Goal: Task Accomplishment & Management: Complete application form

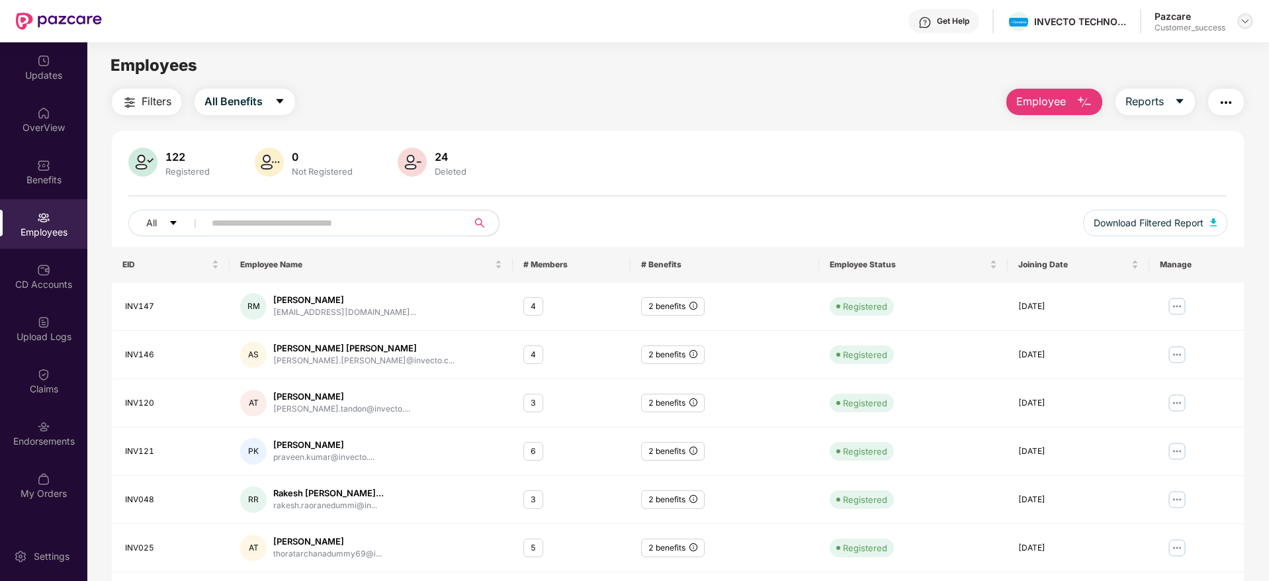
click at [1241, 22] on img at bounding box center [1244, 21] width 11 height 11
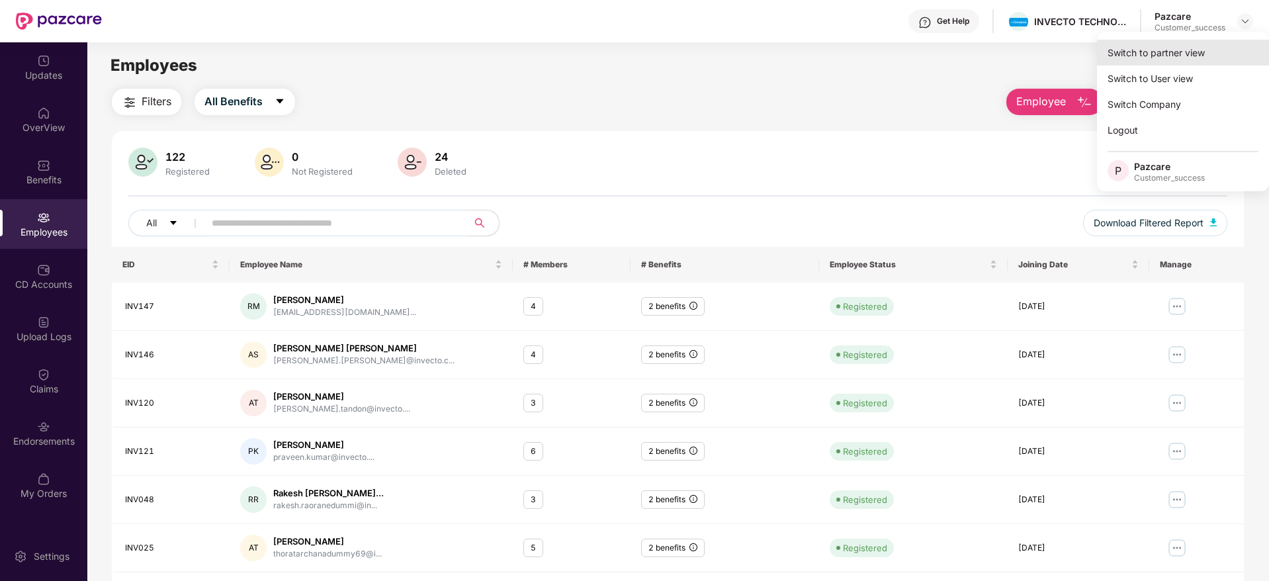
click at [1166, 50] on div "Switch to partner view" at bounding box center [1183, 53] width 172 height 26
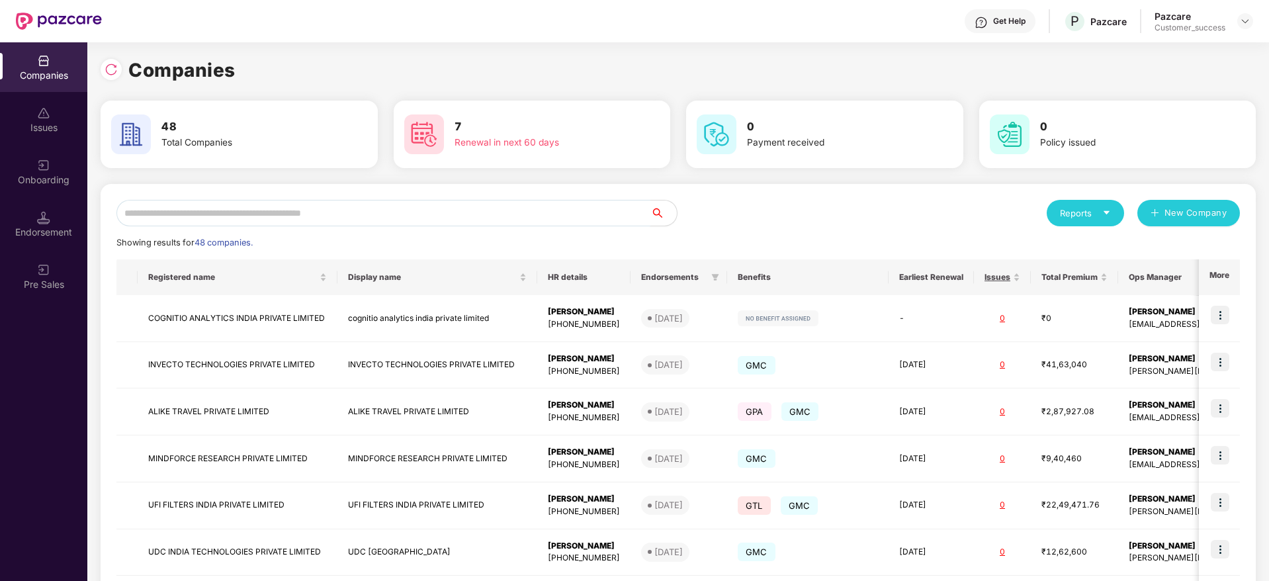
click at [454, 215] on input "text" at bounding box center [383, 213] width 534 height 26
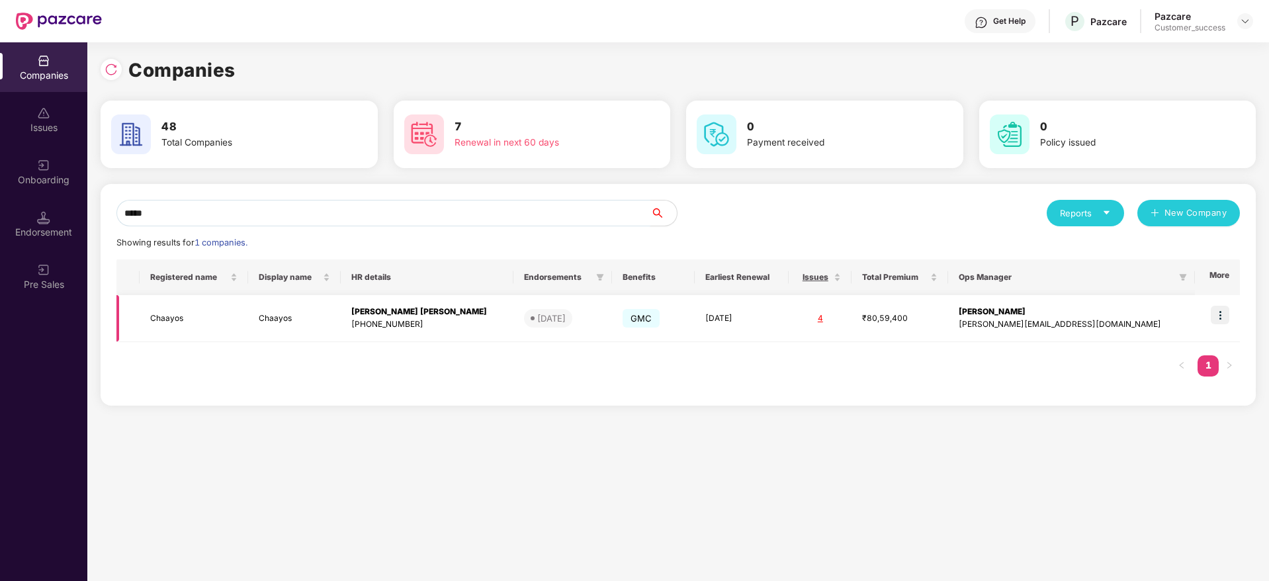
type input "*****"
click at [1221, 318] on img at bounding box center [1219, 315] width 19 height 19
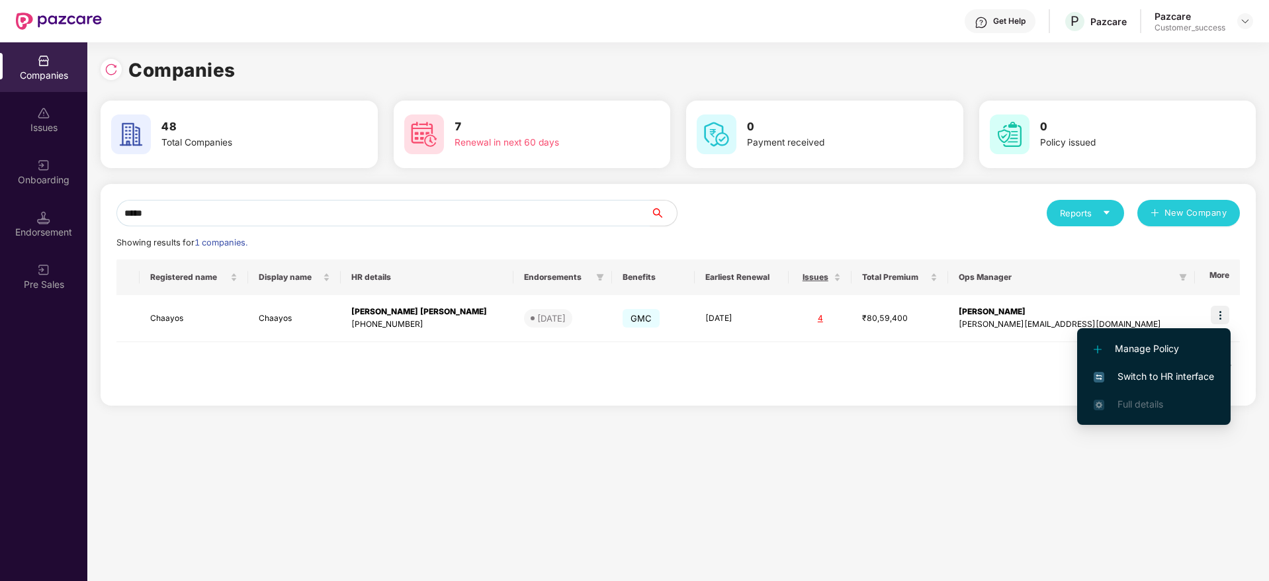
click at [1142, 376] on span "Switch to HR interface" at bounding box center [1153, 376] width 120 height 15
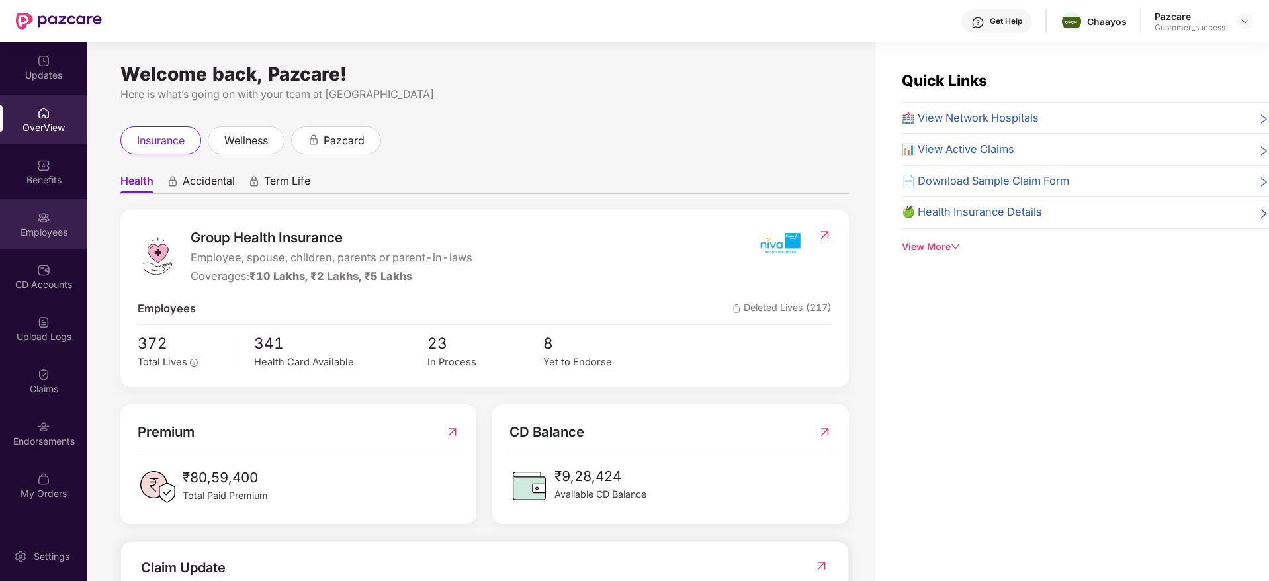
click at [45, 214] on img at bounding box center [43, 217] width 13 height 13
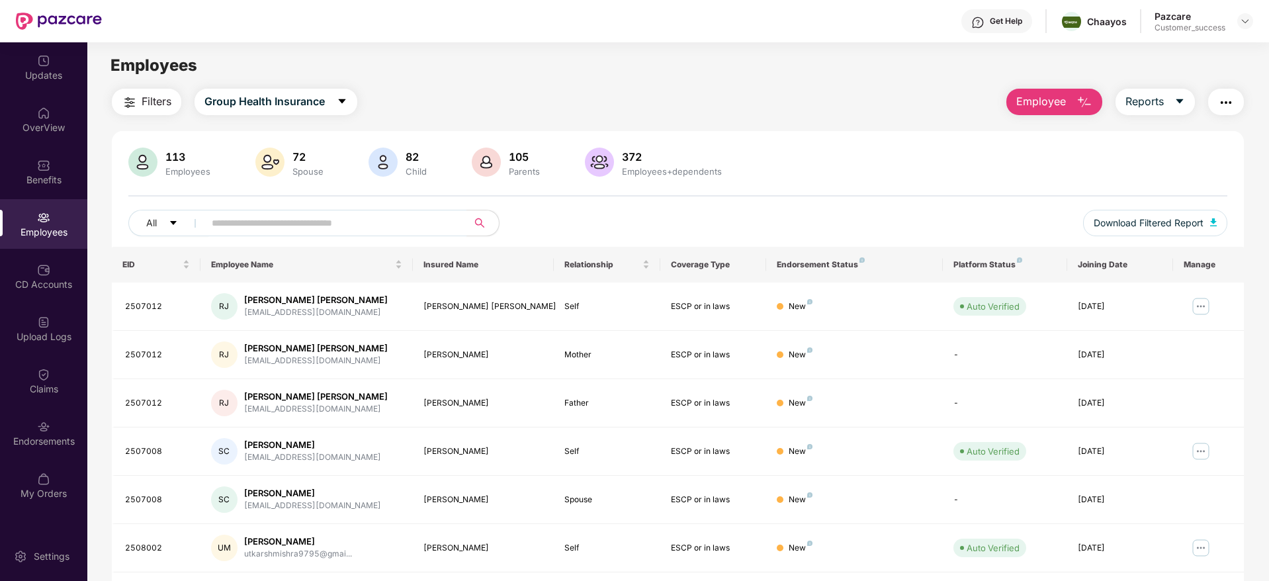
click at [144, 101] on span "Filters" at bounding box center [157, 101] width 30 height 17
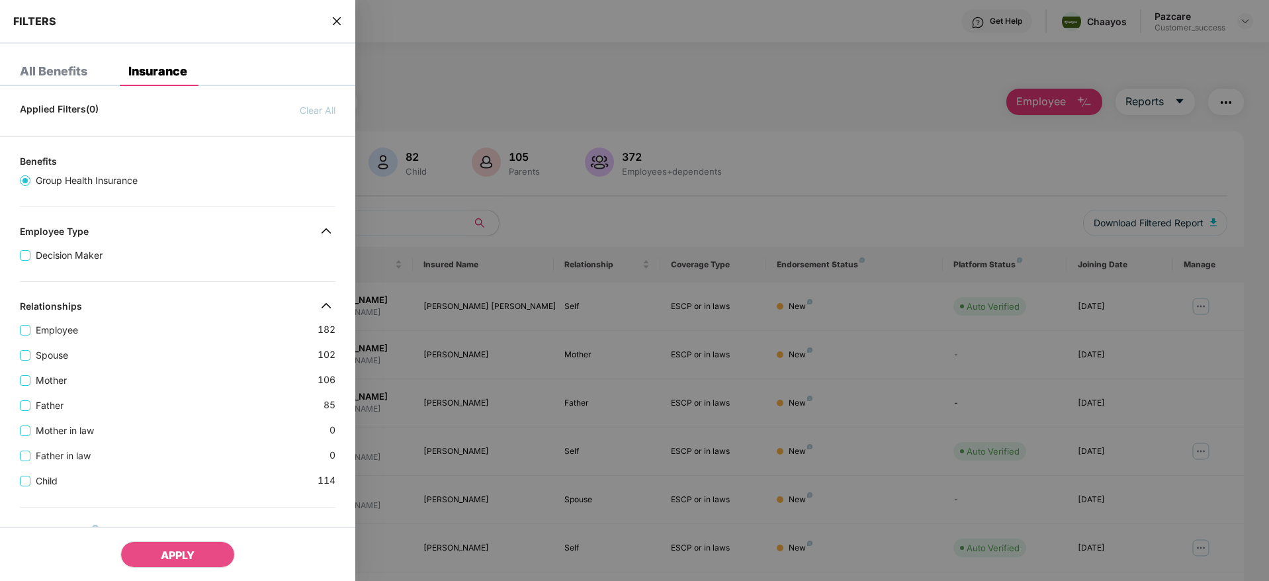
click at [130, 348] on div "Spouse 102" at bounding box center [177, 349] width 315 height 25
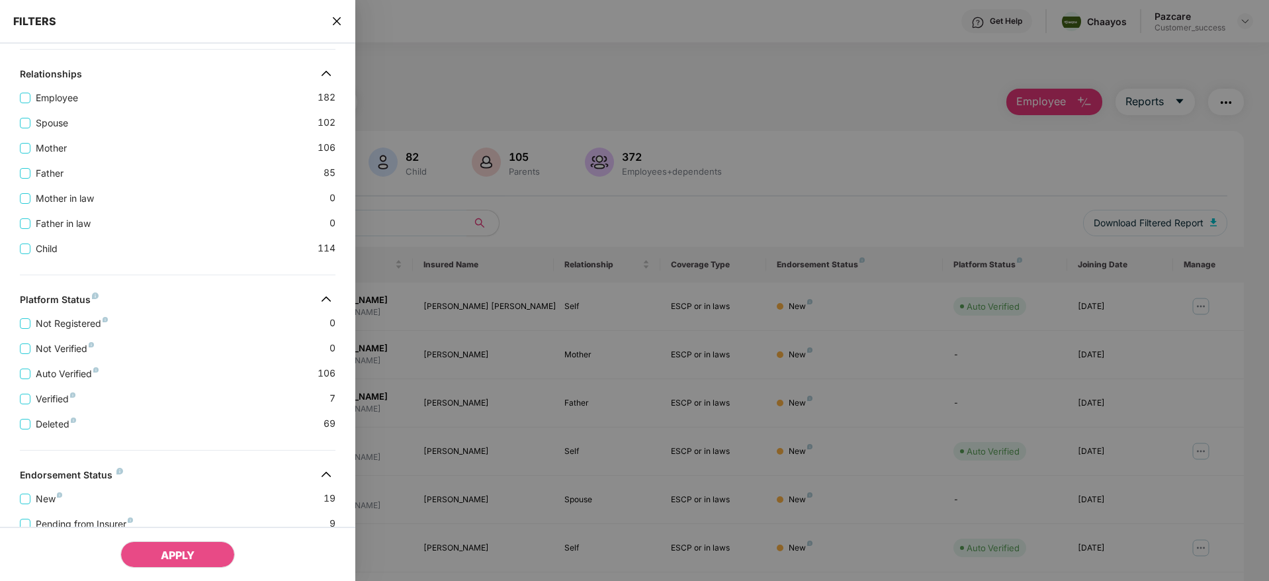
scroll to position [357, 0]
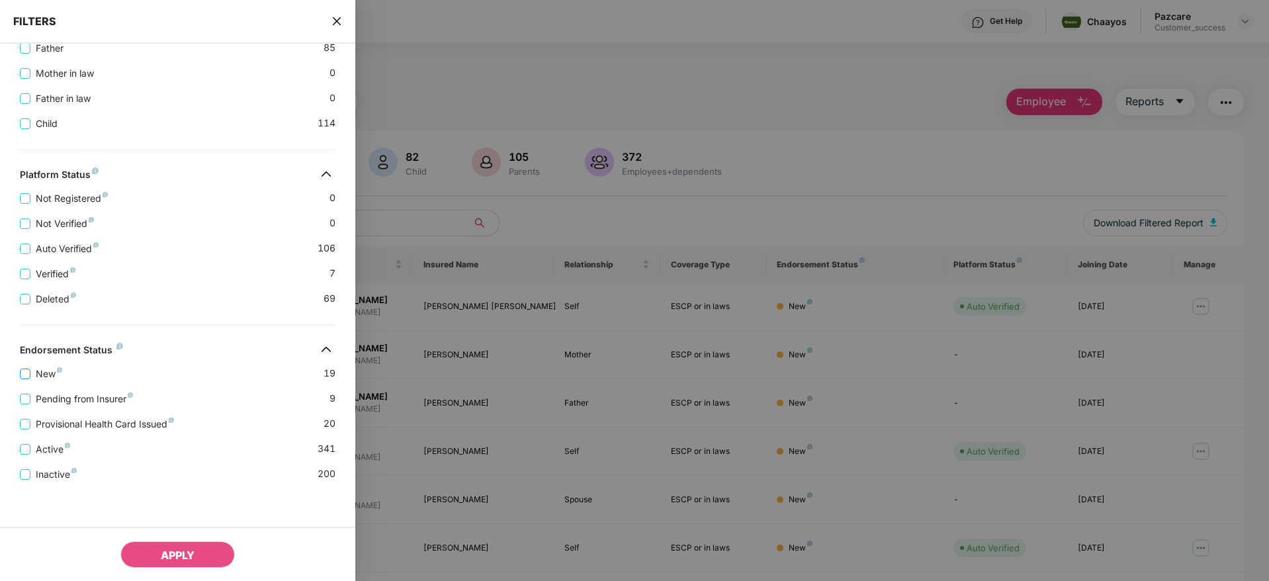
click at [37, 374] on span "New" at bounding box center [48, 373] width 37 height 15
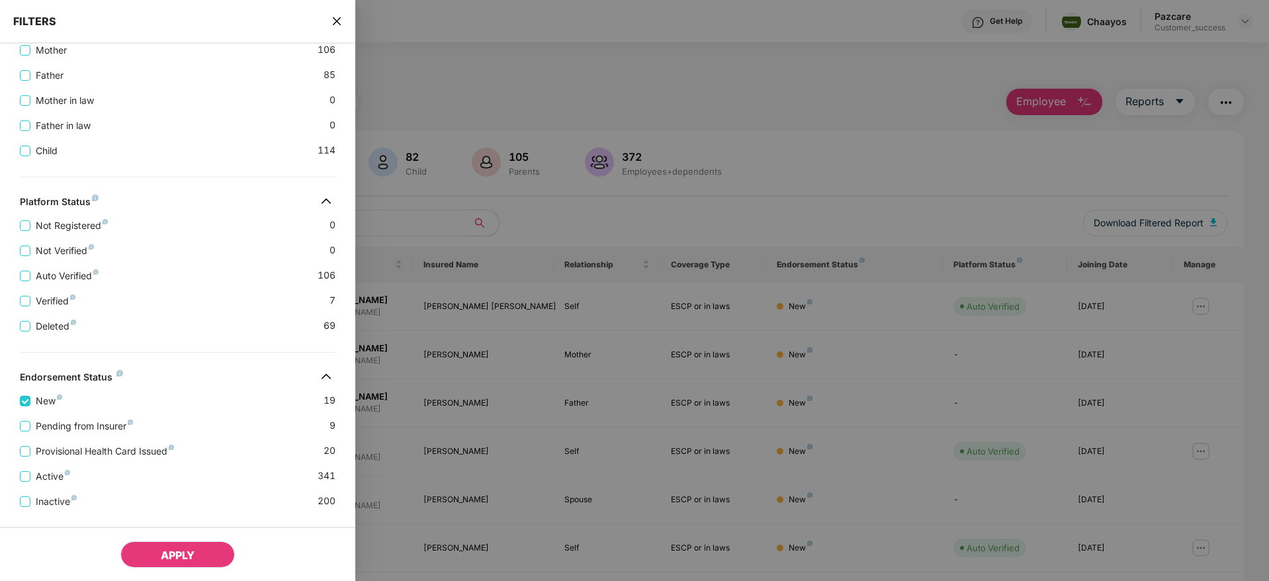
click at [167, 548] on span "APPLY" at bounding box center [178, 554] width 34 height 13
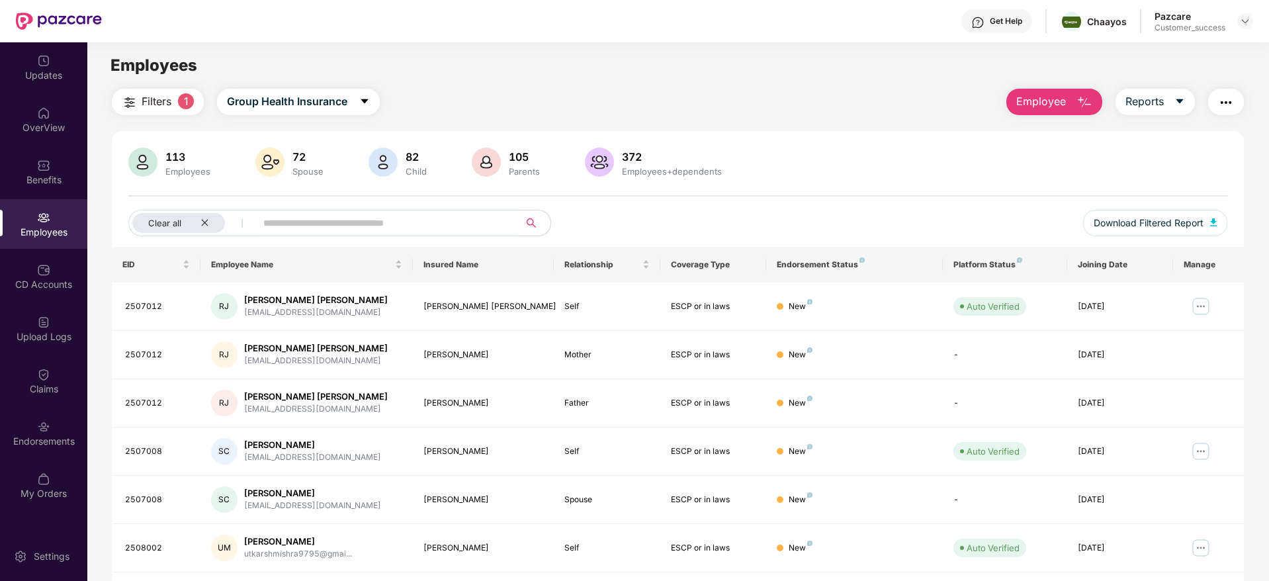
click at [800, 128] on div "Filters 1 Group Health Insurance Employee Reports 113 Employees 72 Spouse 82 Ch…" at bounding box center [678, 451] width 1132 height 724
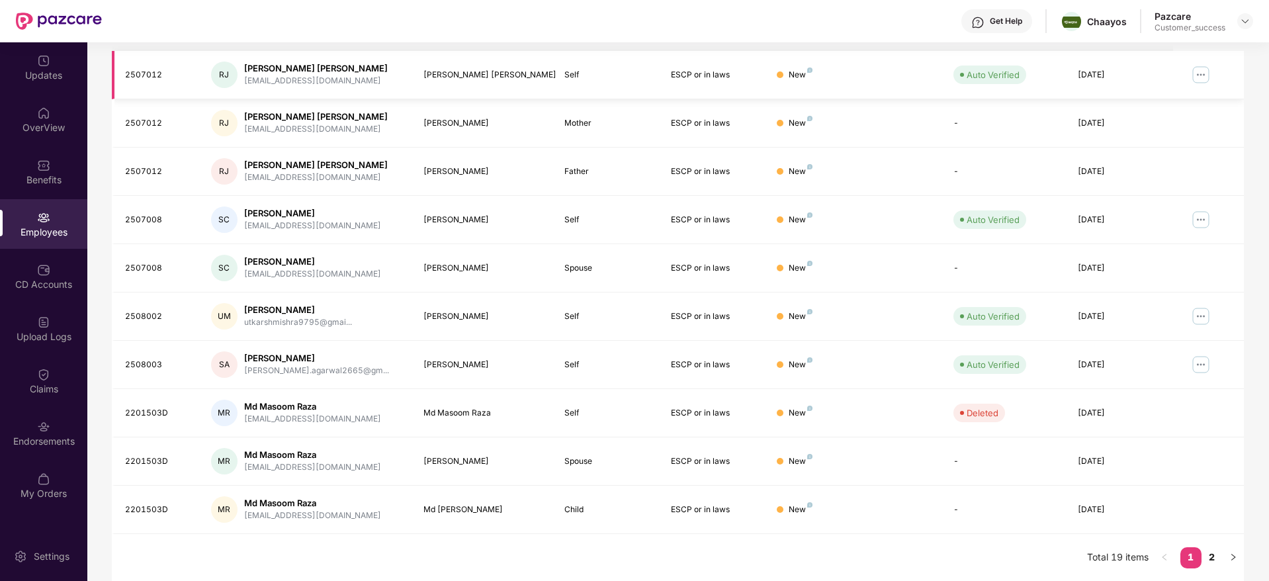
scroll to position [232, 0]
click at [1214, 554] on link "2" at bounding box center [1211, 556] width 21 height 20
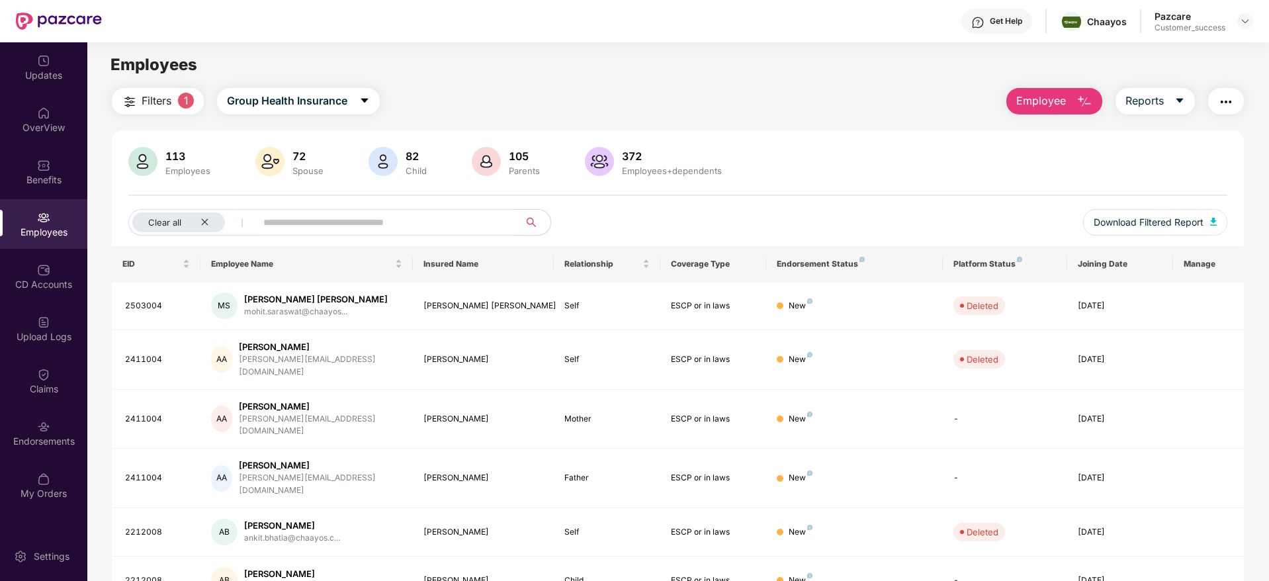
scroll to position [0, 0]
click at [147, 94] on span "Filters" at bounding box center [157, 101] width 30 height 17
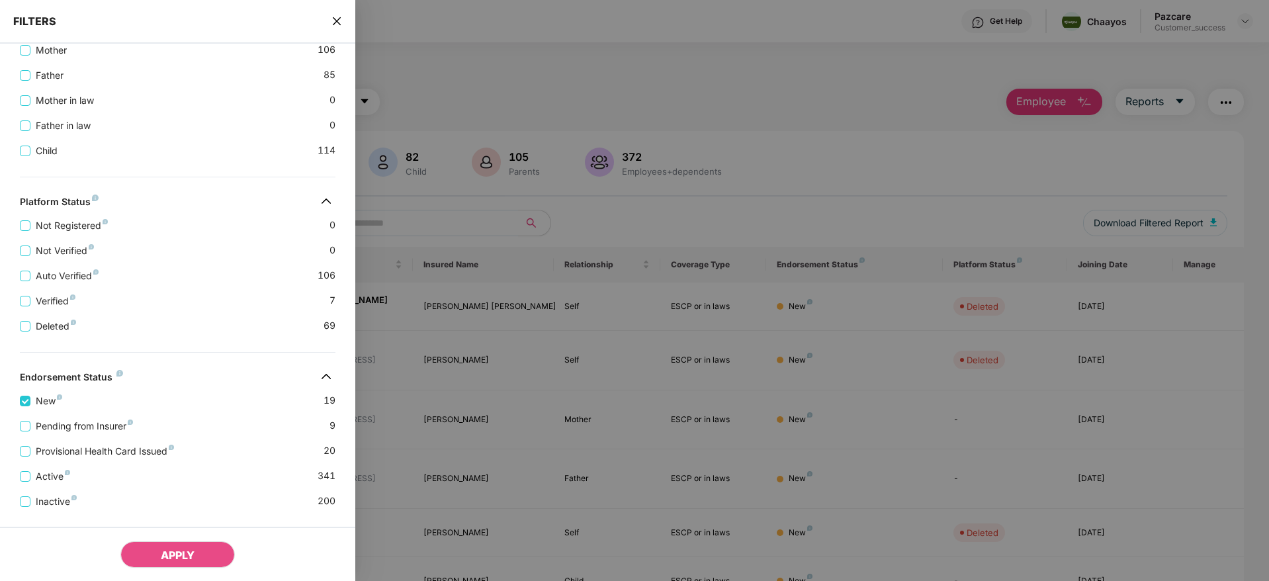
click at [232, 408] on div "Pending from Insurer 9" at bounding box center [177, 420] width 315 height 25
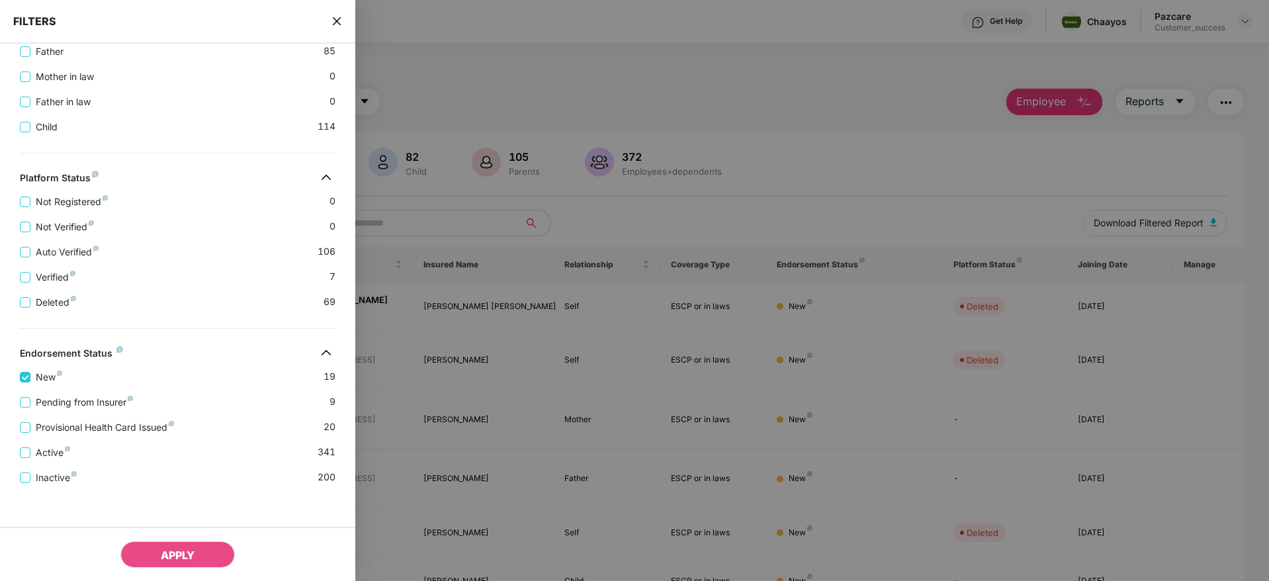
scroll to position [384, 0]
click at [34, 382] on div "Pending from Insurer 9" at bounding box center [177, 393] width 315 height 25
click at [84, 427] on span "Provisional Health Card Issued" at bounding box center [104, 424] width 149 height 15
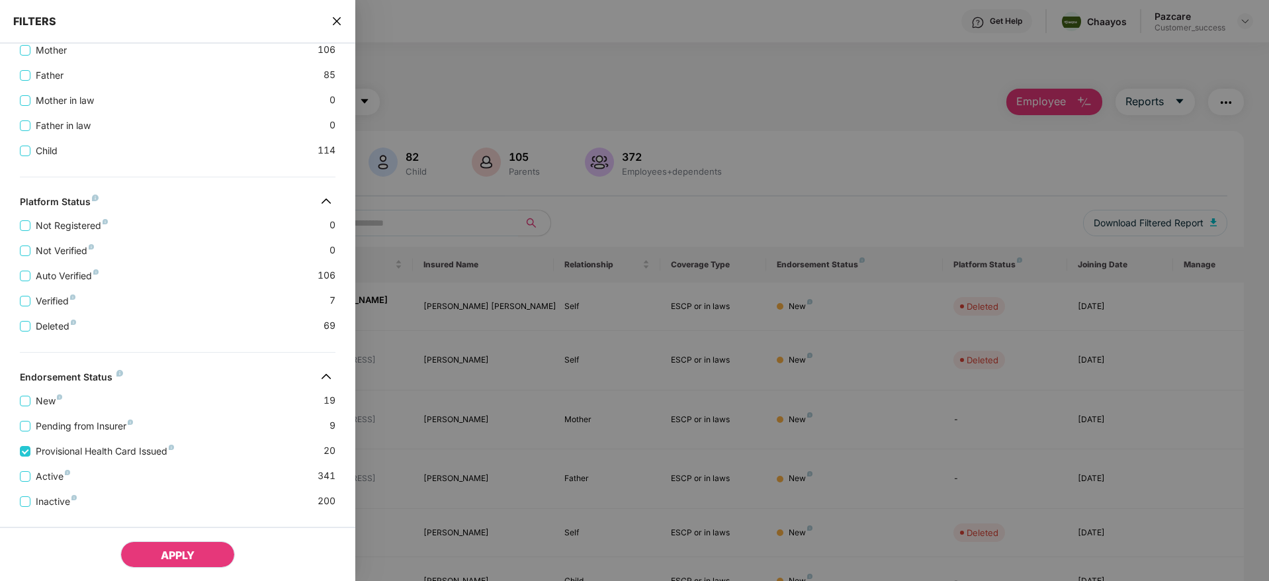
click at [173, 554] on span "APPLY" at bounding box center [178, 554] width 34 height 13
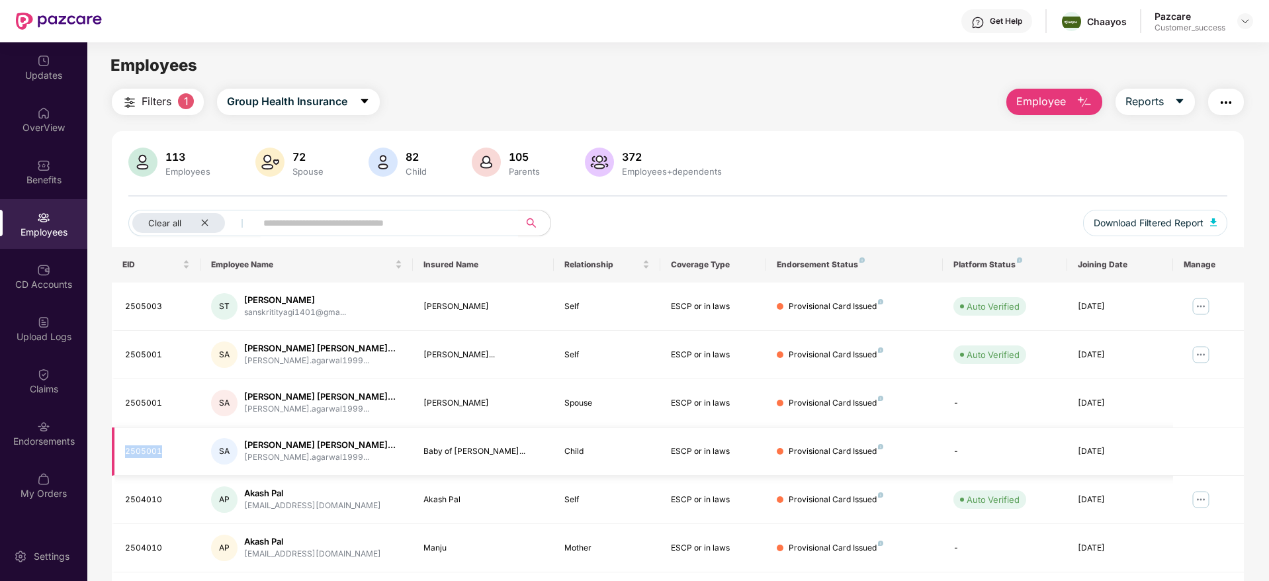
drag, startPoint x: 161, startPoint y: 450, endPoint x: 125, endPoint y: 450, distance: 36.4
click at [125, 450] on div "2505001" at bounding box center [157, 451] width 65 height 13
copy div "2505001"
click at [1245, 17] on img at bounding box center [1244, 21] width 11 height 11
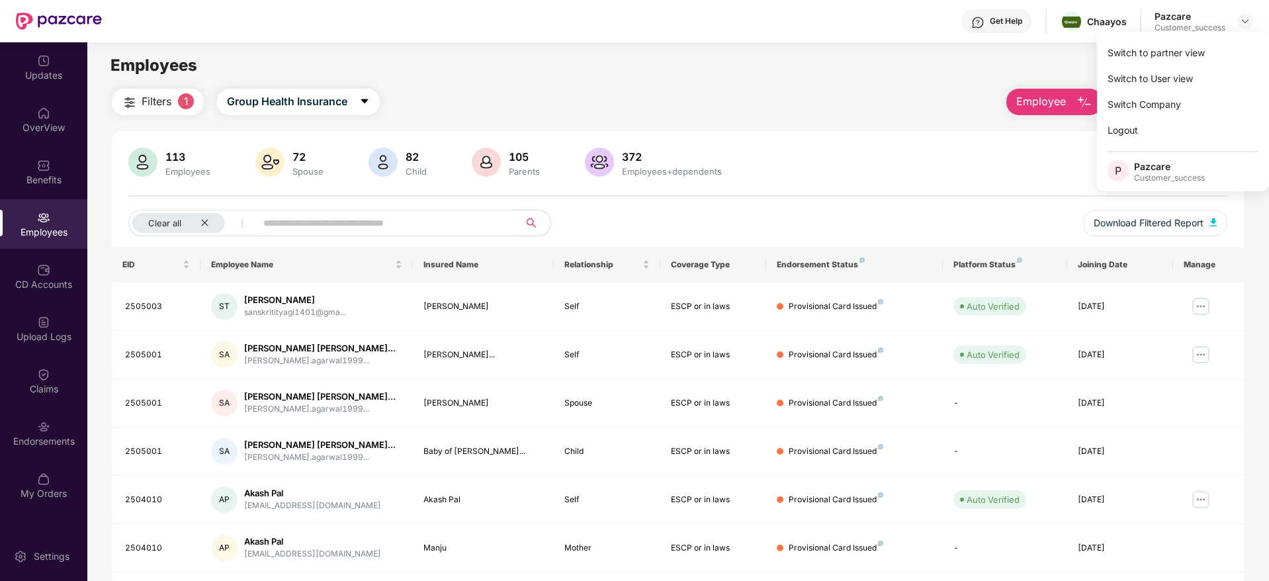
click at [867, 148] on div "113 Employees 72 Spouse 82 Child [DEMOGRAPHIC_DATA] Parents 372 Employees+depen…" at bounding box center [677, 163] width 1099 height 32
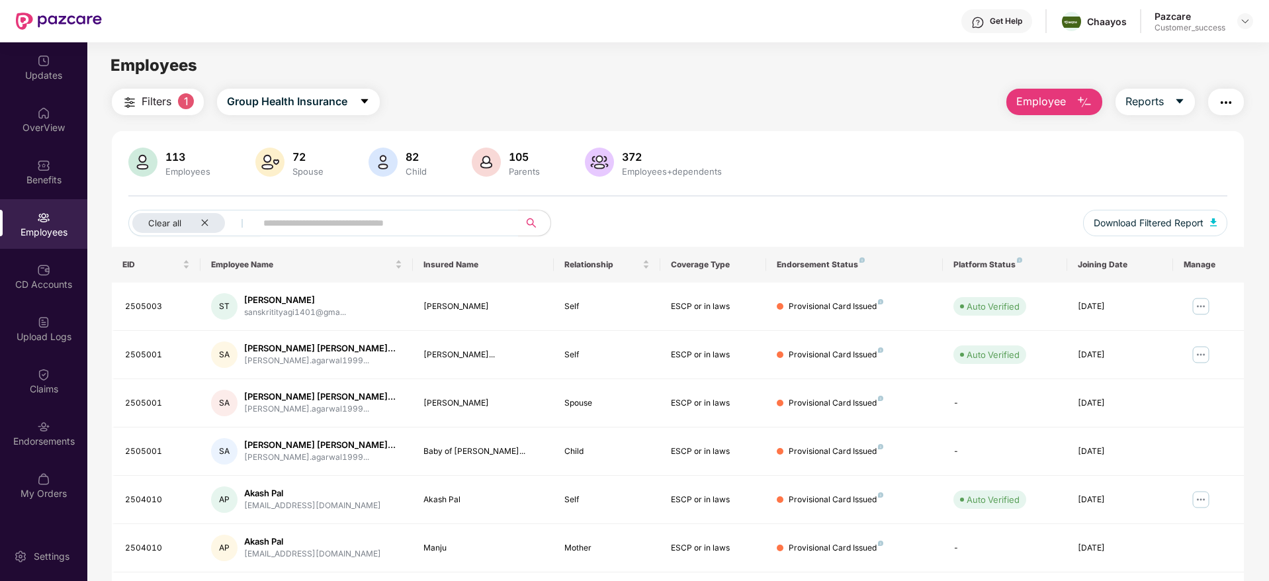
click at [1064, 108] on span "Employee" at bounding box center [1041, 101] width 50 height 17
click at [1061, 105] on span "Employee" at bounding box center [1041, 101] width 50 height 17
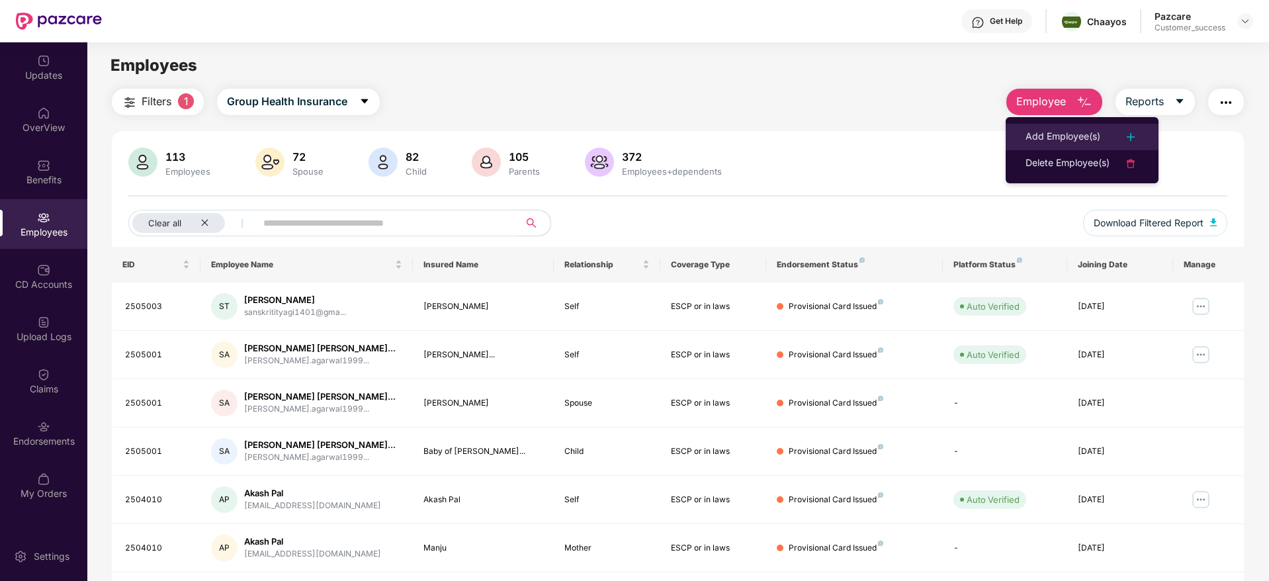
click at [1072, 134] on div "Add Employee(s)" at bounding box center [1062, 137] width 75 height 16
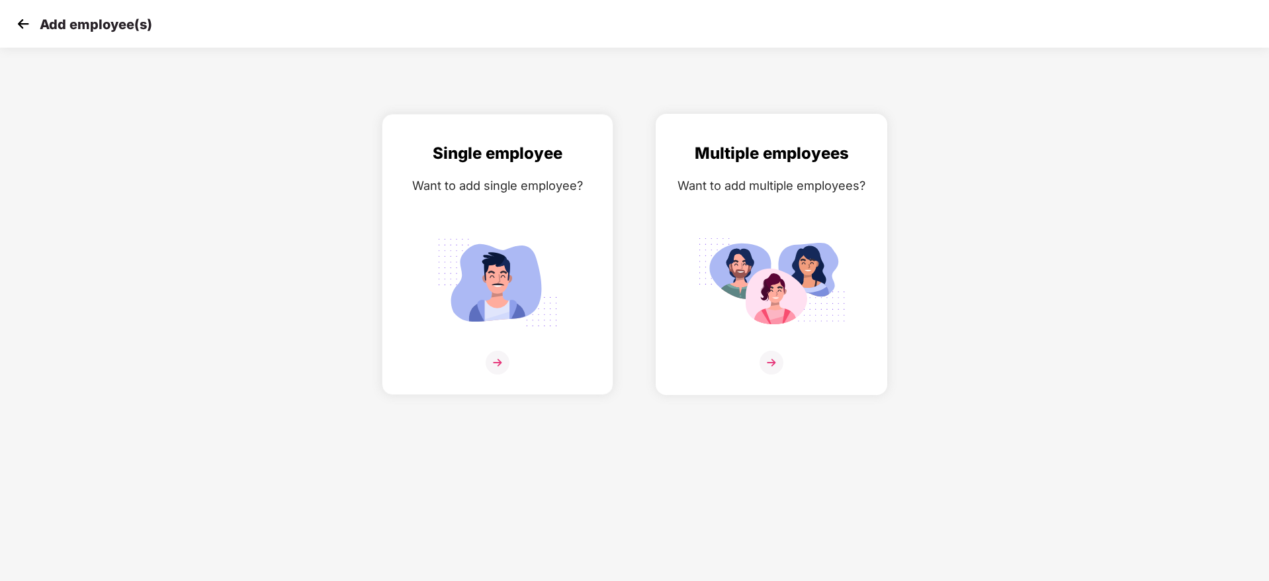
click at [767, 362] on img at bounding box center [771, 363] width 24 height 24
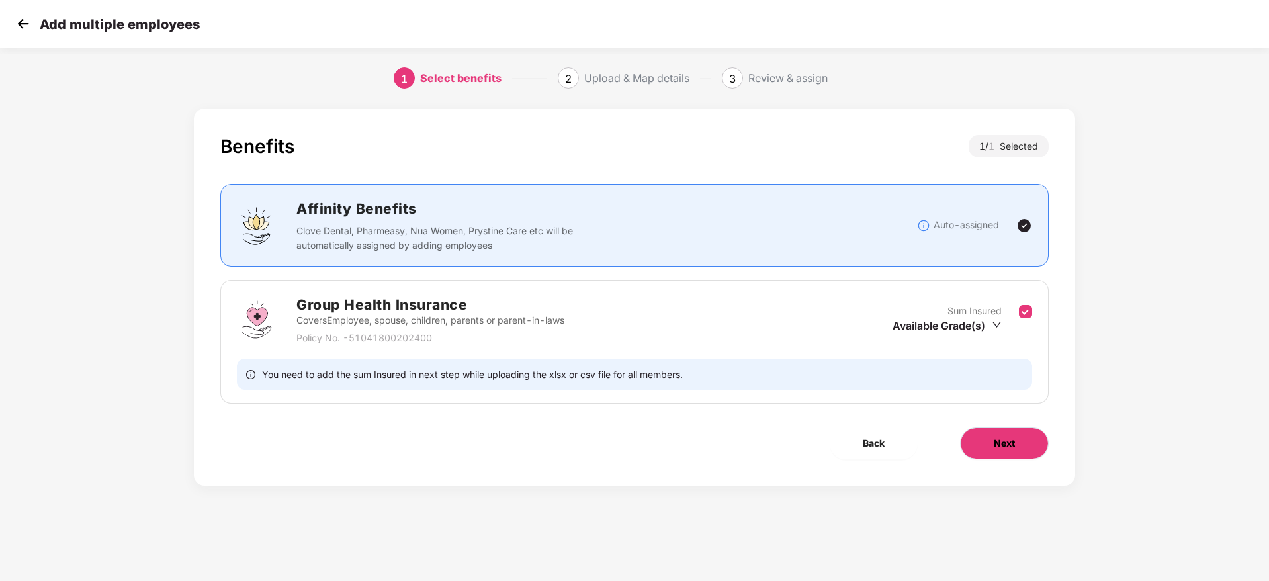
click at [1007, 450] on span "Next" at bounding box center [1003, 443] width 21 height 15
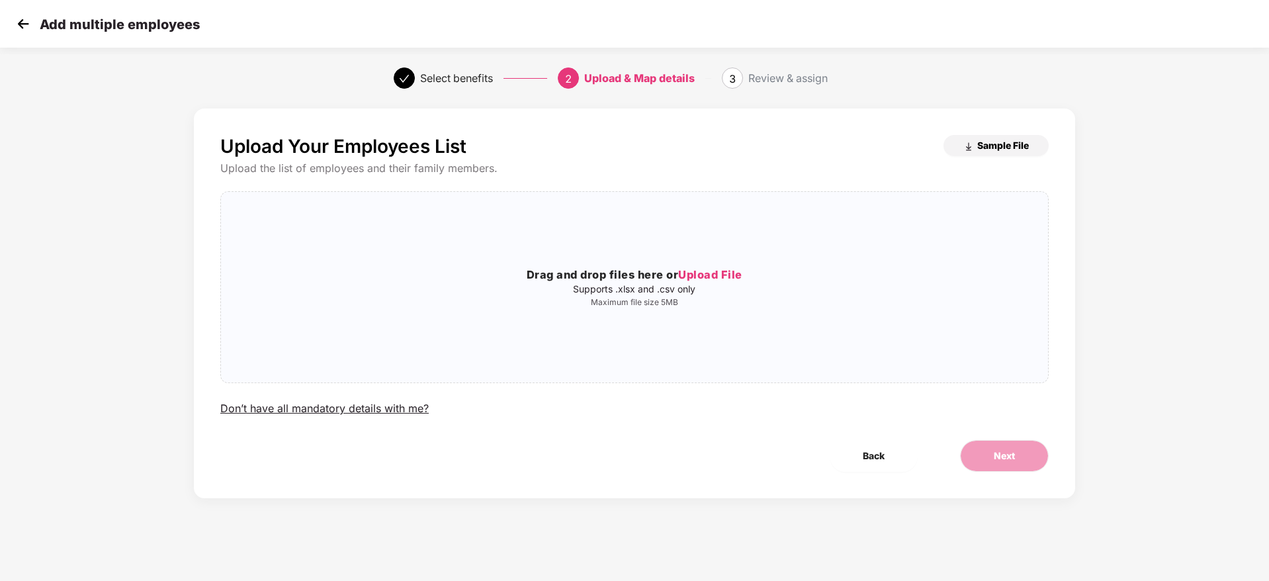
click at [993, 147] on span "Sample File" at bounding box center [1003, 145] width 52 height 13
click at [702, 276] on span "Upload File" at bounding box center [710, 274] width 64 height 13
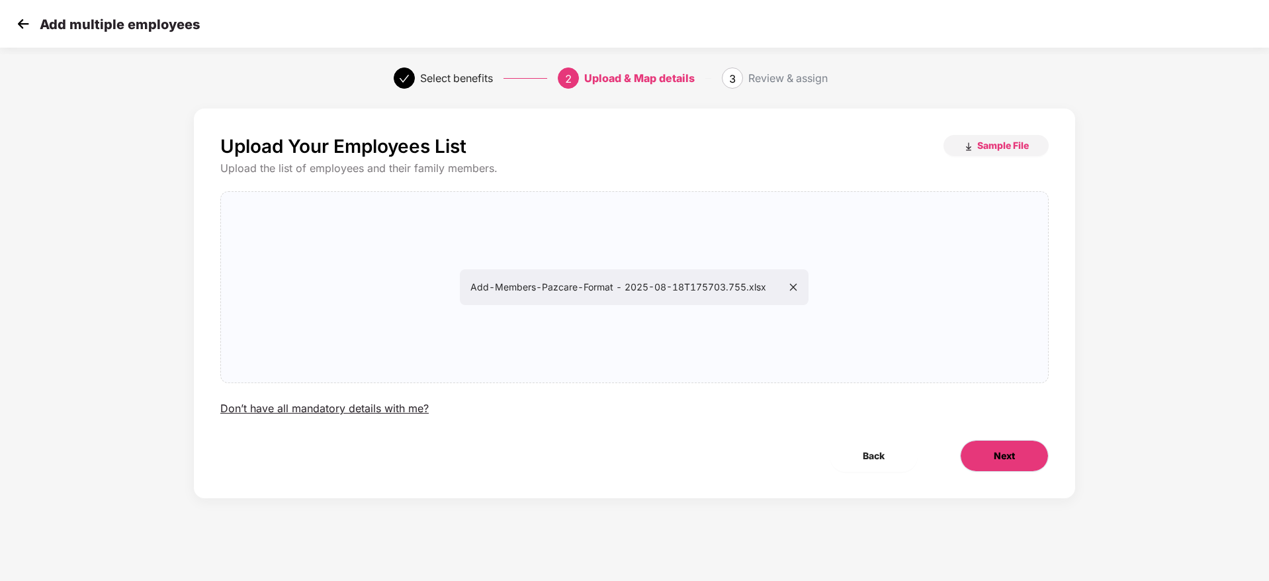
click at [991, 452] on button "Next" at bounding box center [1004, 456] width 89 height 32
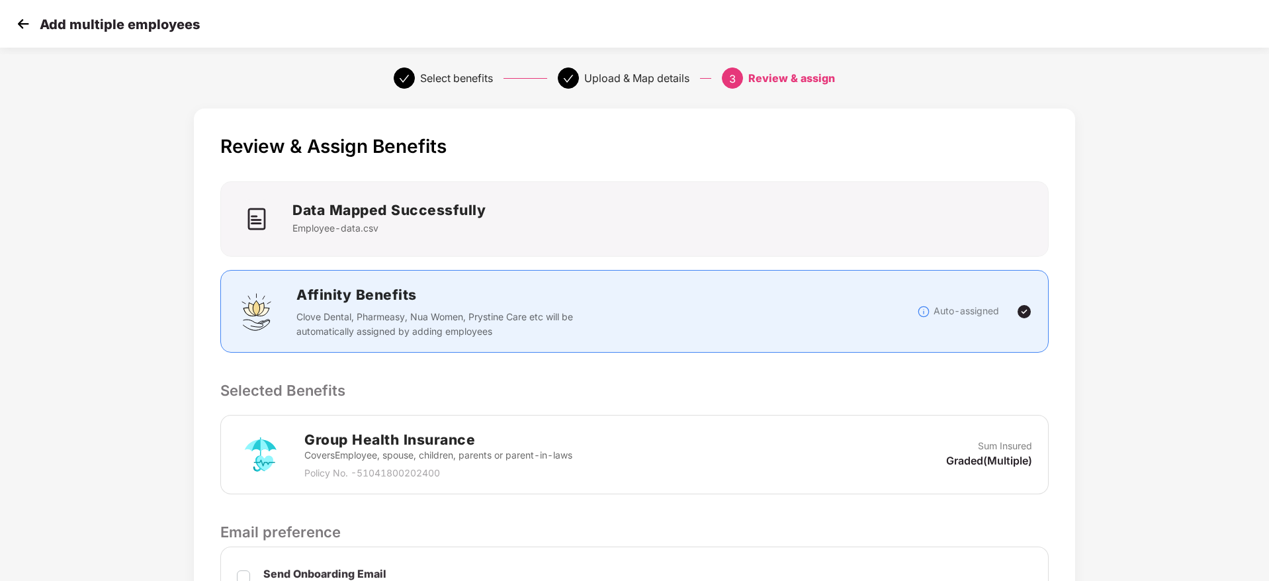
click at [893, 406] on div "Review & Assign Benefits Data Mapped Successfully Employee-data.csv Affinity Be…" at bounding box center [634, 470] width 881 height 724
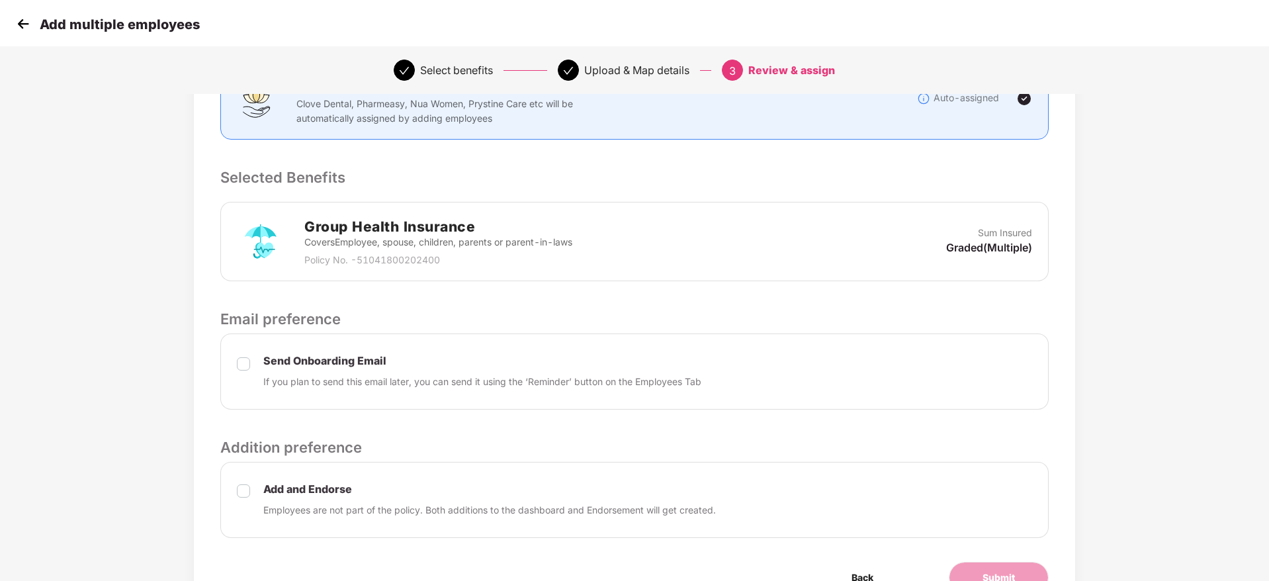
scroll to position [278, 0]
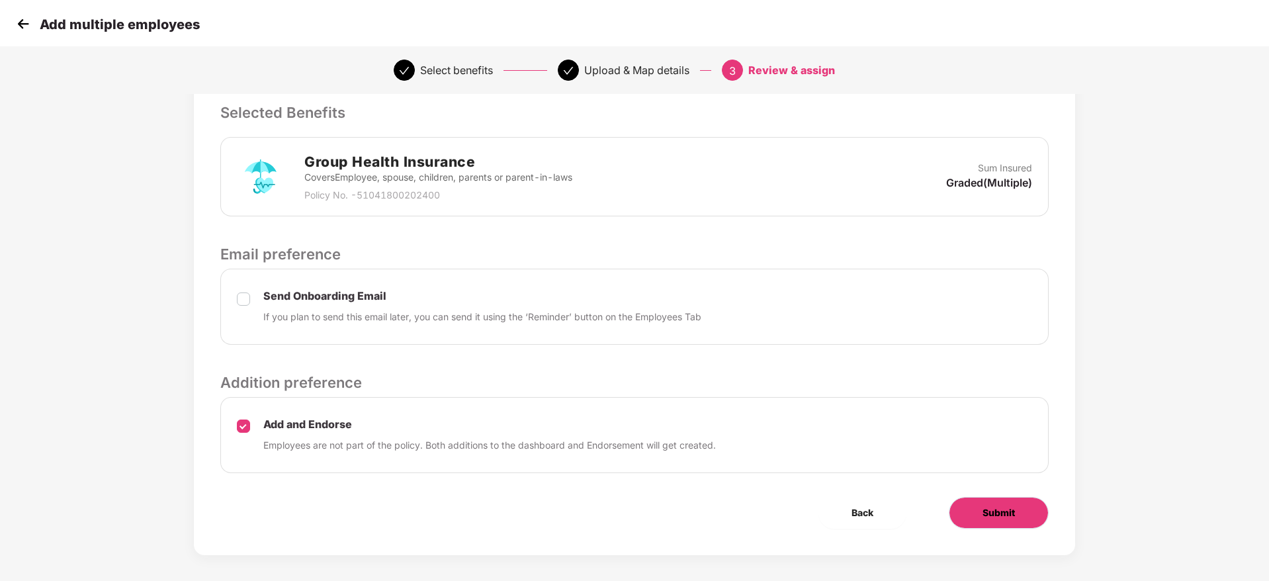
click at [1015, 515] on button "Submit" at bounding box center [998, 513] width 100 height 32
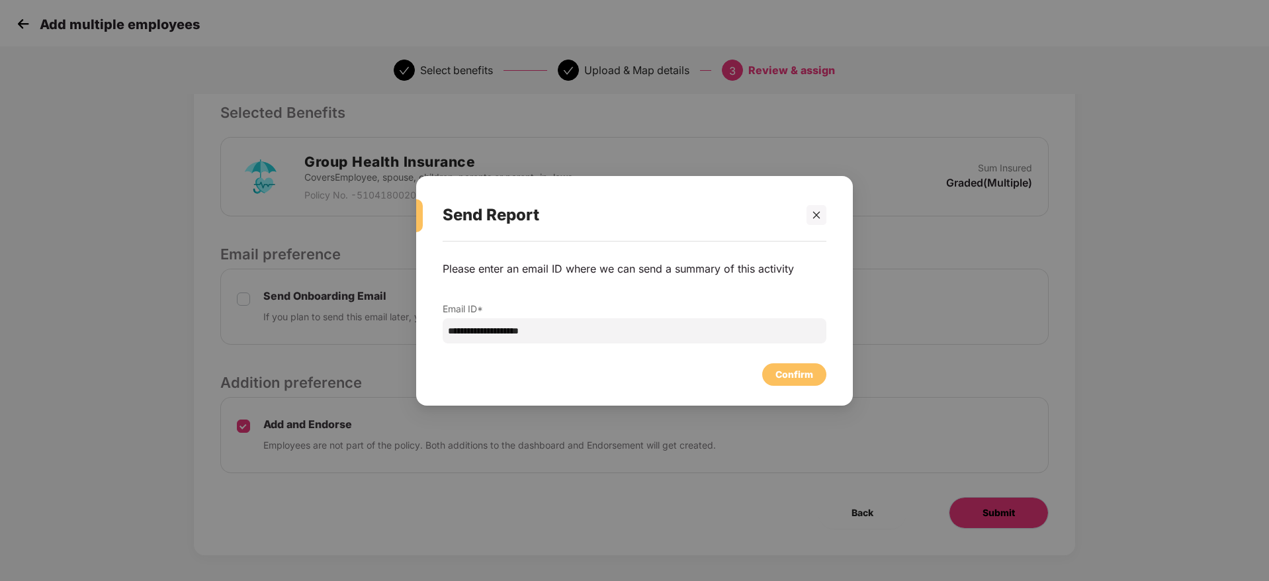
scroll to position [0, 0]
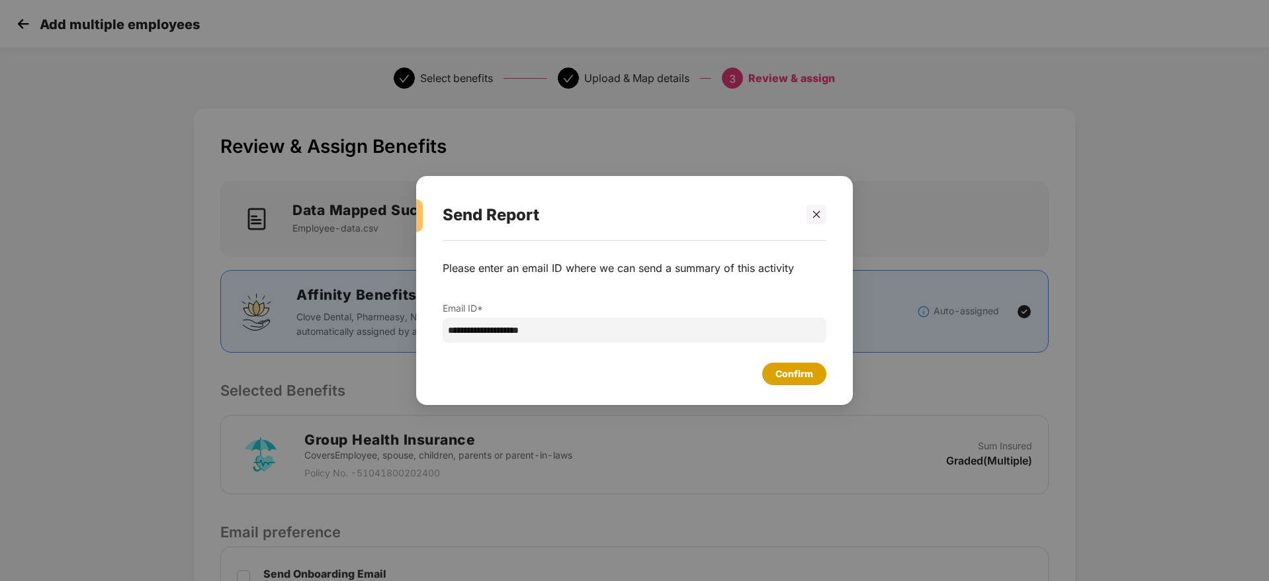
click at [815, 376] on div "Confirm" at bounding box center [794, 373] width 64 height 22
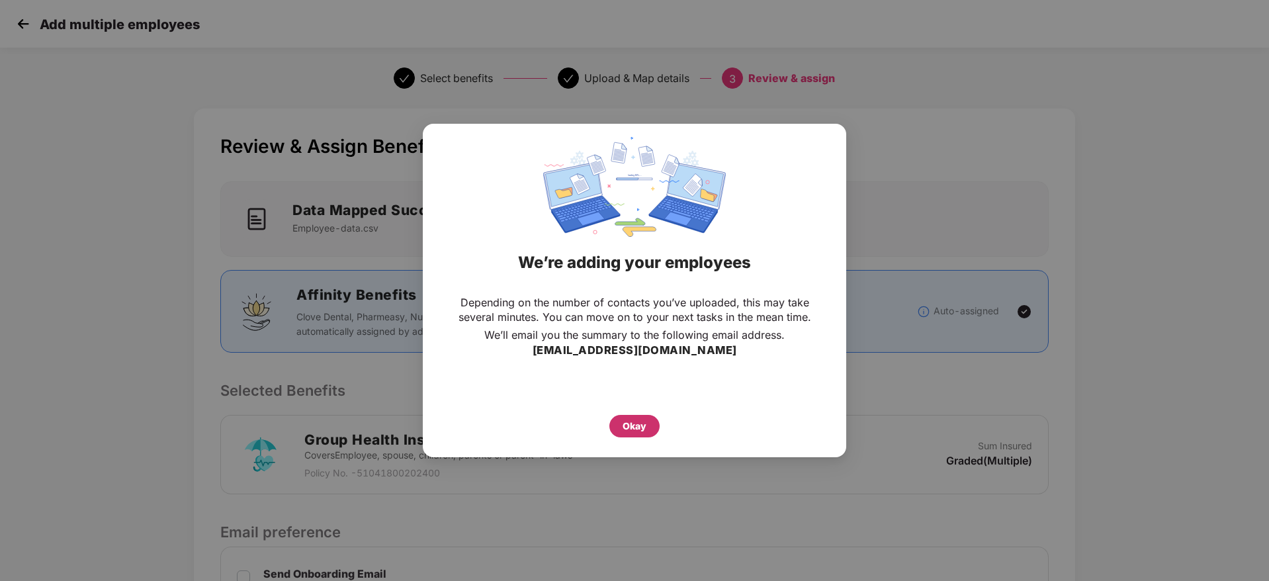
click at [640, 420] on div "Okay" at bounding box center [634, 426] width 24 height 15
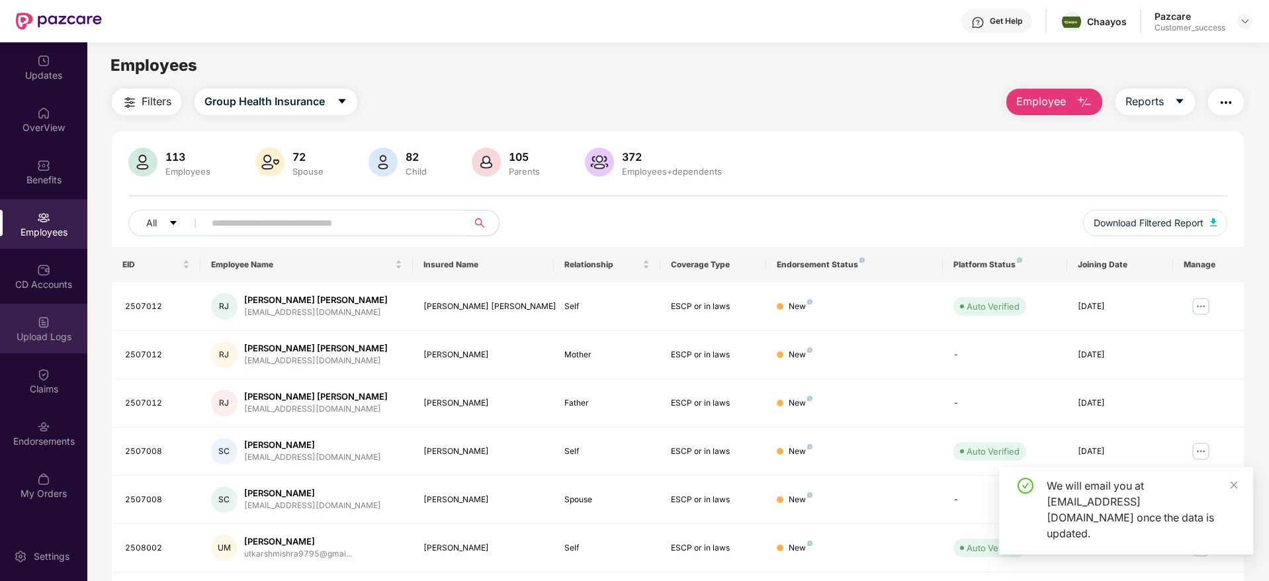
click at [46, 330] on div "Upload Logs" at bounding box center [43, 336] width 87 height 13
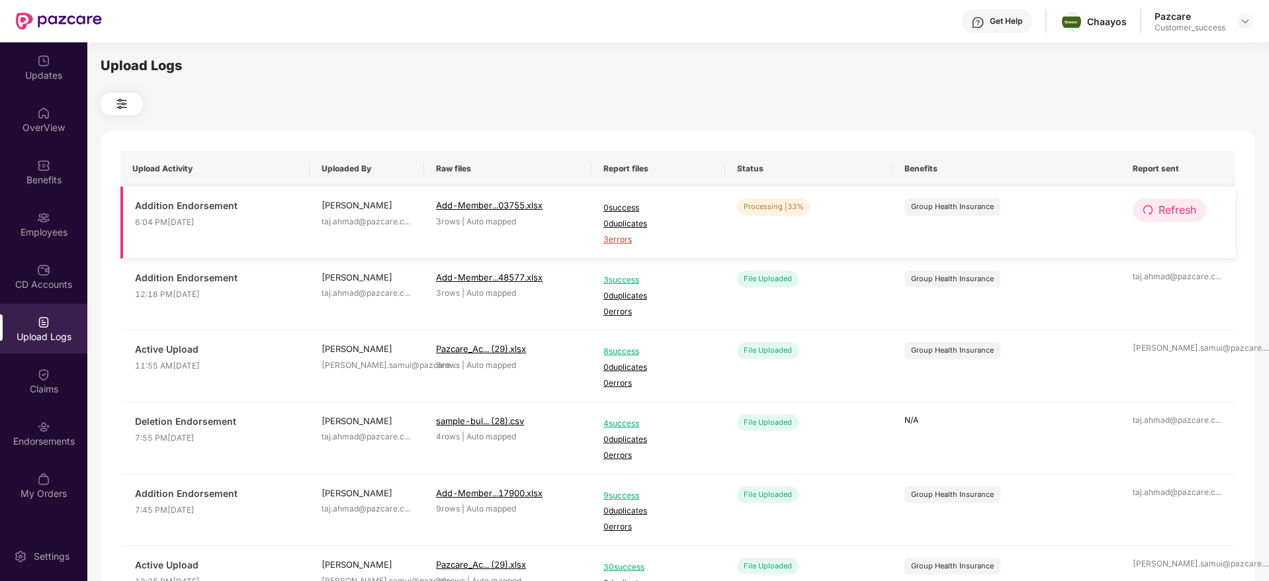
click at [1151, 202] on button "Refresh" at bounding box center [1168, 209] width 73 height 23
click at [624, 236] on span "3 errors" at bounding box center [658, 239] width 110 height 13
click at [22, 226] on div "Employees" at bounding box center [43, 232] width 87 height 13
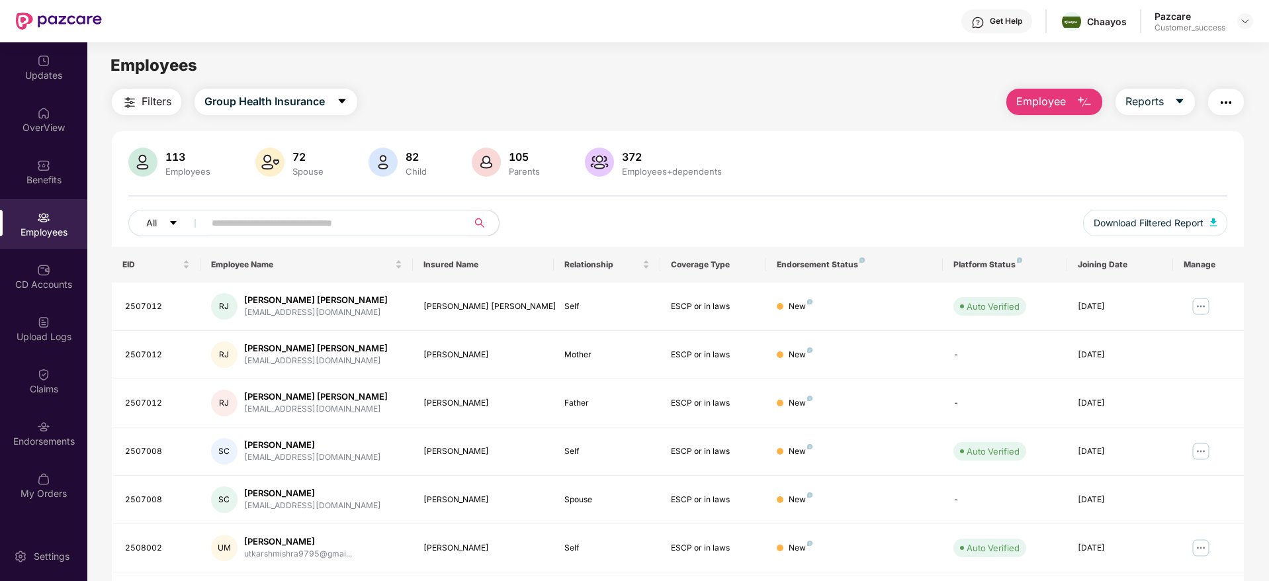
click at [1044, 89] on button "Employee" at bounding box center [1054, 102] width 96 height 26
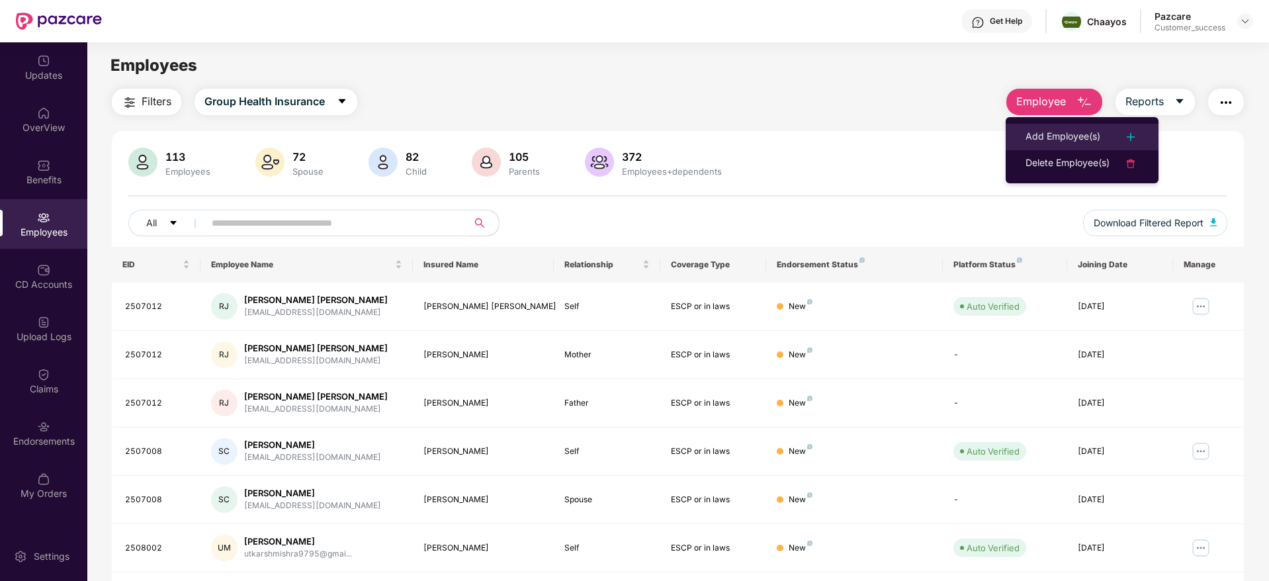
click at [1062, 131] on div "Add Employee(s)" at bounding box center [1062, 137] width 75 height 16
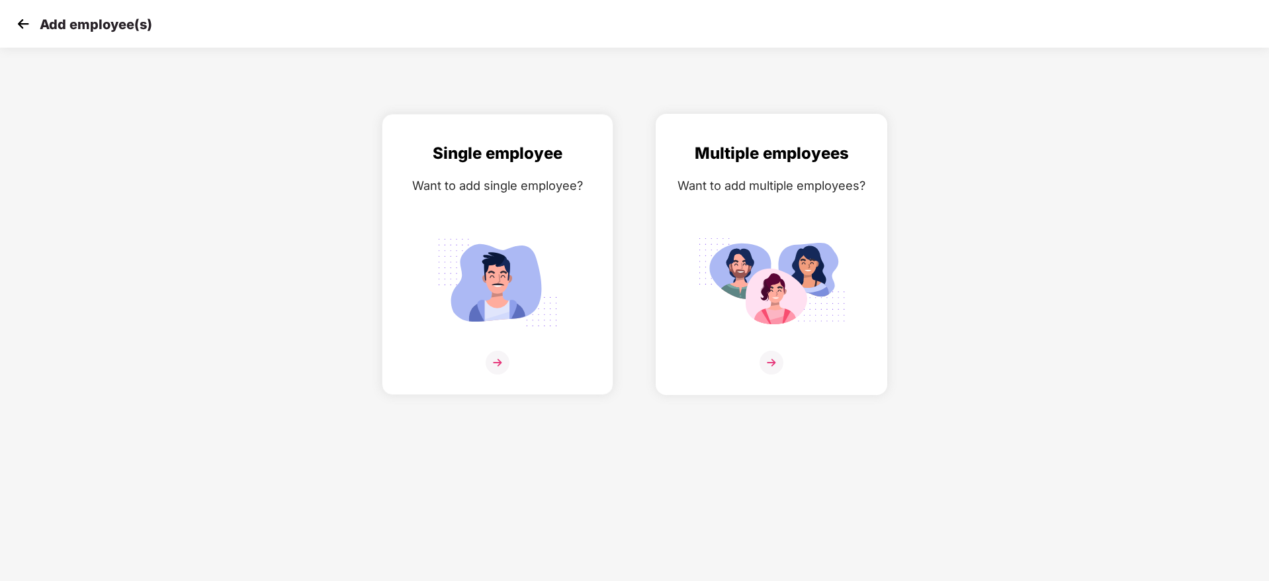
click at [769, 363] on img at bounding box center [771, 363] width 24 height 24
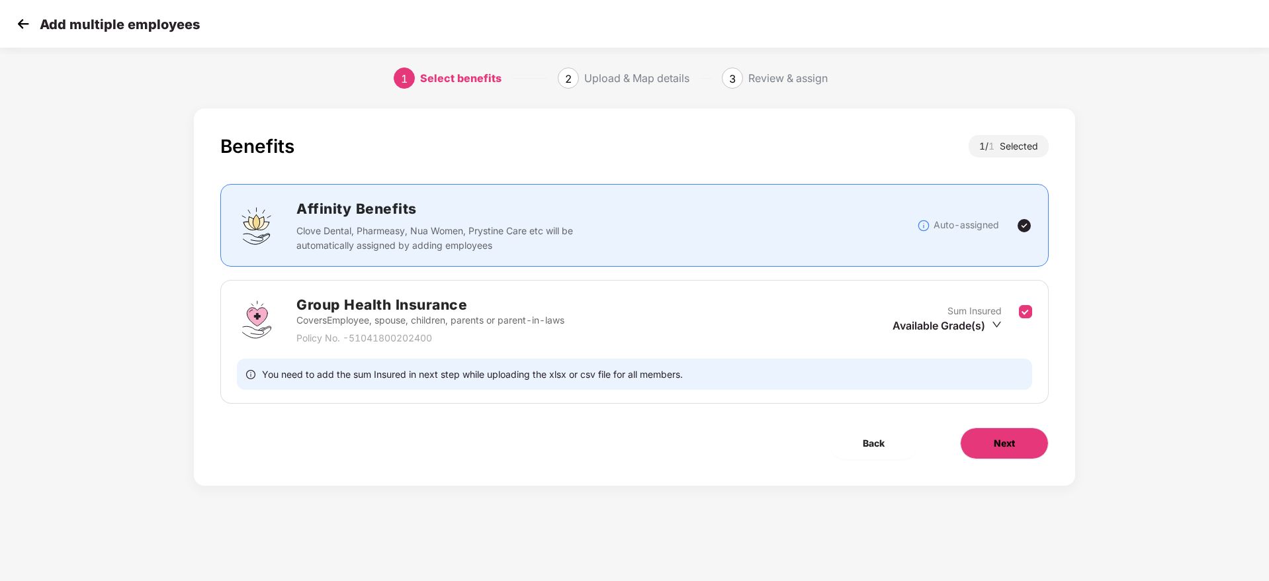
click at [985, 453] on button "Next" at bounding box center [1004, 443] width 89 height 32
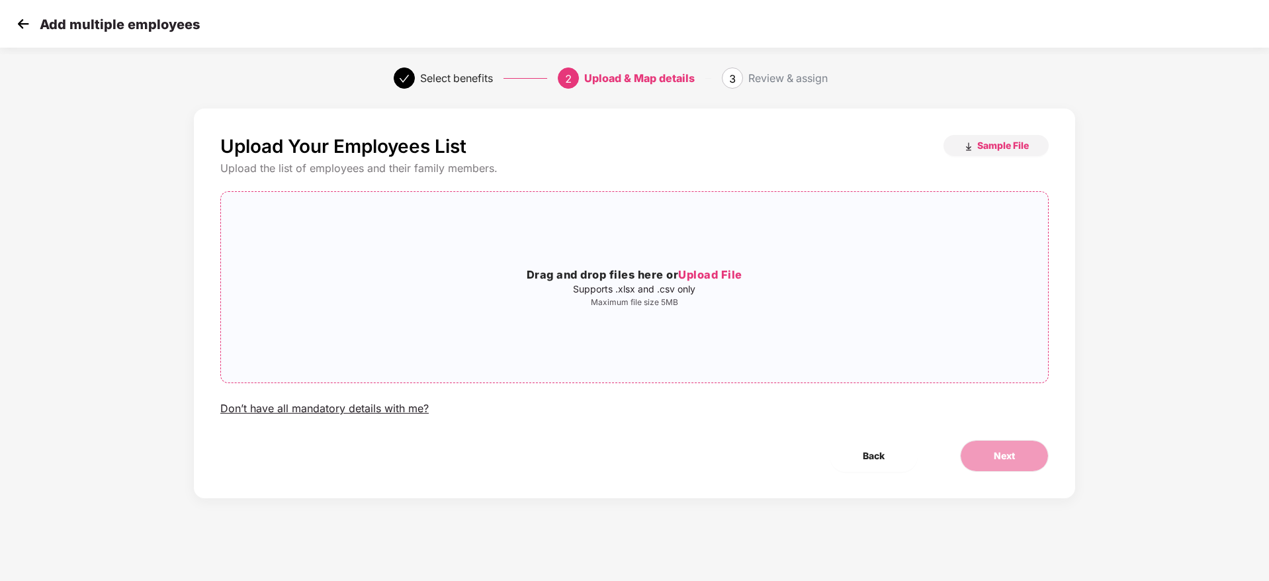
click at [724, 263] on div "Drag and drop files here or Upload File Supports .xlsx and .csv only Maximum fi…" at bounding box center [634, 286] width 827 height 169
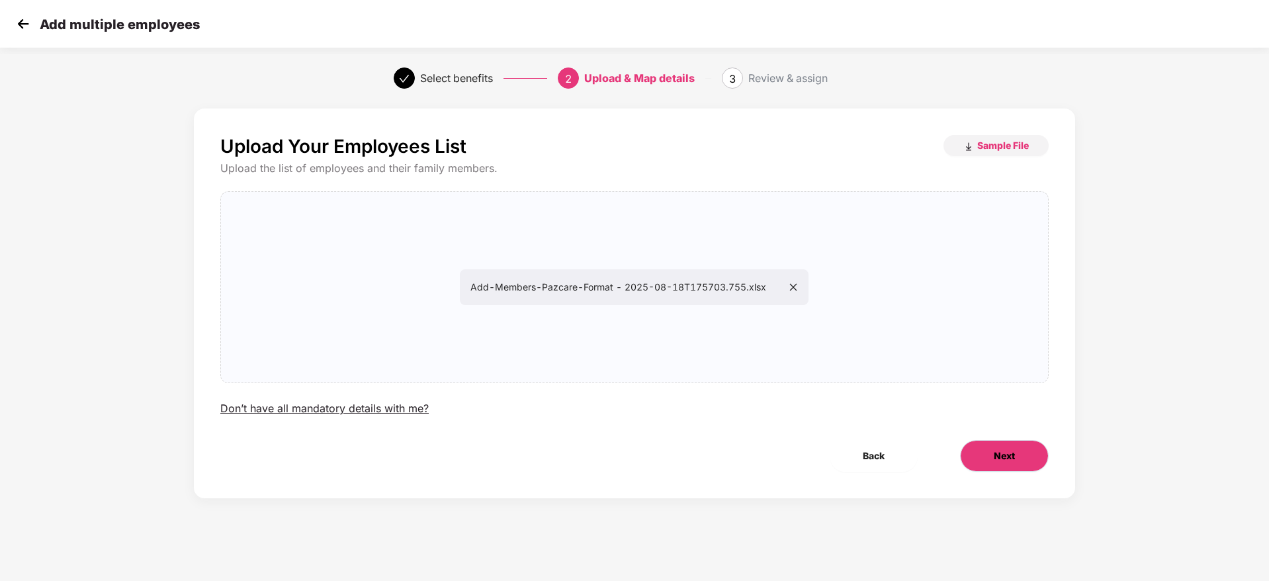
click at [1001, 457] on span "Next" at bounding box center [1003, 455] width 21 height 15
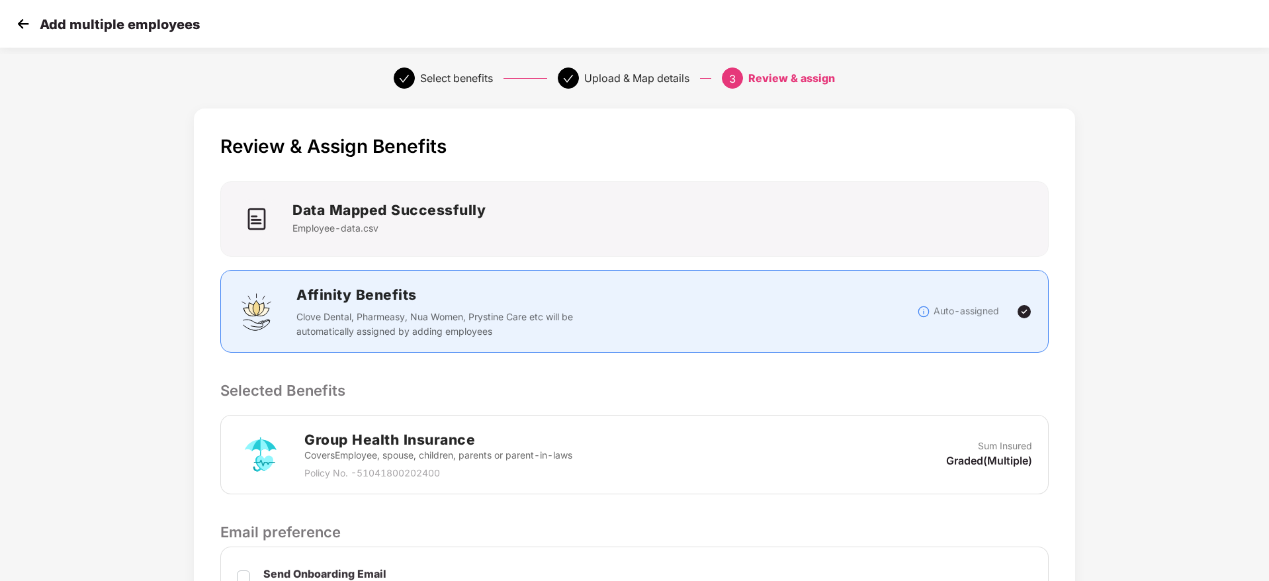
drag, startPoint x: 1083, startPoint y: 413, endPoint x: 1048, endPoint y: 401, distance: 36.8
click at [1048, 401] on div "Review & Assign Benefits Data Mapped Successfully Employee-data.csv Affinity Be…" at bounding box center [634, 484] width 1057 height 764
click at [1048, 401] on div "Review & Assign Benefits Data Mapped Successfully Employee-data.csv Affinity Be…" at bounding box center [634, 470] width 881 height 724
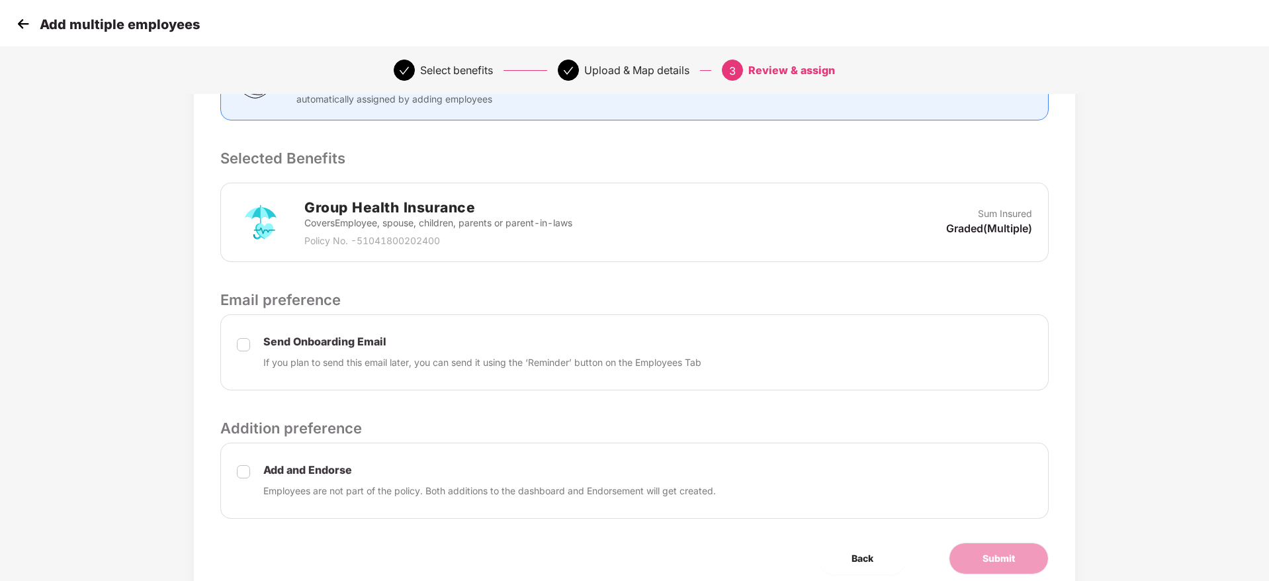
scroll to position [285, 0]
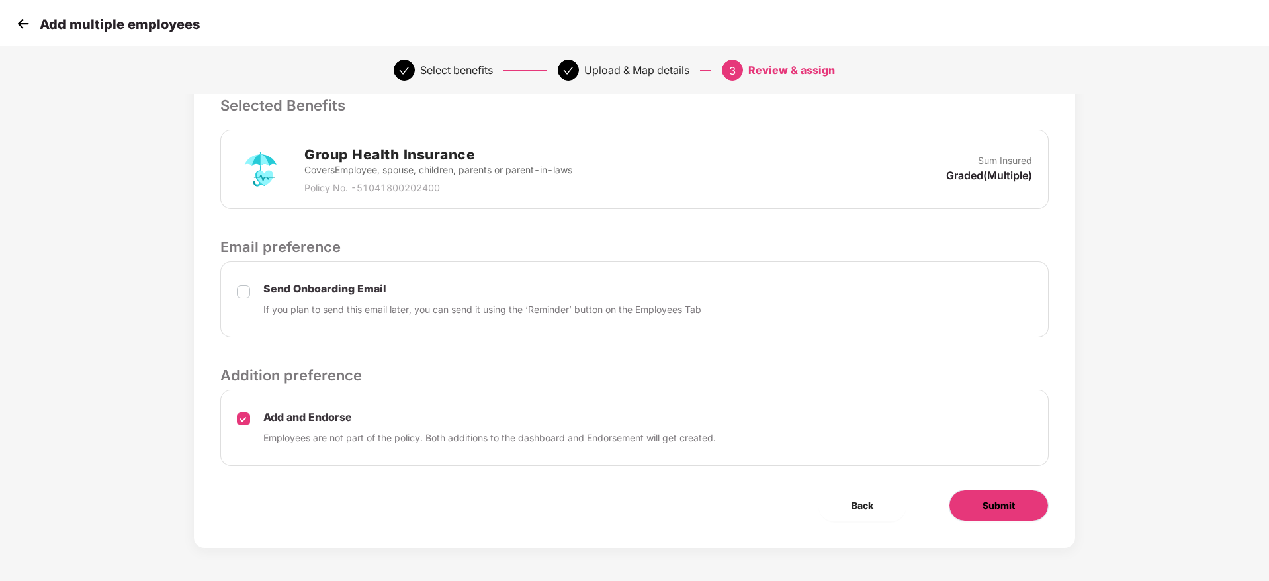
click at [983, 496] on button "Submit" at bounding box center [998, 505] width 100 height 32
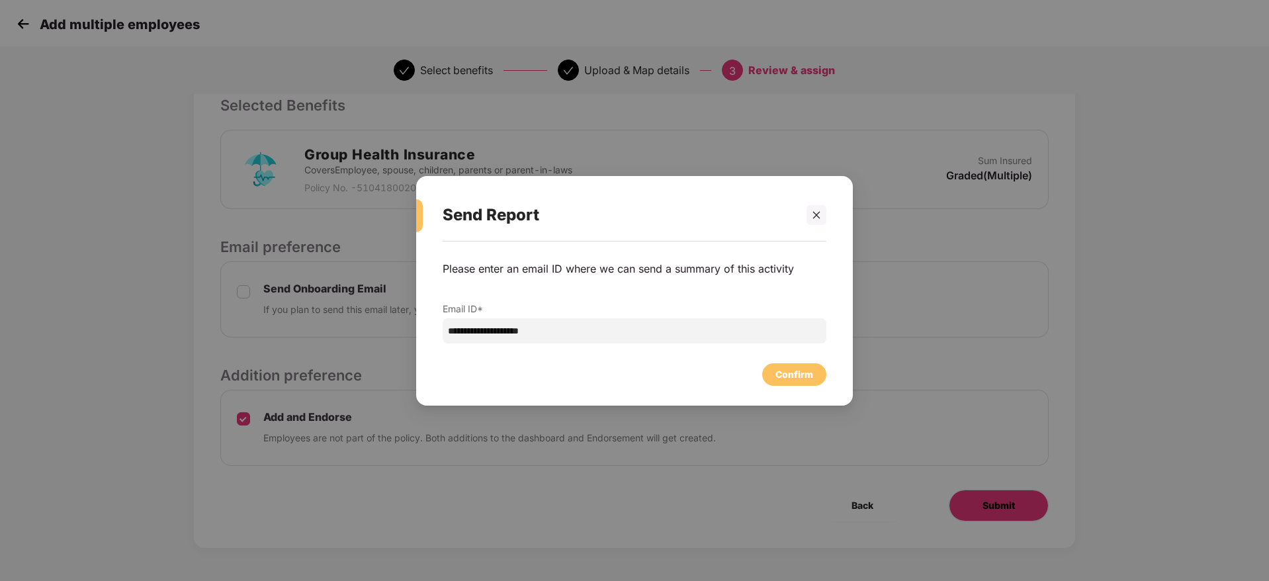
scroll to position [0, 0]
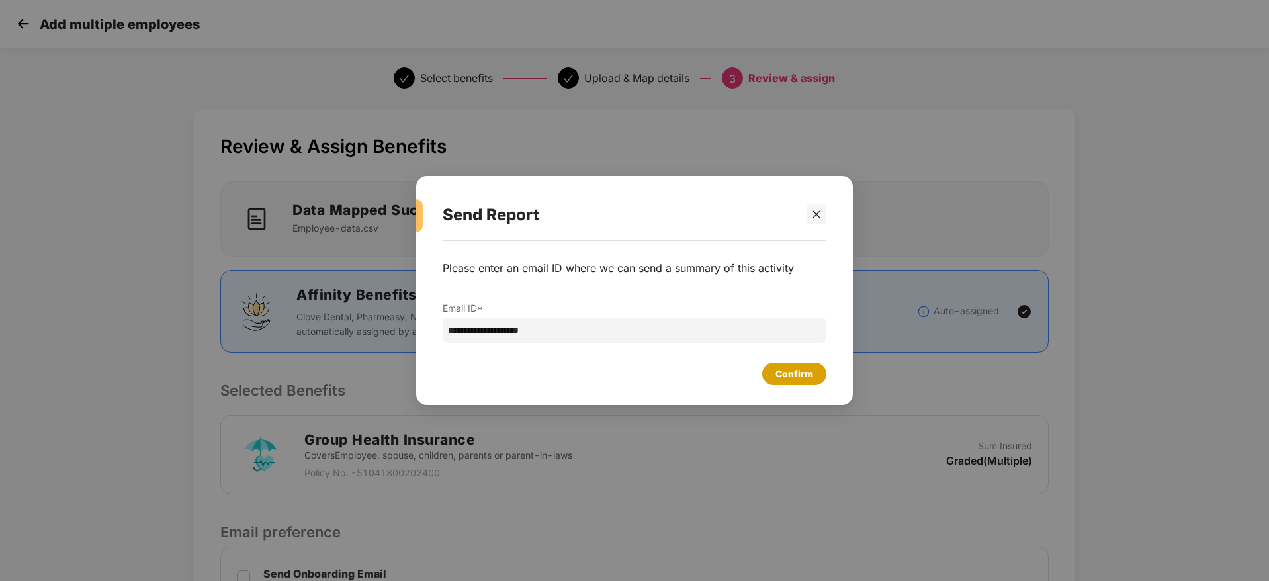
click at [790, 370] on div "Confirm" at bounding box center [794, 373] width 38 height 15
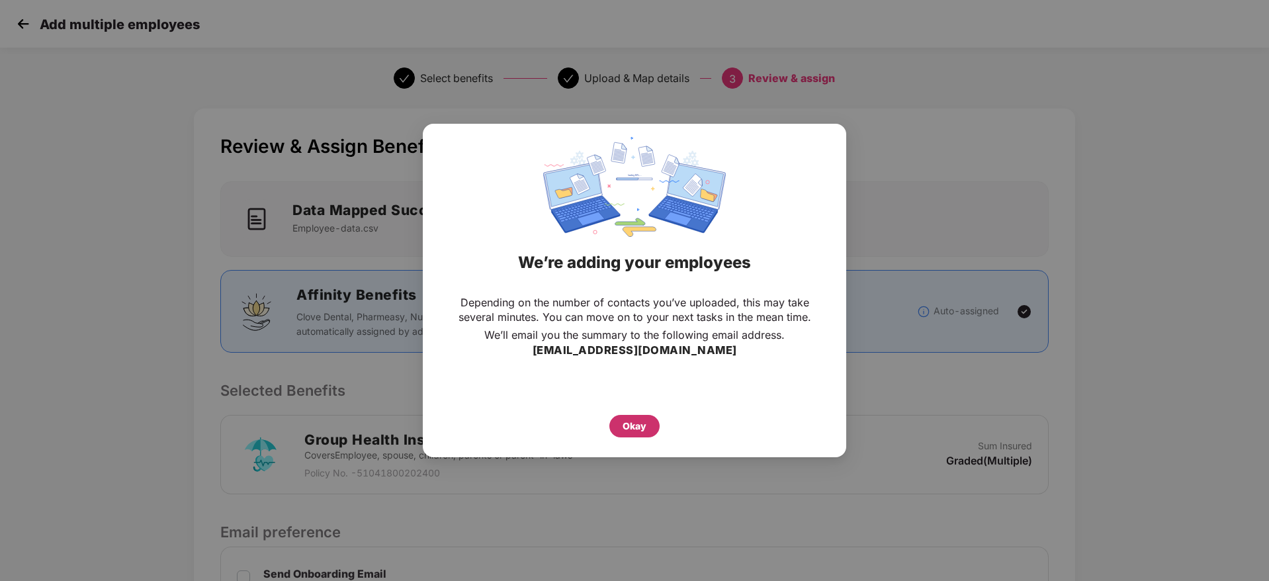
click at [647, 423] on div "Okay" at bounding box center [634, 426] width 50 height 22
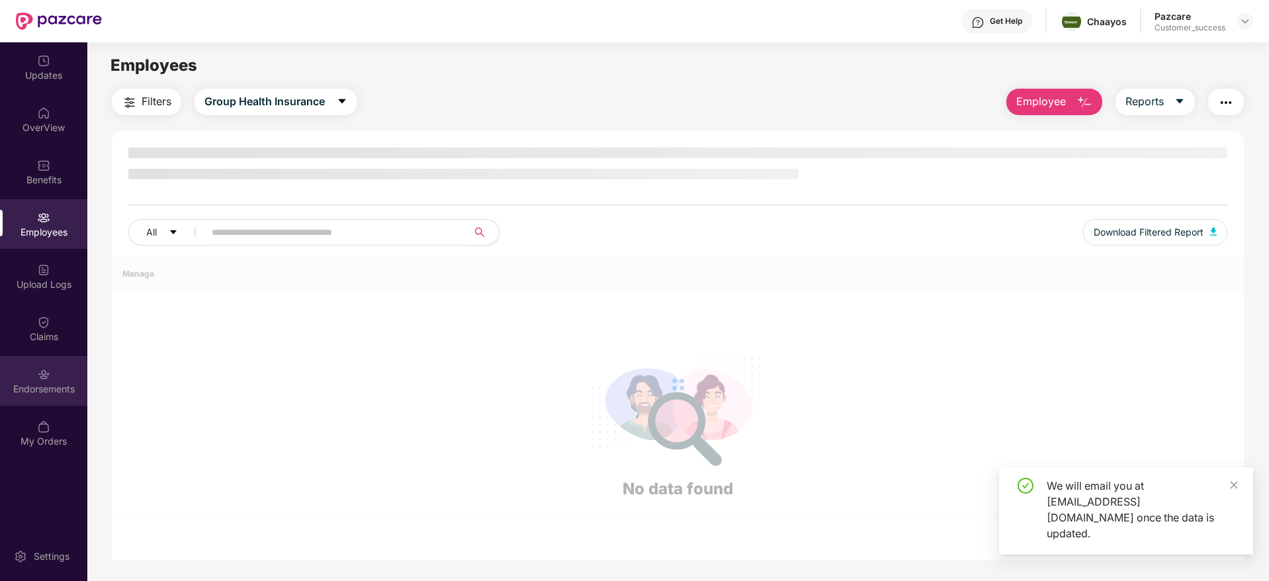
click at [50, 386] on div "Endorsements" at bounding box center [43, 388] width 87 height 13
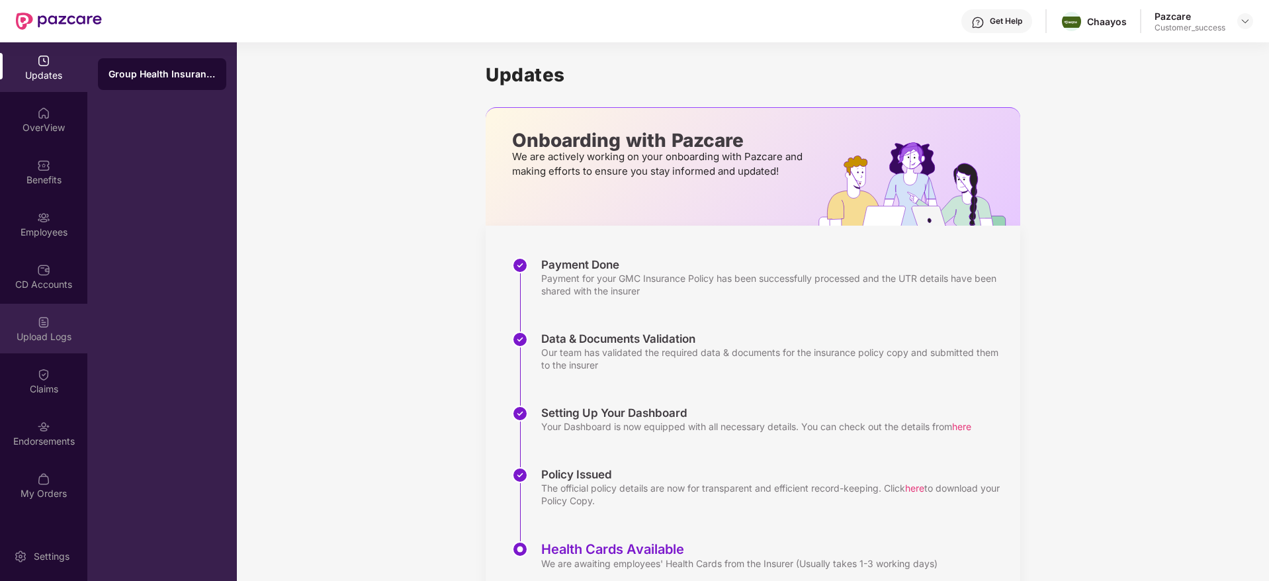
click at [54, 327] on div "Upload Logs" at bounding box center [43, 329] width 87 height 50
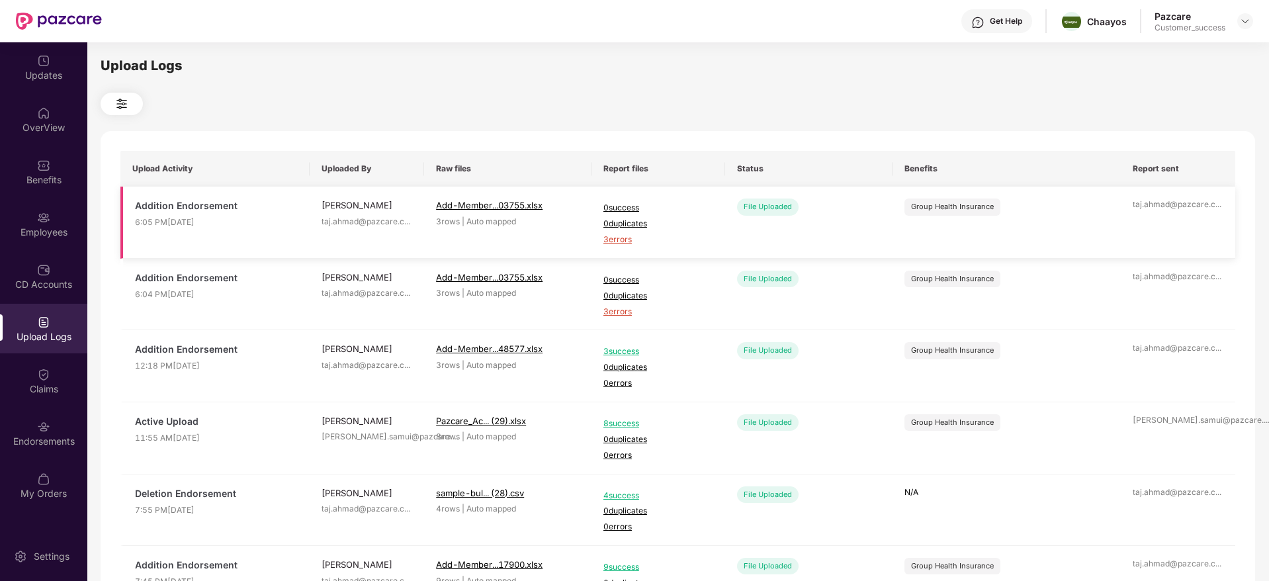
click at [625, 243] on span "3 errors" at bounding box center [658, 239] width 110 height 13
click at [53, 229] on div "Employees" at bounding box center [43, 232] width 87 height 13
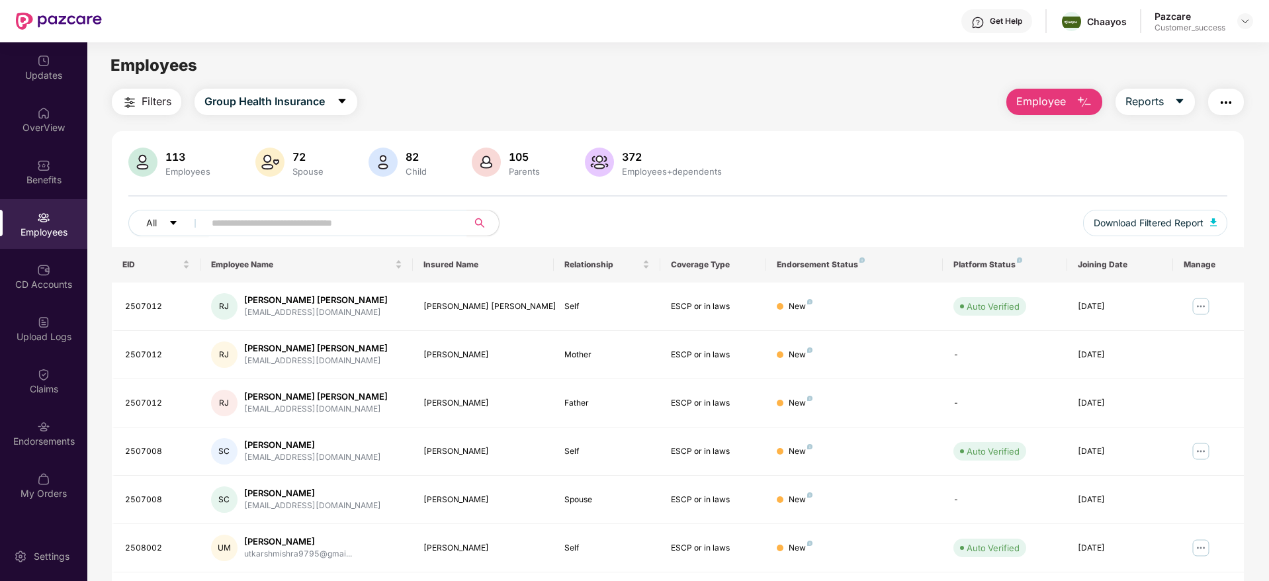
click at [1045, 95] on span "Employee" at bounding box center [1041, 101] width 50 height 17
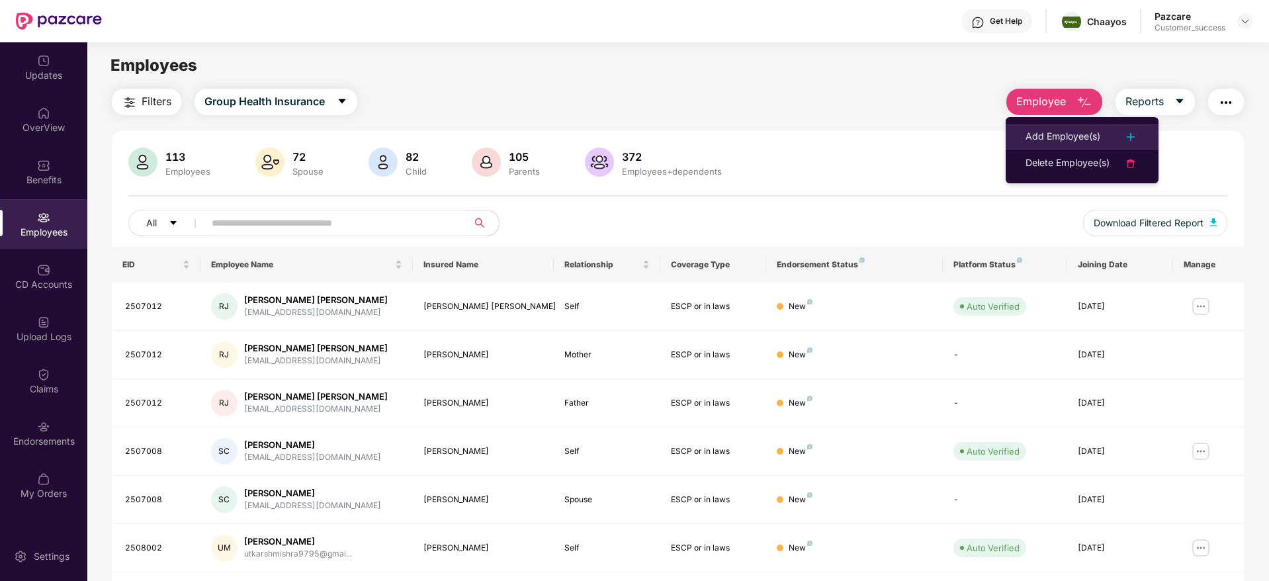
click at [1062, 124] on li "Add Employee(s)" at bounding box center [1081, 137] width 153 height 26
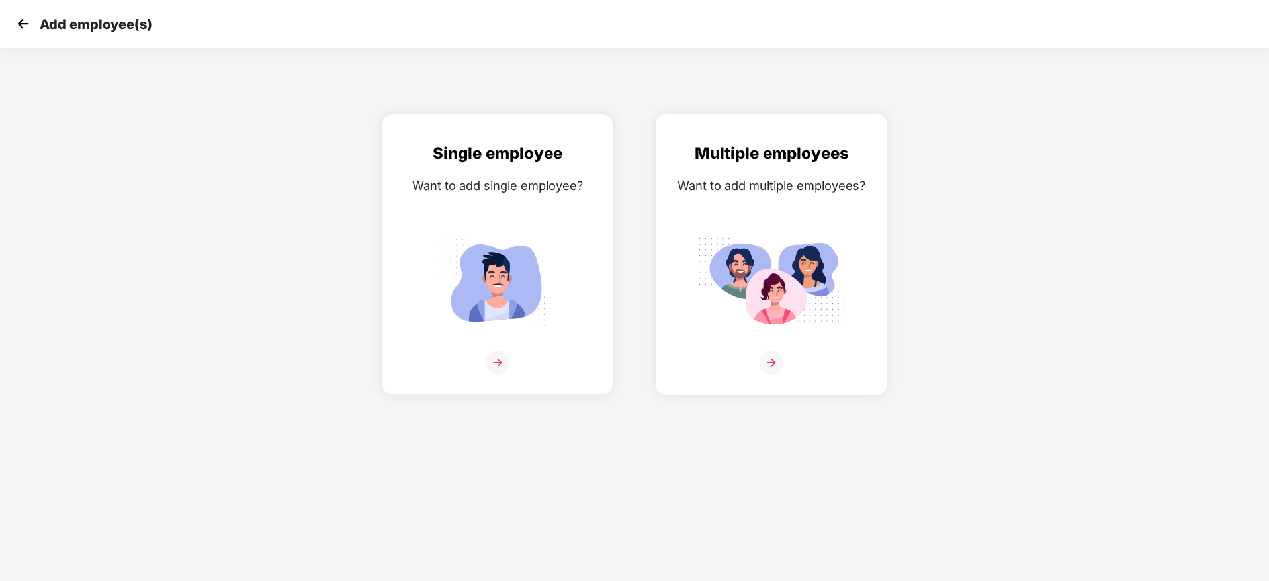
click at [776, 368] on img at bounding box center [771, 363] width 24 height 24
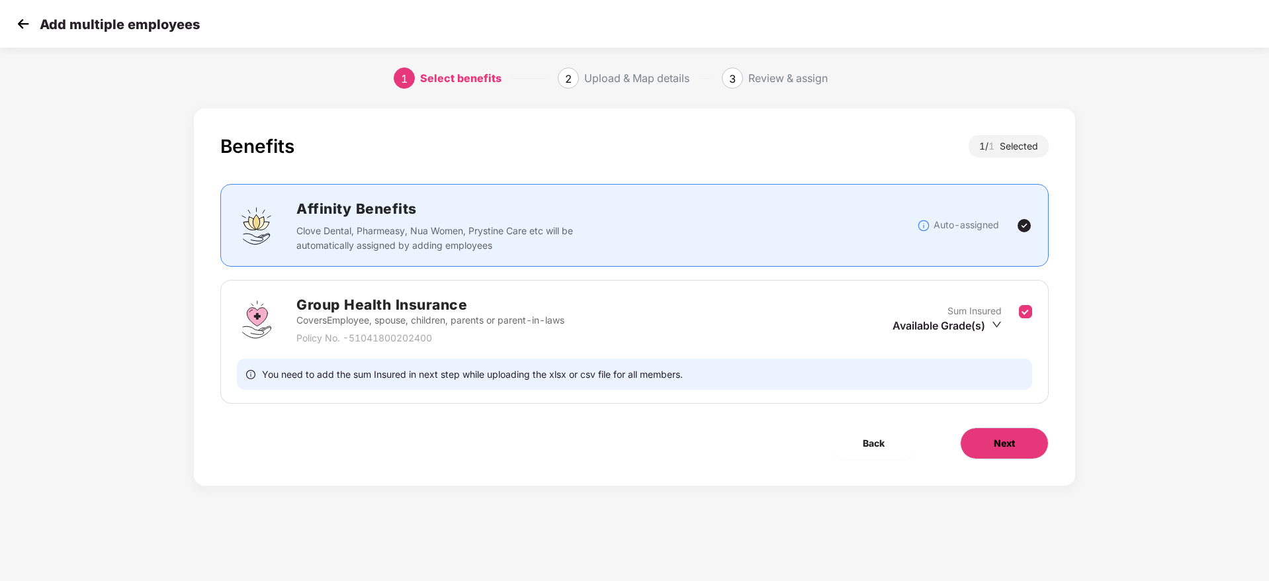
click at [1005, 433] on button "Next" at bounding box center [1004, 443] width 89 height 32
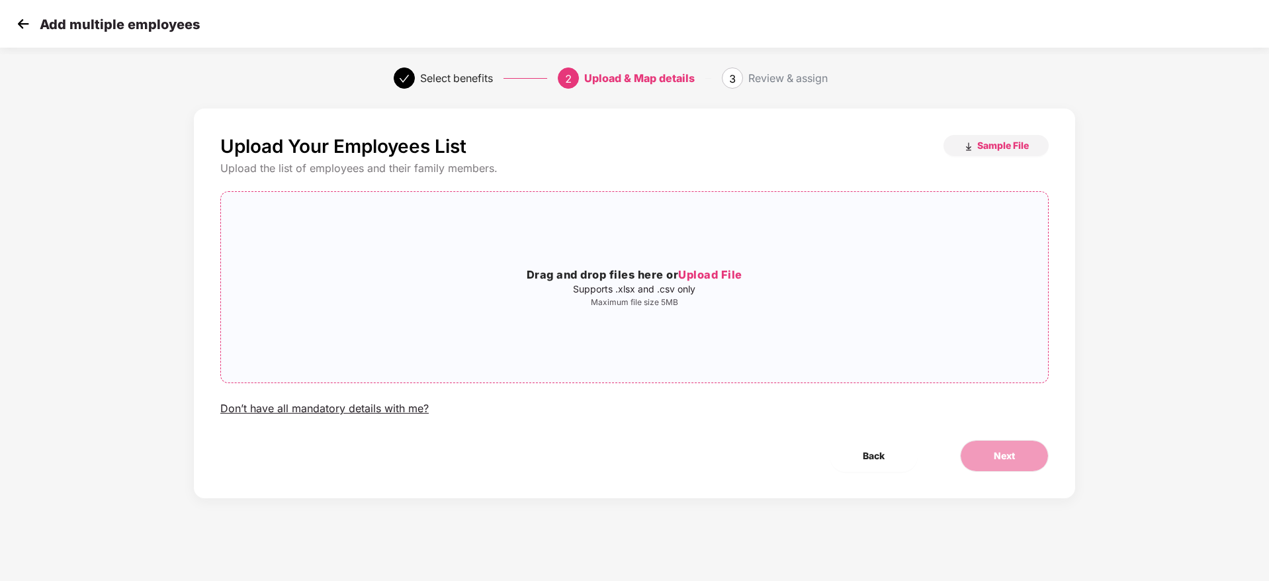
click at [697, 278] on span "Upload File" at bounding box center [710, 274] width 64 height 13
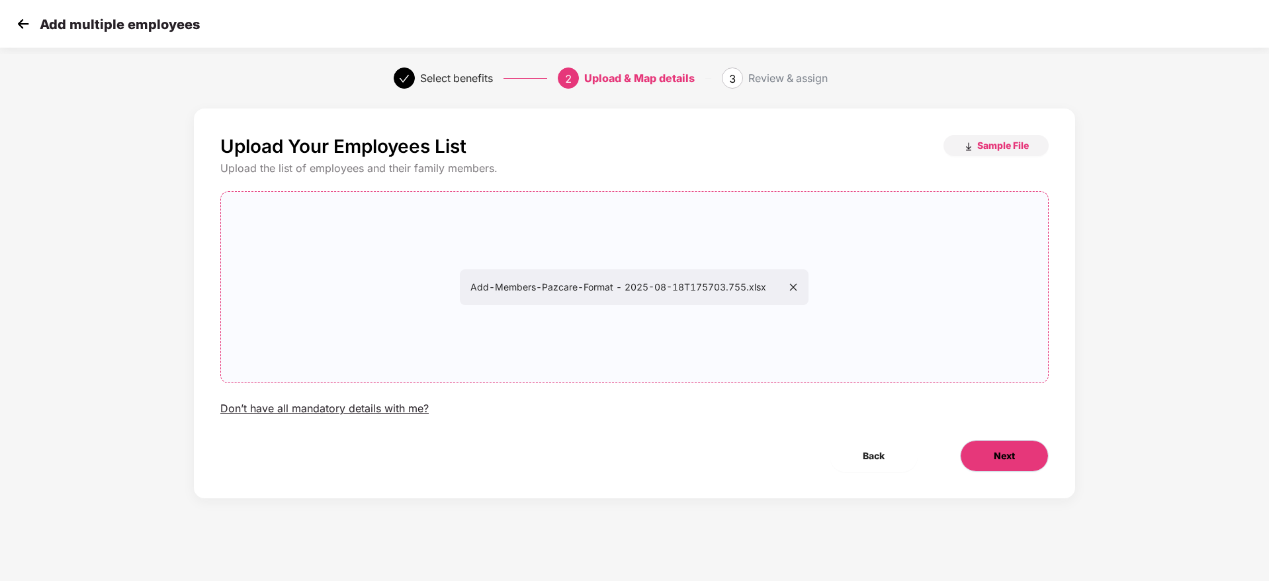
click at [985, 440] on button "Next" at bounding box center [1004, 456] width 89 height 32
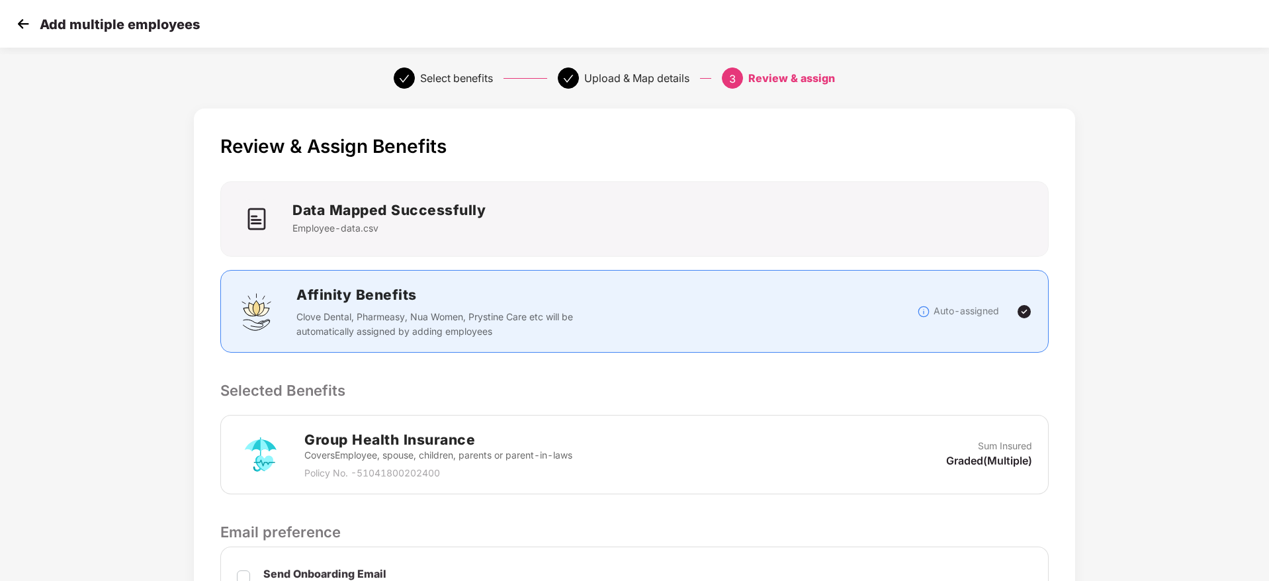
click at [979, 377] on div "Review & Assign Benefits Data Mapped Successfully Employee-data.csv Affinity Be…" at bounding box center [634, 470] width 881 height 724
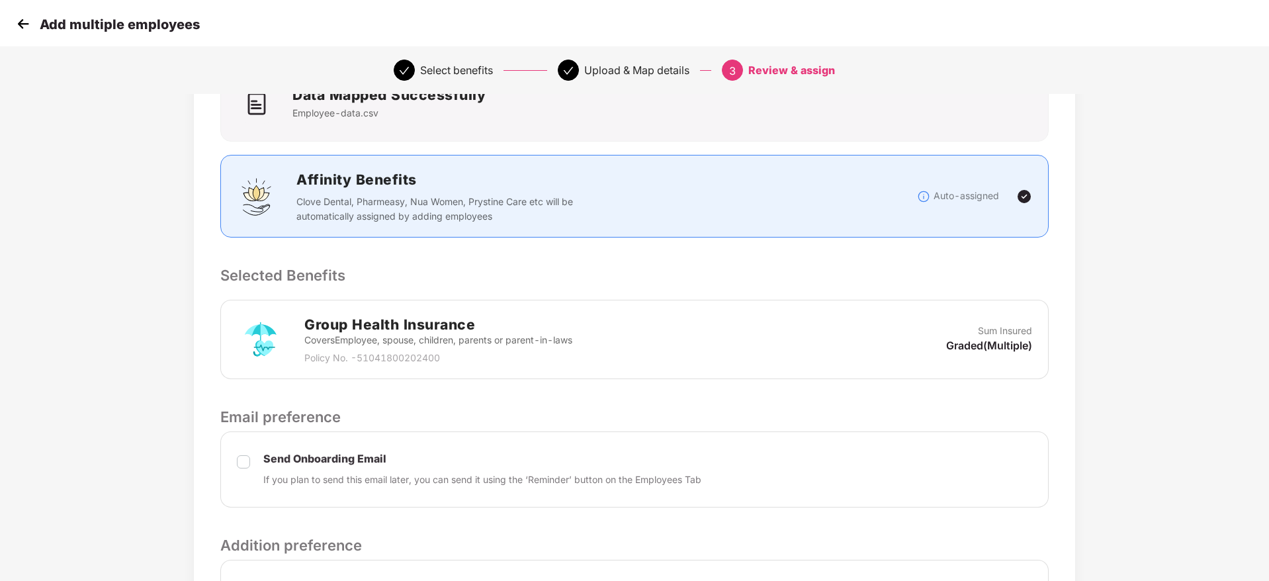
scroll to position [285, 0]
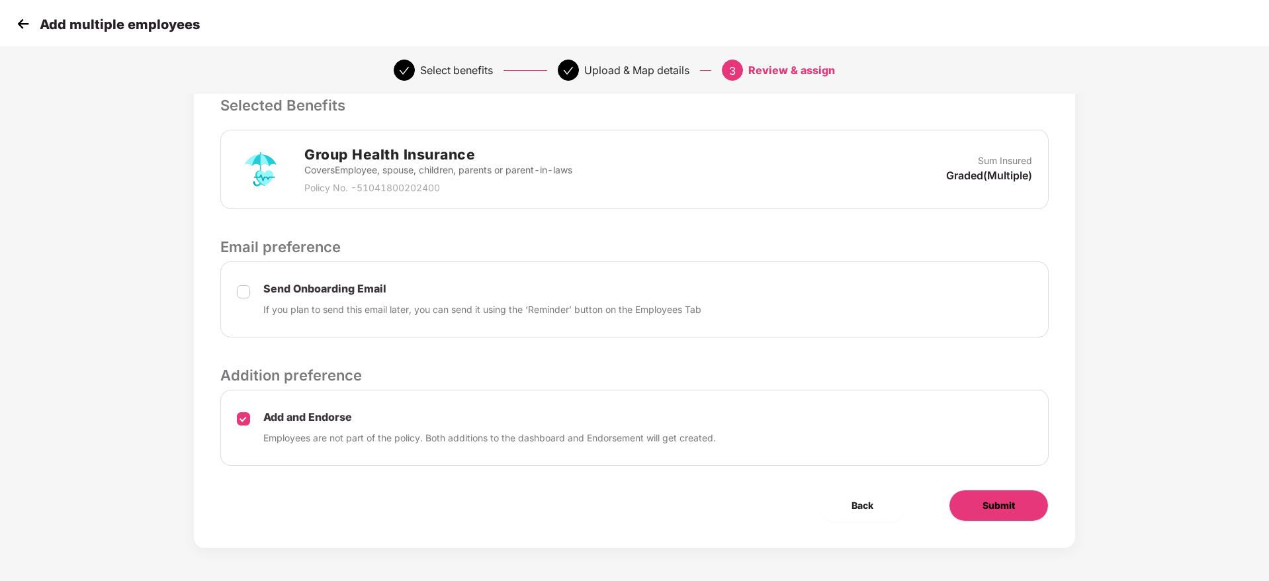
click at [980, 509] on button "Submit" at bounding box center [998, 505] width 100 height 32
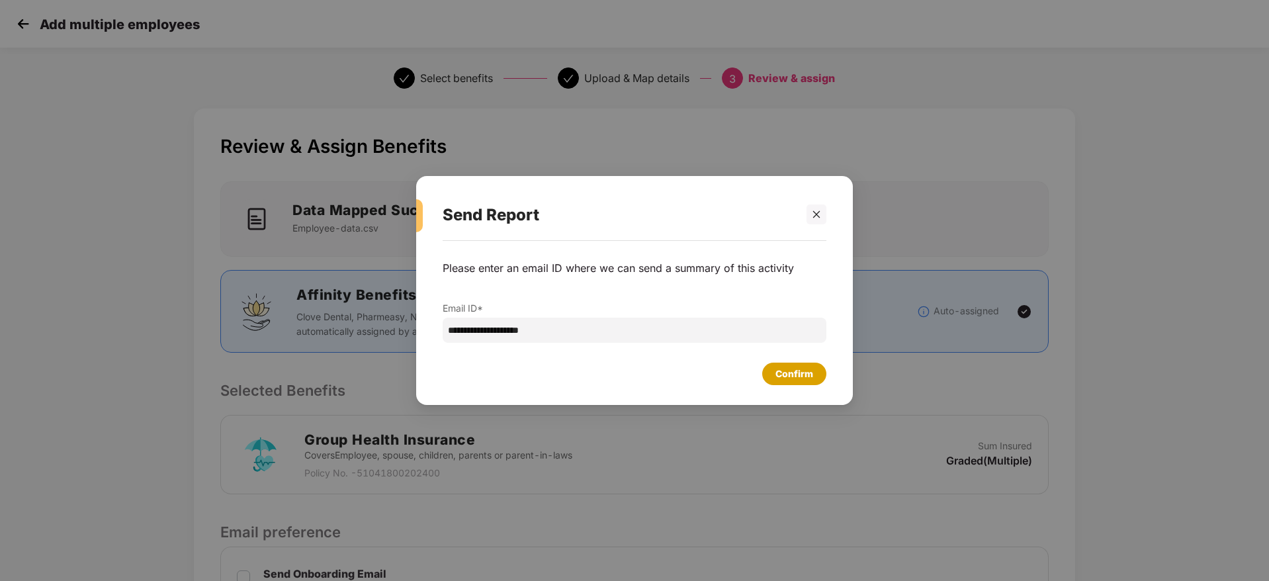
click at [778, 377] on div "Confirm" at bounding box center [794, 373] width 38 height 15
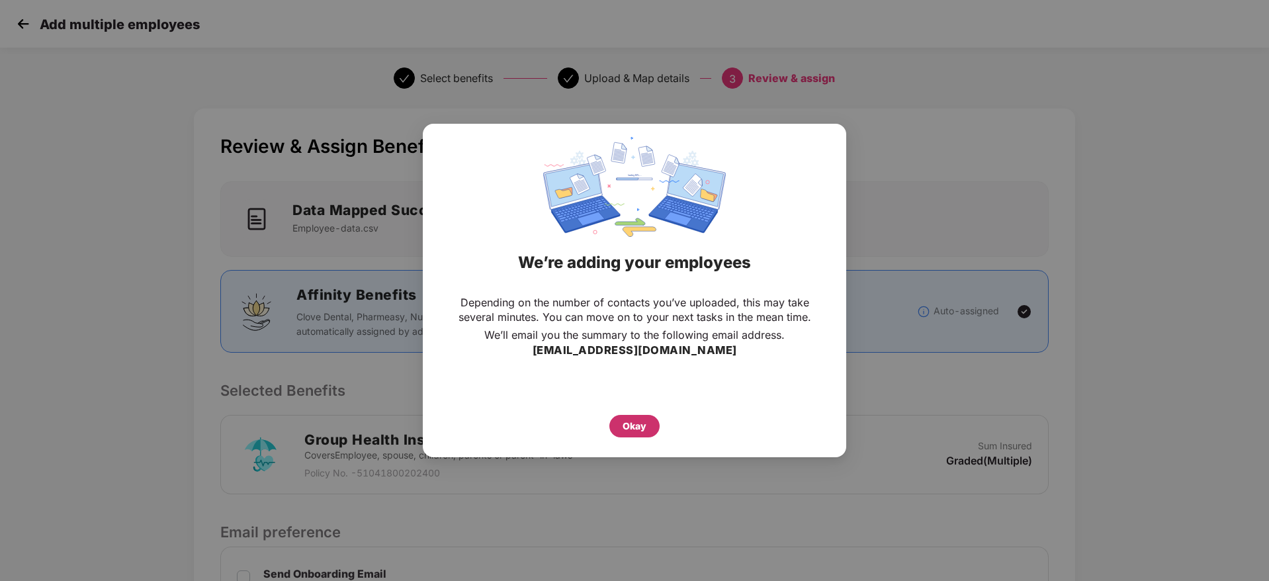
click at [634, 428] on div "Okay" at bounding box center [634, 426] width 24 height 15
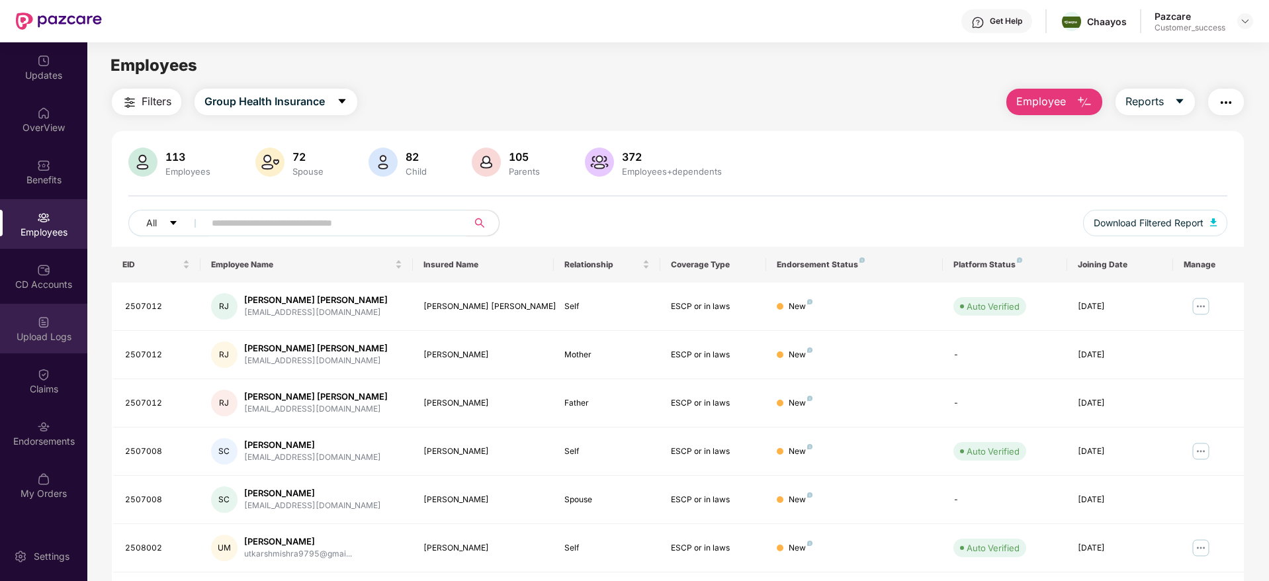
click at [42, 322] on img at bounding box center [43, 321] width 13 height 13
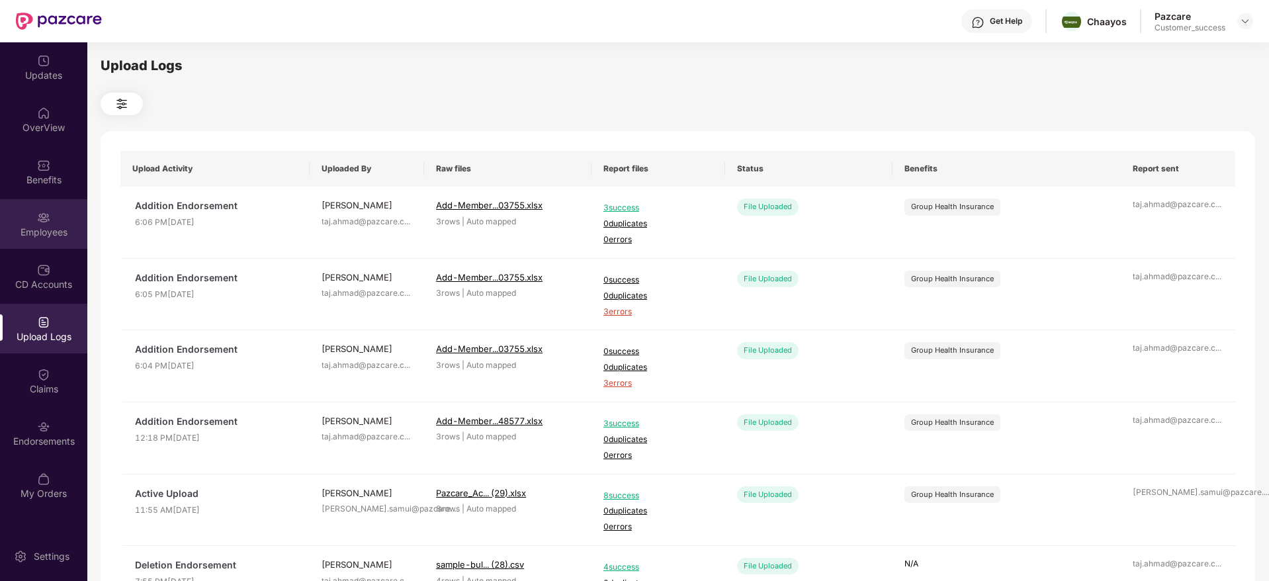
click at [47, 228] on div "Employees" at bounding box center [43, 232] width 87 height 13
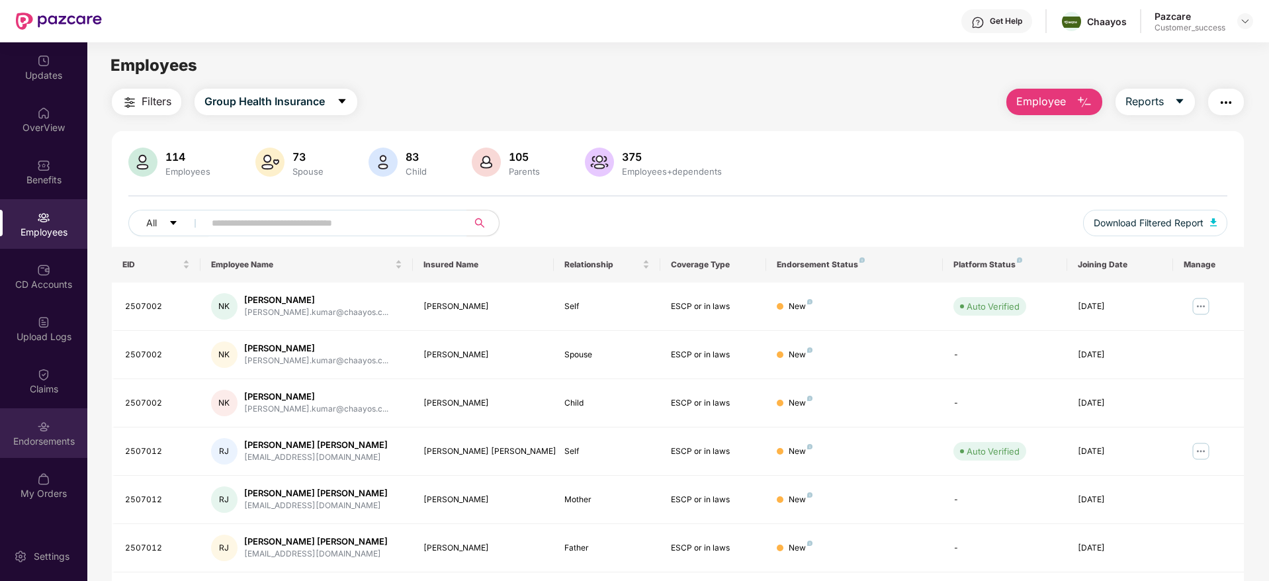
click at [52, 424] on div "Endorsements" at bounding box center [43, 433] width 87 height 50
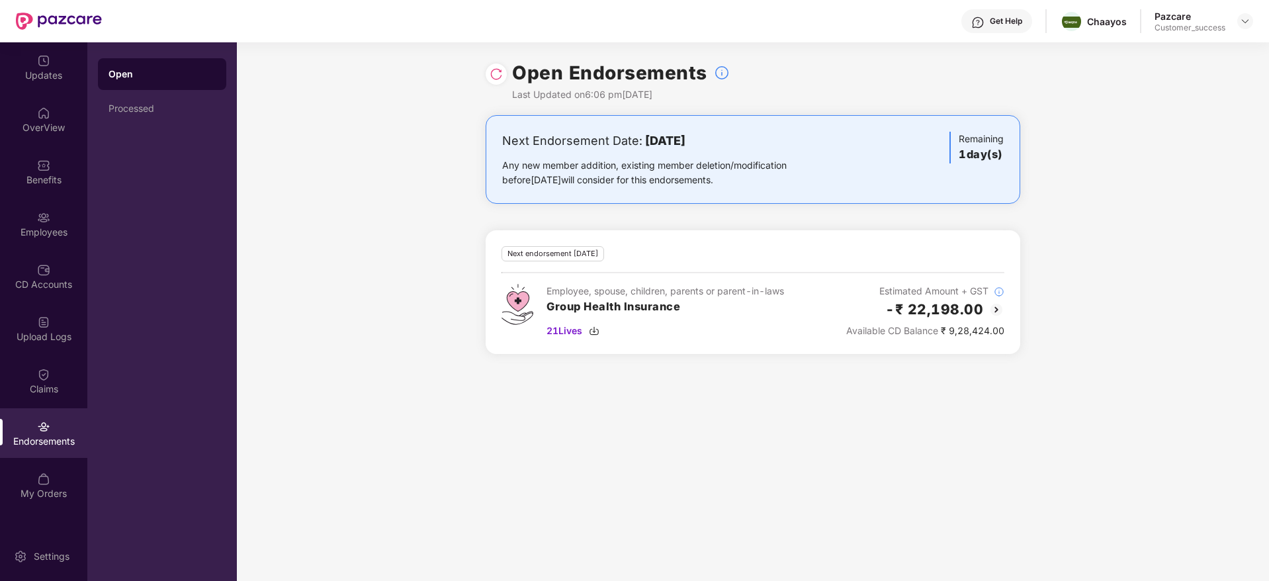
click at [496, 77] on img at bounding box center [495, 73] width 13 height 13
click at [491, 75] on img at bounding box center [495, 73] width 13 height 13
click at [492, 72] on img at bounding box center [495, 73] width 13 height 13
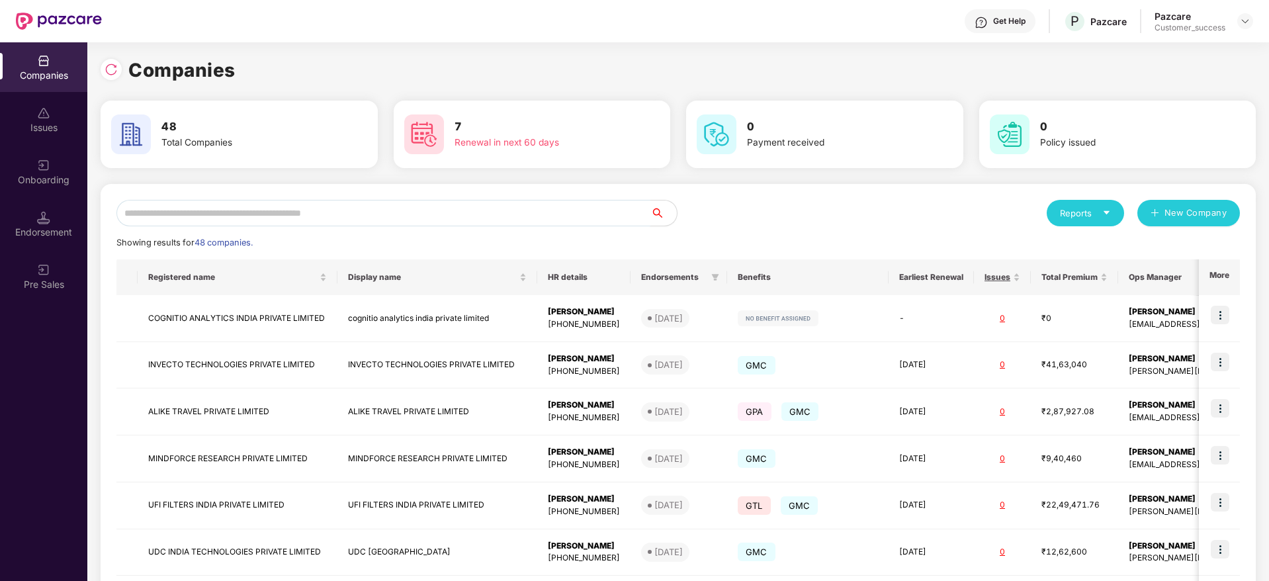
click at [231, 209] on input "text" at bounding box center [383, 213] width 534 height 26
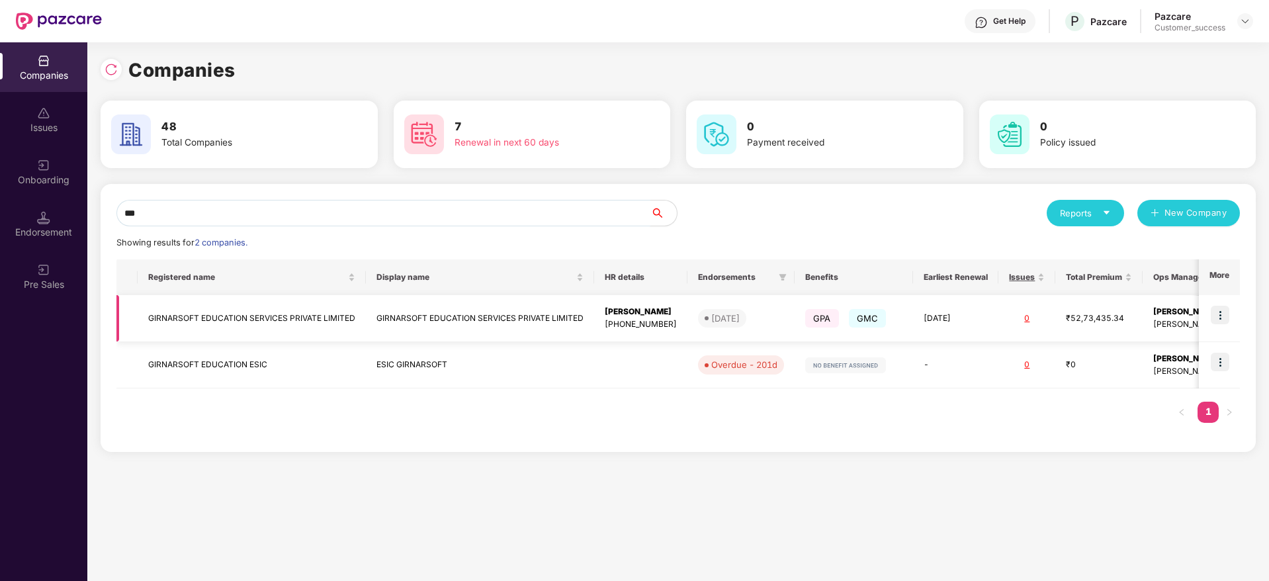
type input "***"
click at [1212, 314] on img at bounding box center [1219, 315] width 19 height 19
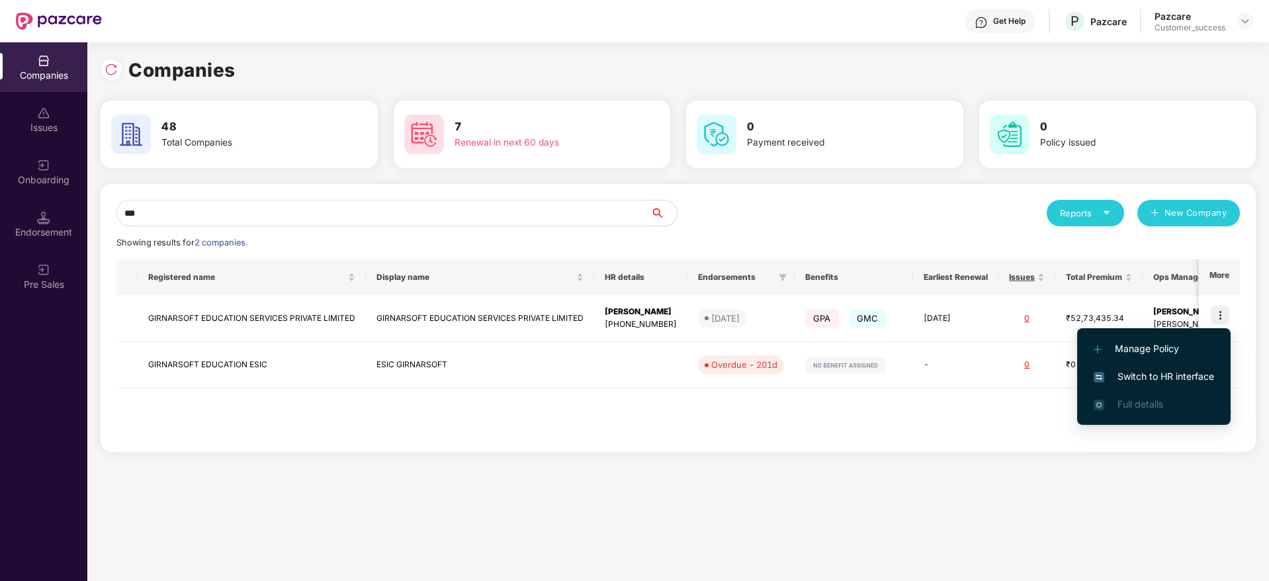
click at [1175, 372] on span "Switch to HR interface" at bounding box center [1153, 376] width 120 height 15
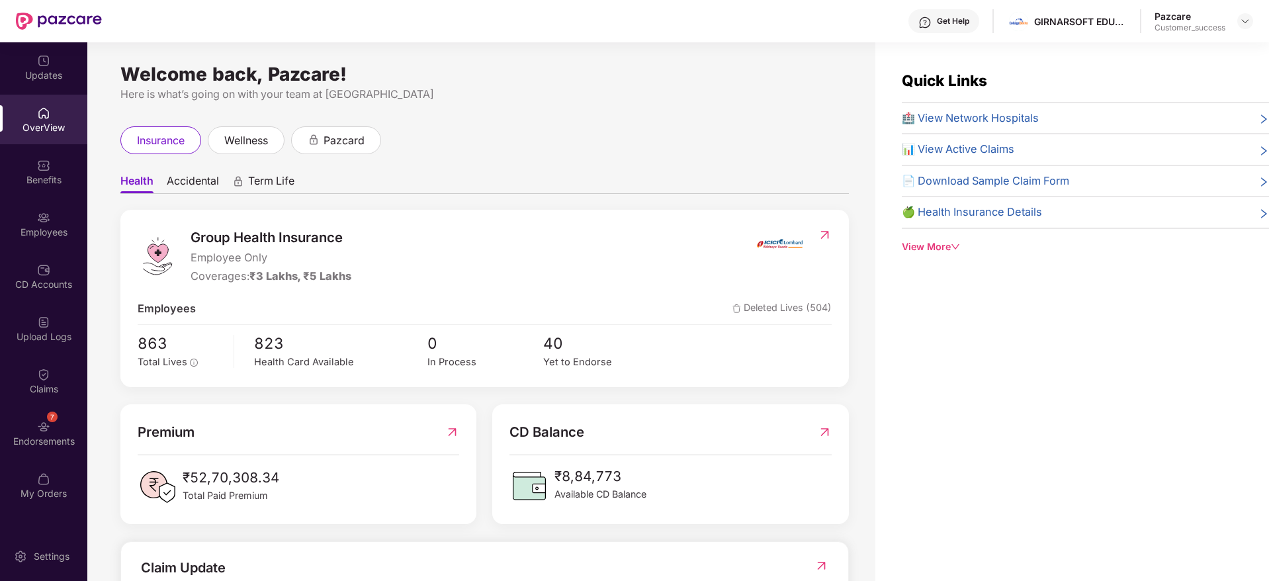
click at [41, 211] on img at bounding box center [43, 217] width 13 height 13
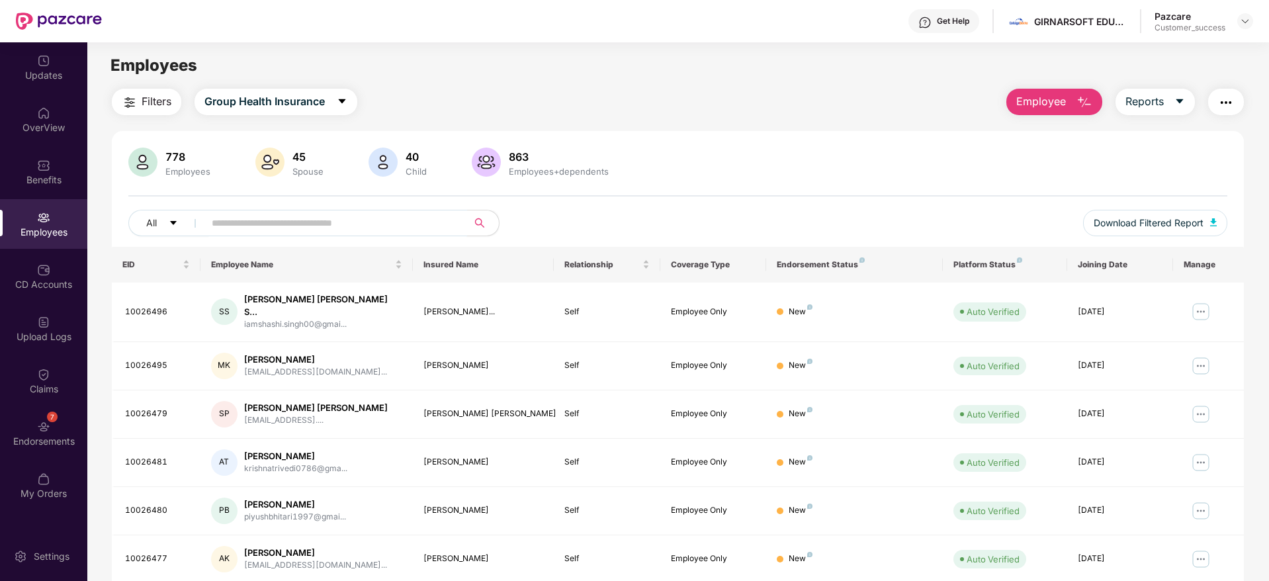
click at [237, 228] on input "text" at bounding box center [330, 223] width 237 height 20
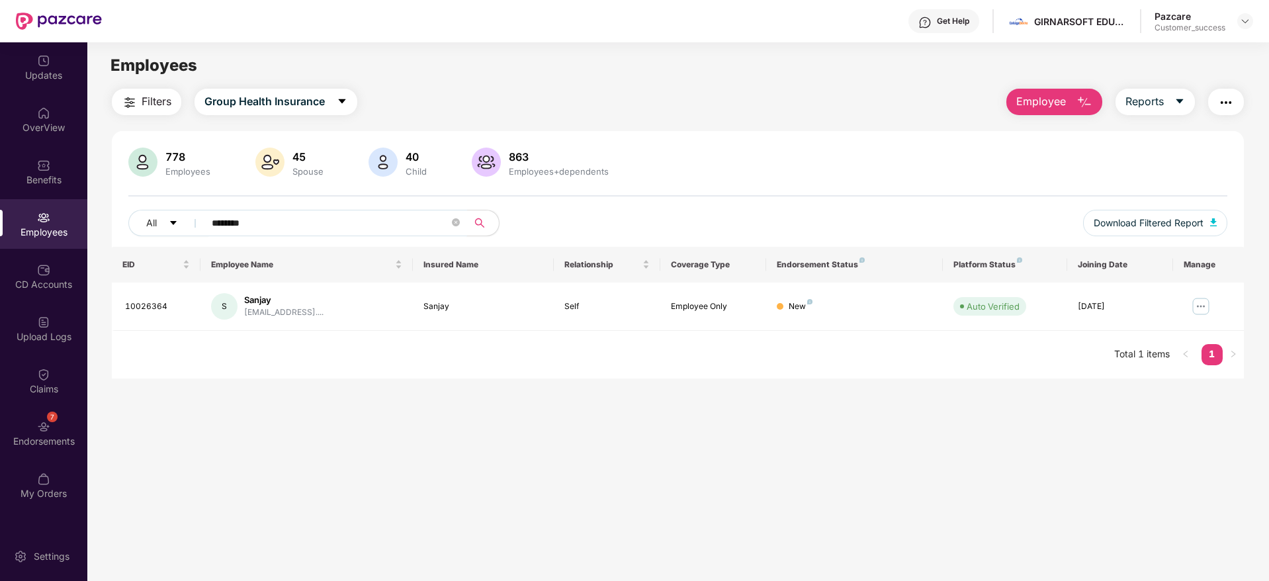
type input "********"
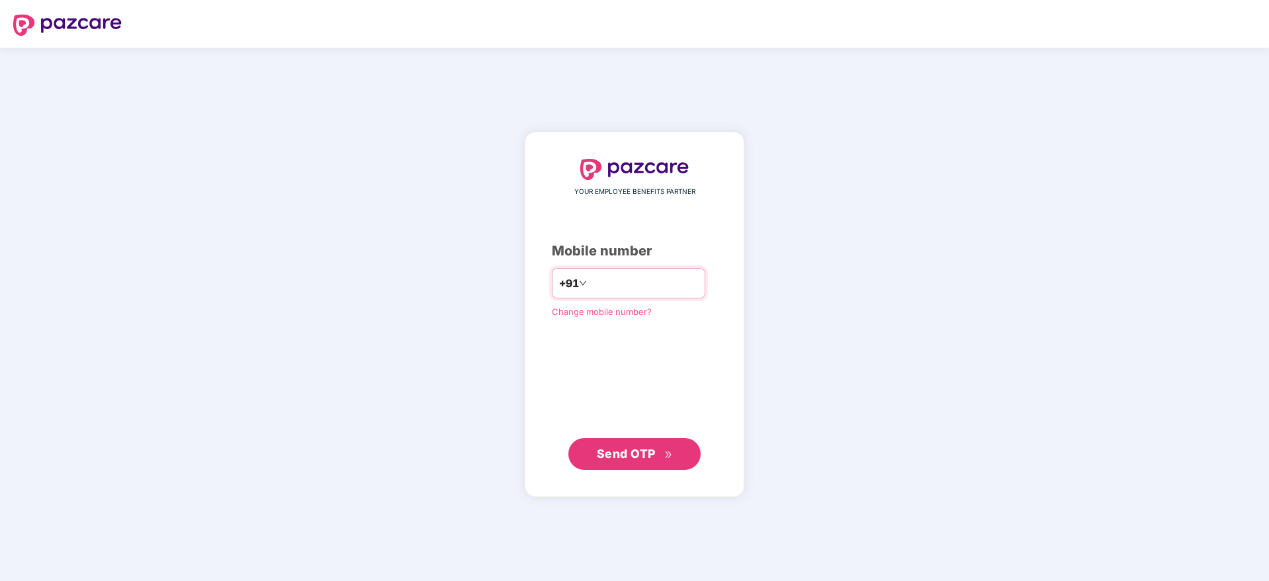
type input "**********"
click at [654, 453] on span "Send OTP" at bounding box center [626, 453] width 59 height 14
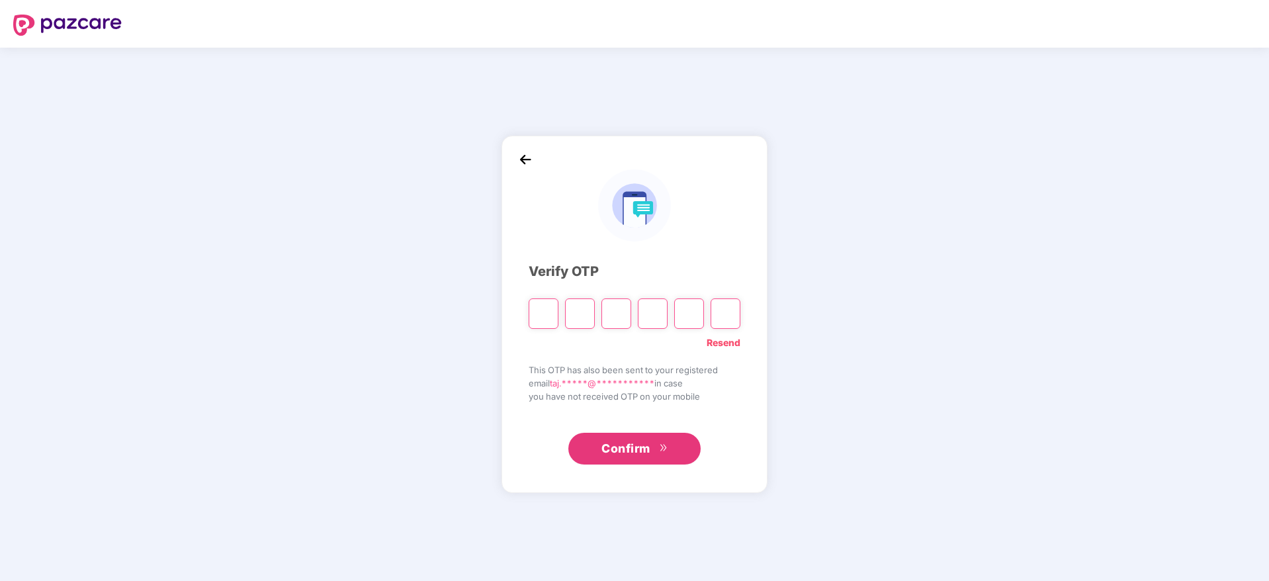
paste input "*"
type input "*"
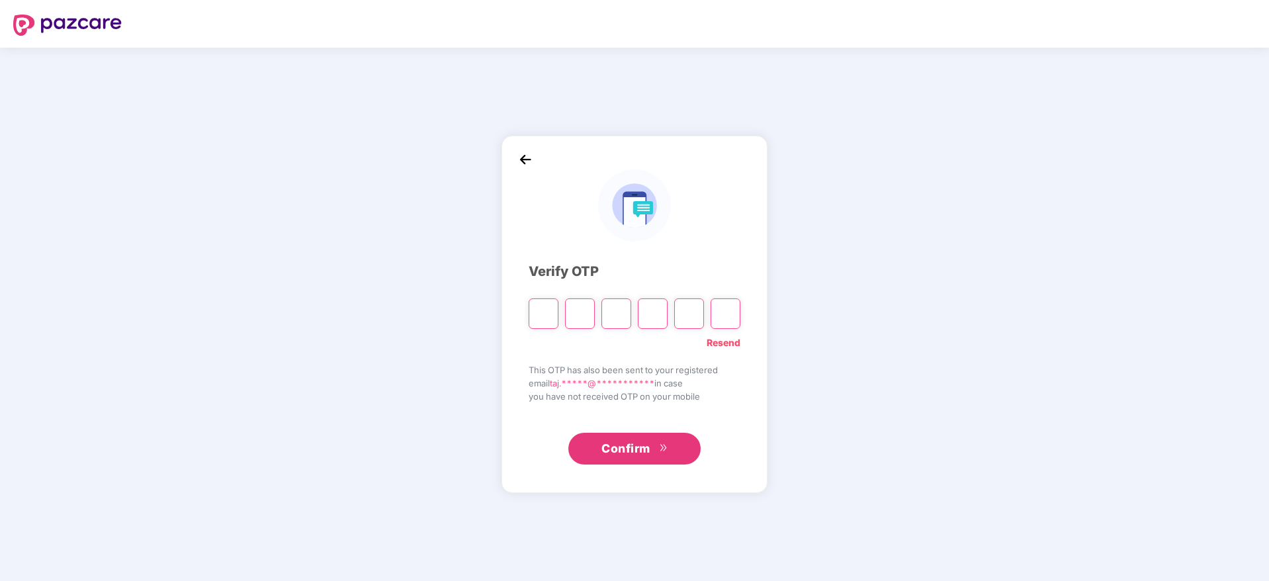
type input "*"
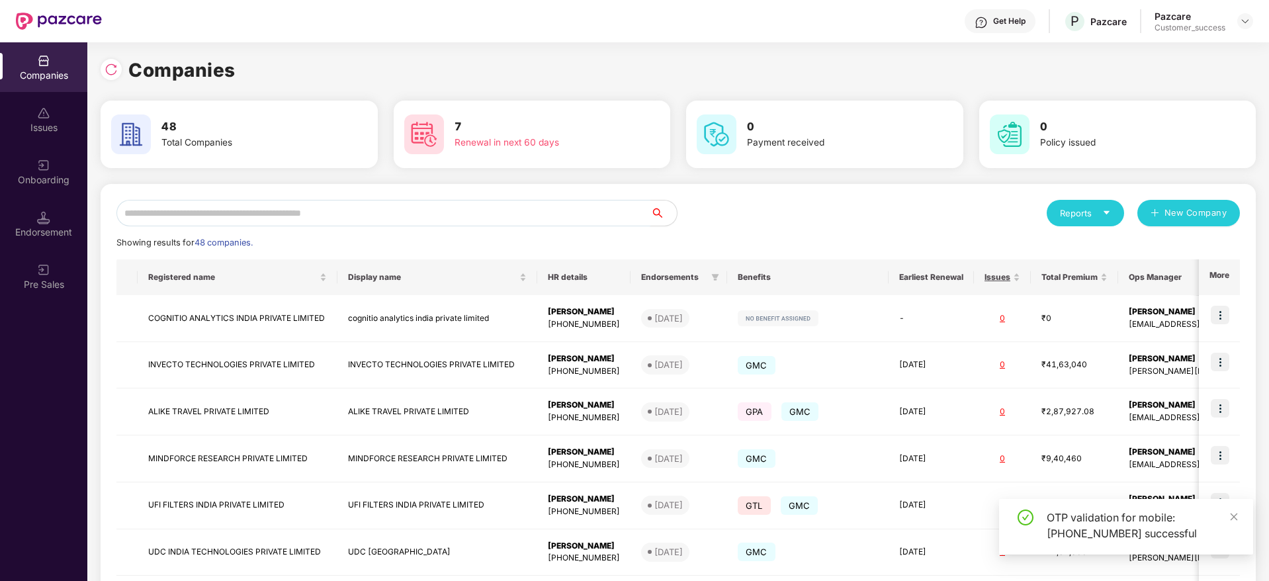
click at [321, 206] on input "text" at bounding box center [383, 213] width 534 height 26
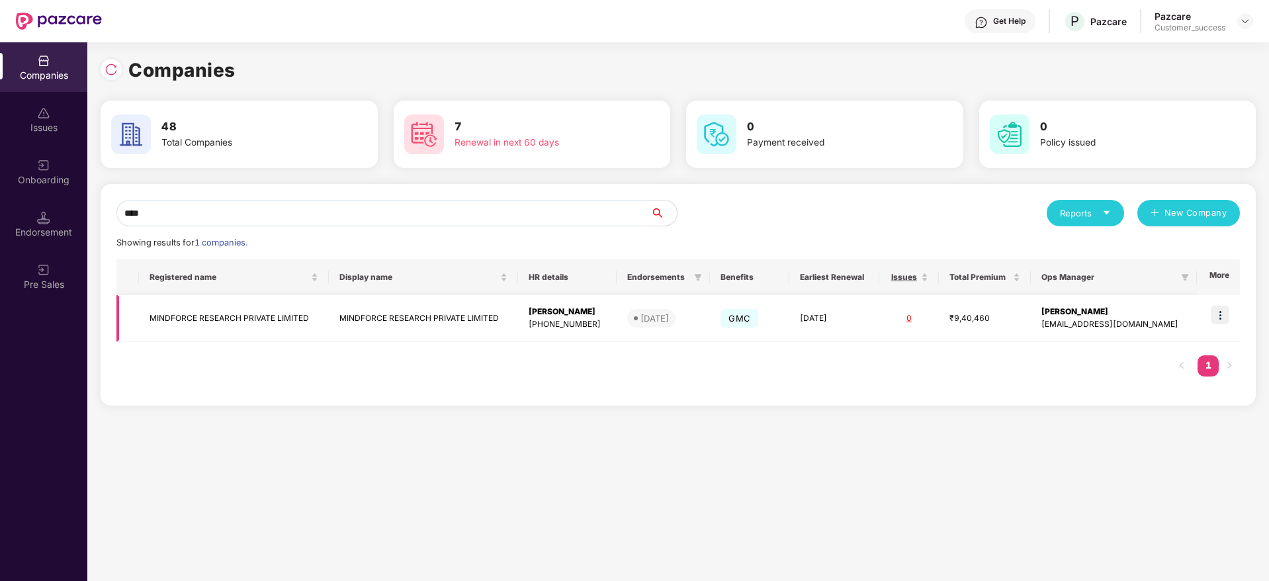
type input "****"
click at [1223, 319] on img at bounding box center [1219, 315] width 19 height 19
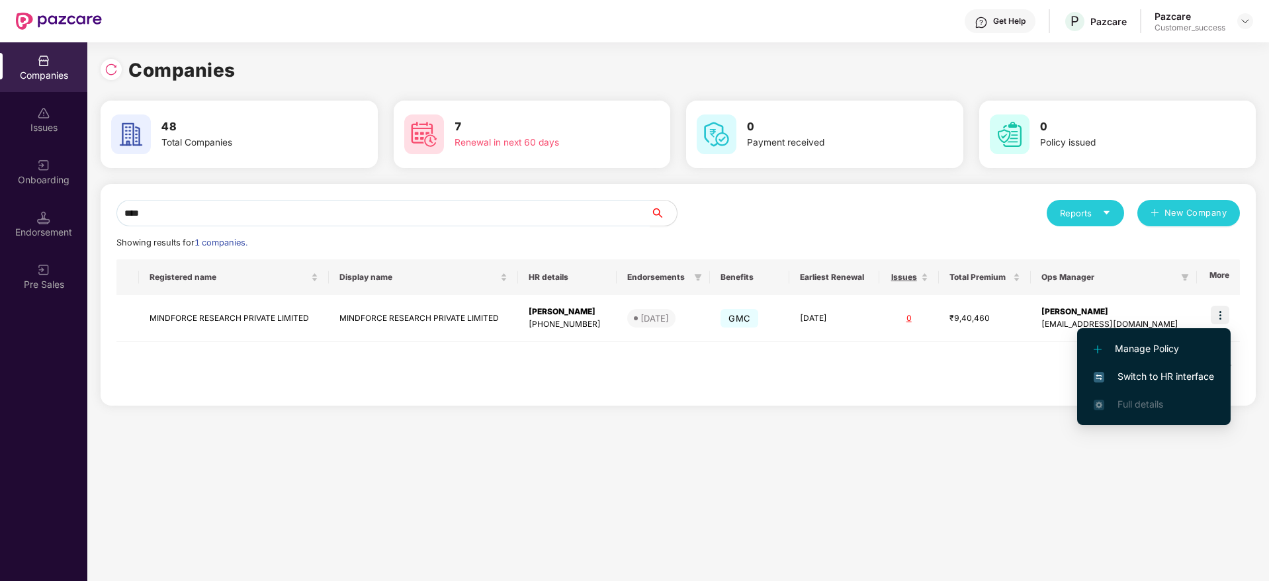
click at [1155, 378] on span "Switch to HR interface" at bounding box center [1153, 376] width 120 height 15
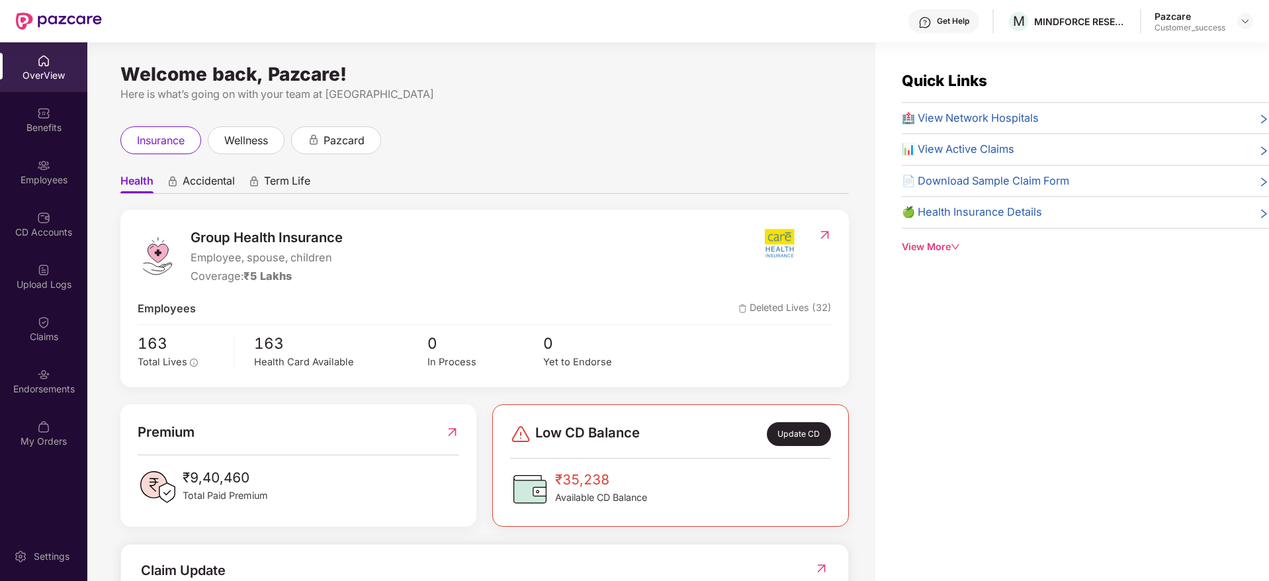
click at [41, 132] on div "Benefits" at bounding box center [43, 127] width 87 height 13
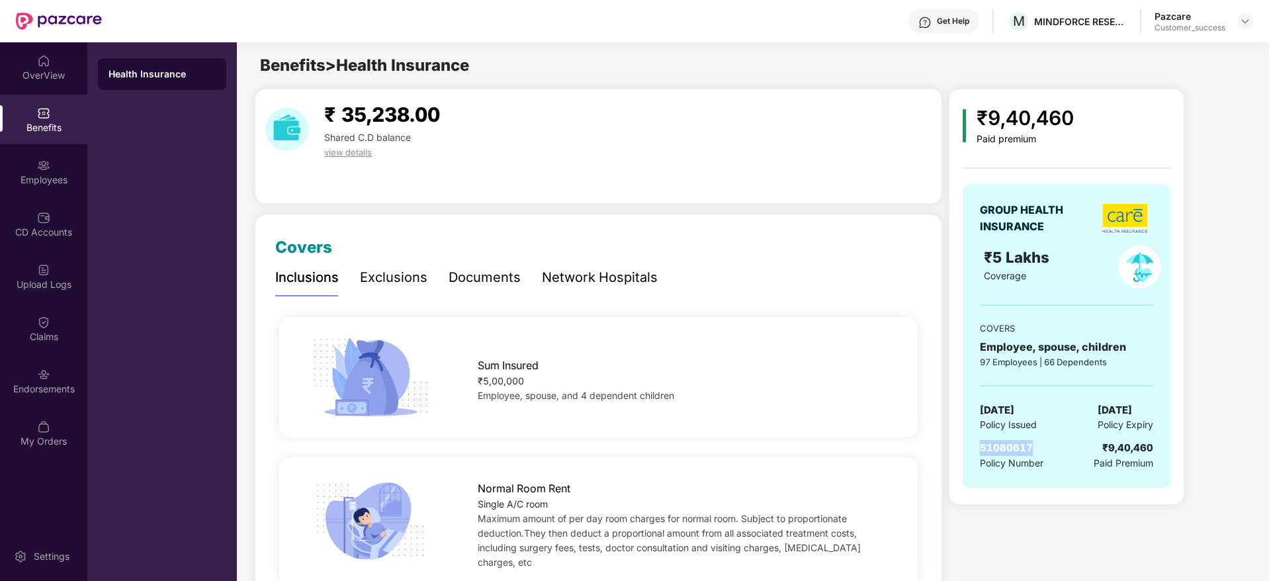
drag, startPoint x: 1040, startPoint y: 449, endPoint x: 976, endPoint y: 452, distance: 64.9
click at [976, 452] on div "GROUP HEALTH INSURANCE ₹5 Lakhs Coverage COVERS Employee, spouse, children 97 E…" at bounding box center [1066, 336] width 208 height 303
copy span "51080617"
click at [1247, 21] on img at bounding box center [1244, 21] width 11 height 11
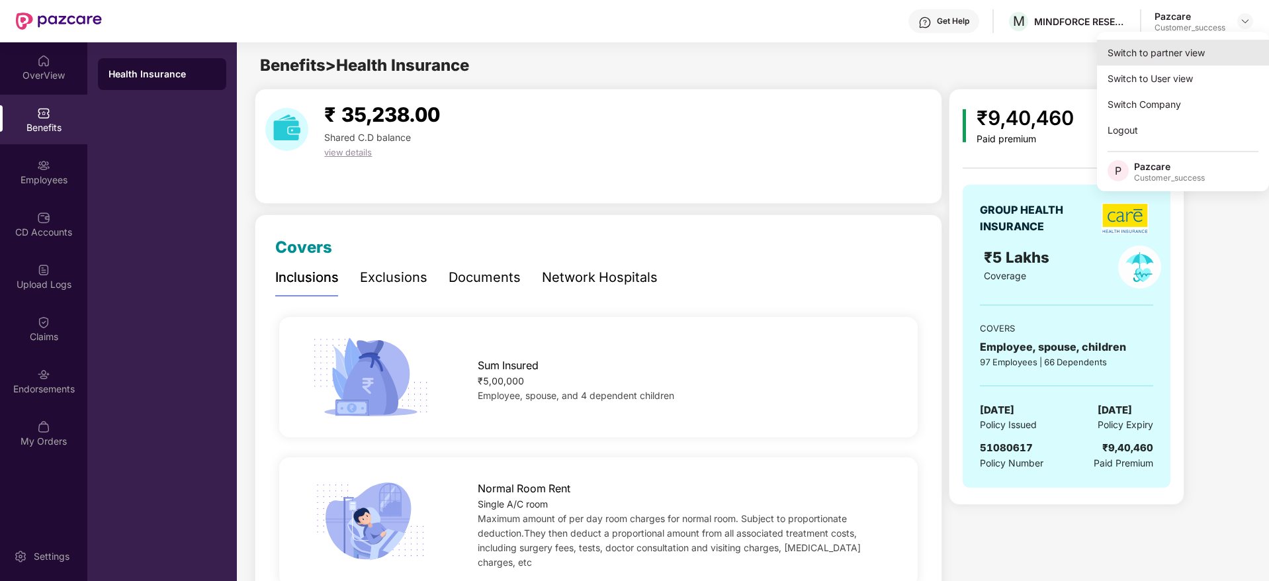
click at [1174, 44] on div "Switch to partner view" at bounding box center [1183, 53] width 172 height 26
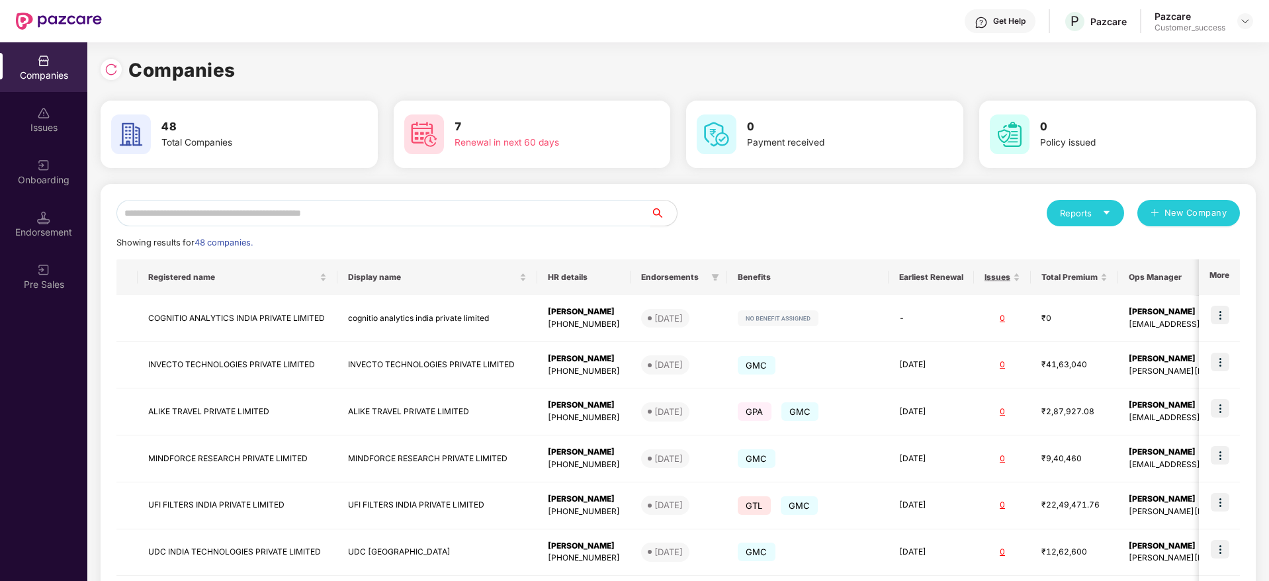
click at [261, 213] on input "text" at bounding box center [383, 213] width 534 height 26
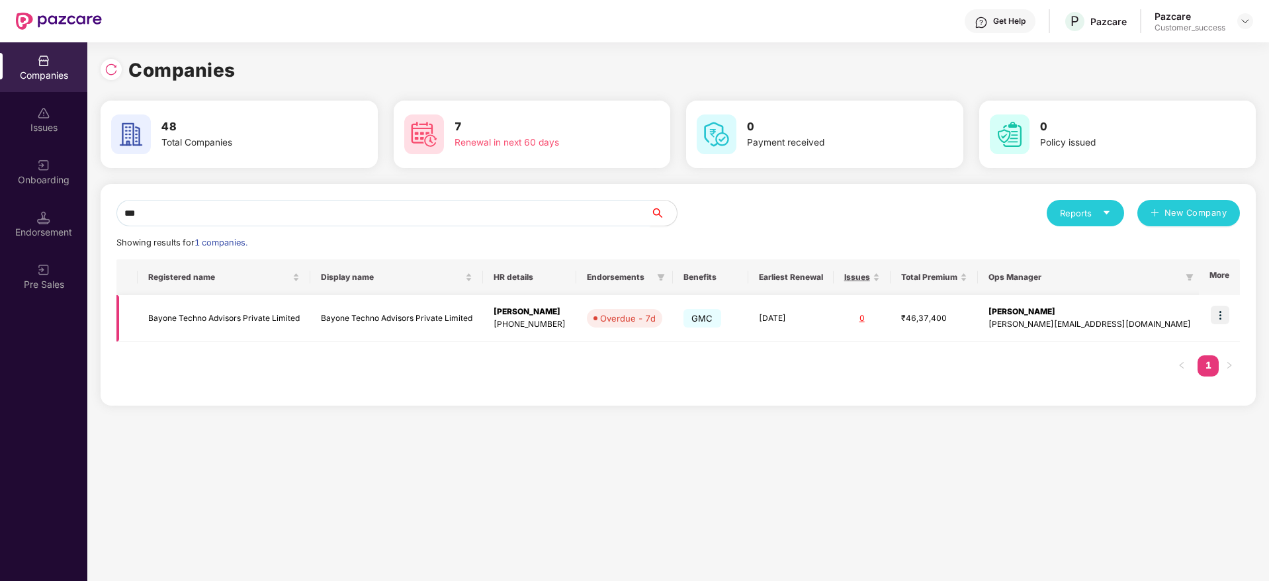
type input "***"
click at [1224, 318] on img at bounding box center [1219, 315] width 19 height 19
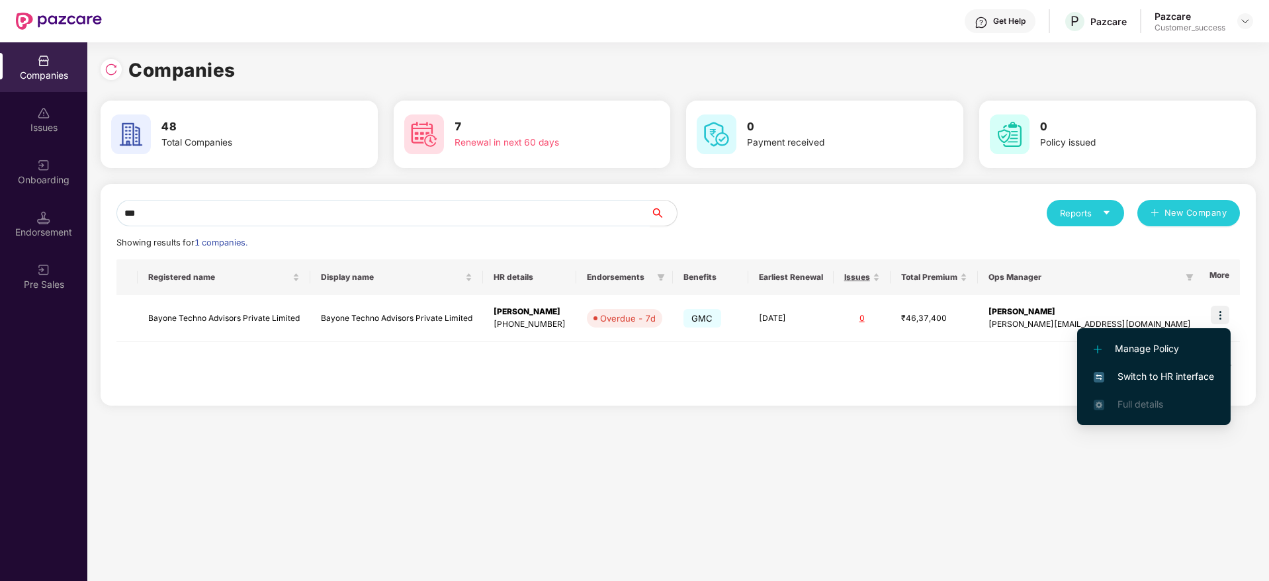
click at [1118, 366] on li "Switch to HR interface" at bounding box center [1153, 376] width 153 height 28
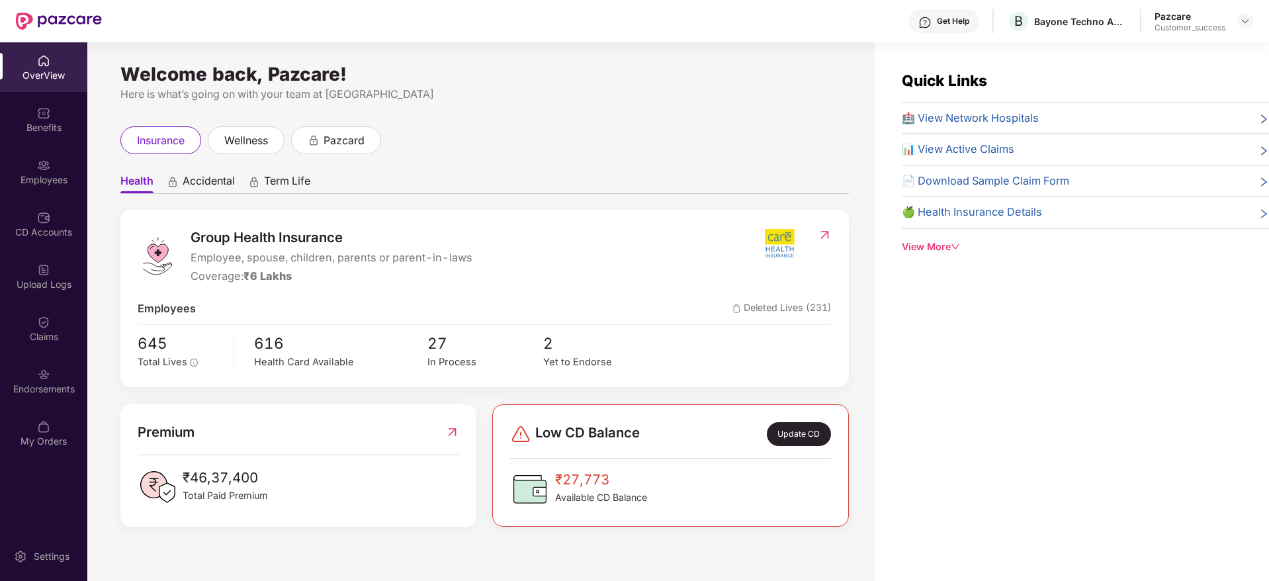
click at [43, 182] on div "Employees" at bounding box center [43, 179] width 87 height 13
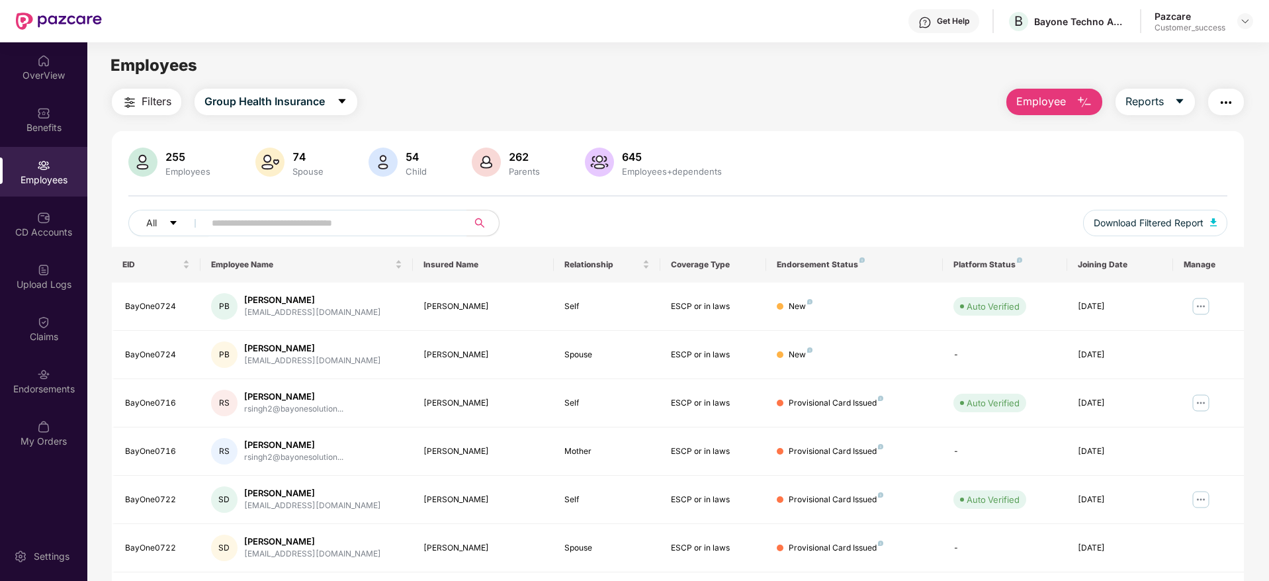
click at [1033, 115] on div "Filters Group Health Insurance Employee Reports 255 Employees 74 Spouse 54 Chil…" at bounding box center [678, 451] width 1132 height 724
click at [1030, 101] on span "Employee" at bounding box center [1041, 101] width 50 height 17
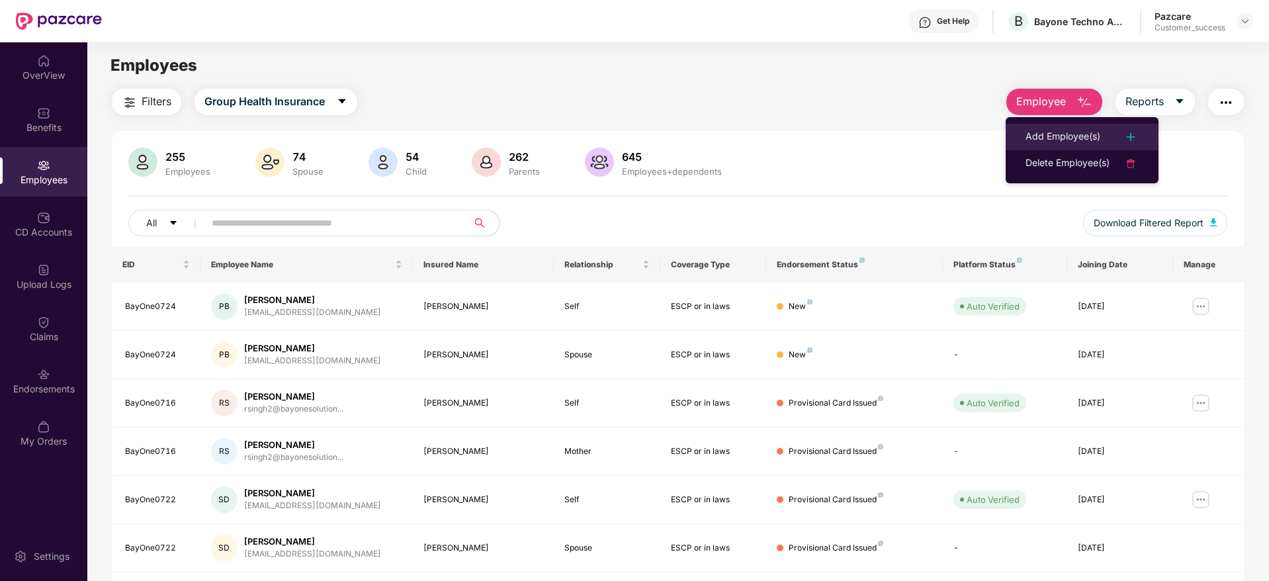
click at [1043, 138] on div "Add Employee(s)" at bounding box center [1062, 137] width 75 height 16
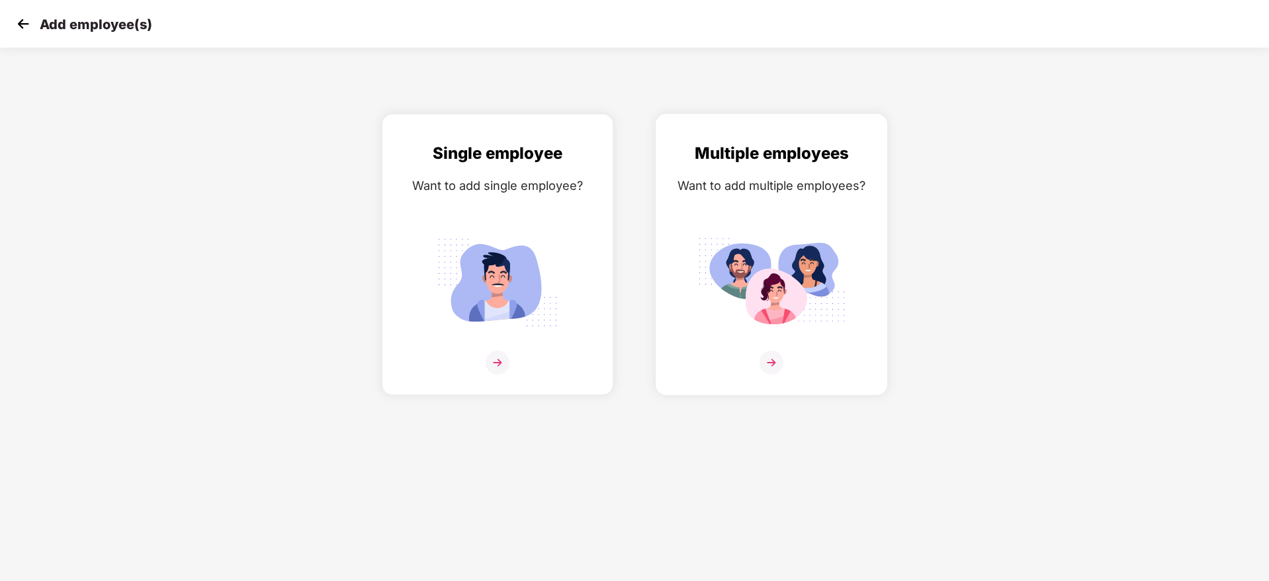
click at [770, 370] on img at bounding box center [771, 363] width 24 height 24
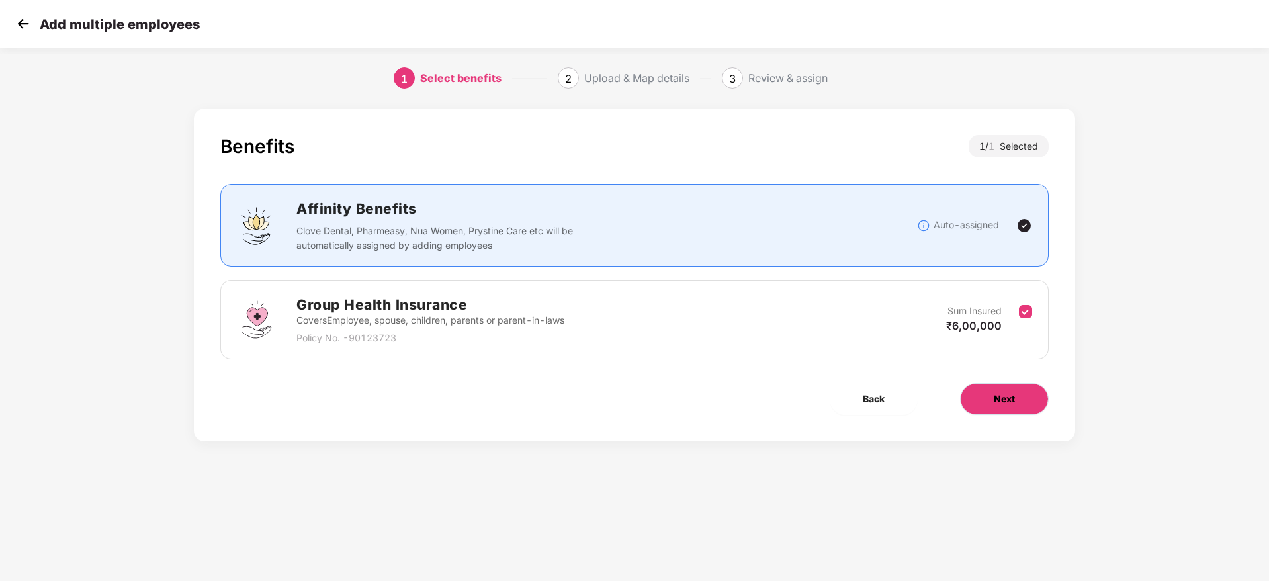
click at [991, 397] on button "Next" at bounding box center [1004, 399] width 89 height 32
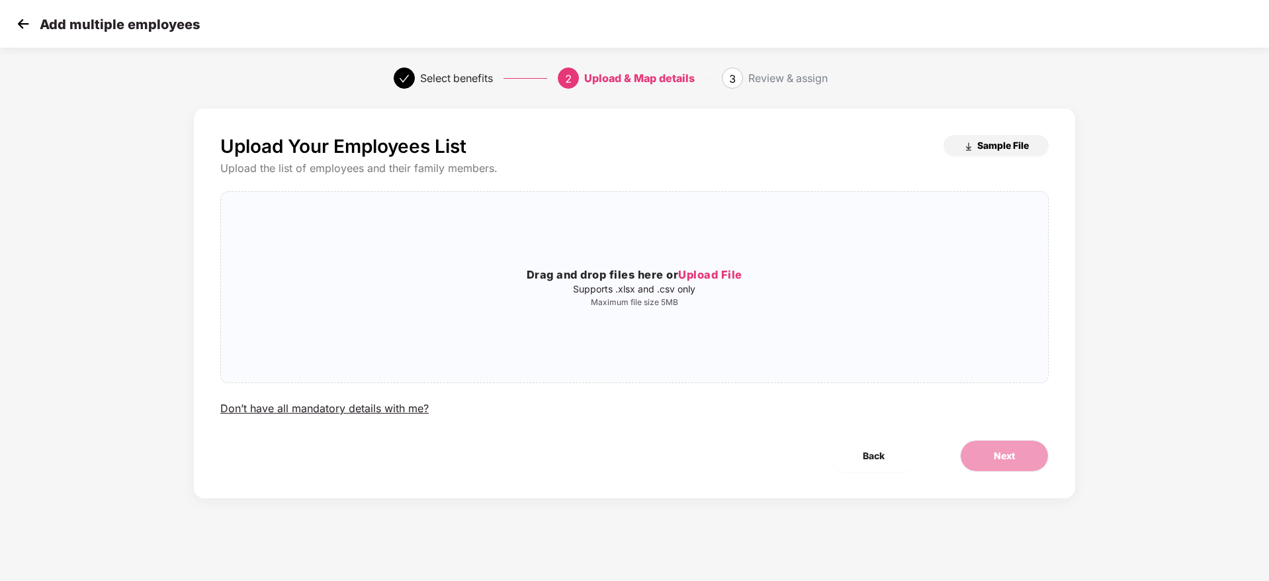
click at [973, 142] on button "Sample File" at bounding box center [995, 145] width 105 height 21
click at [717, 276] on span "Upload File" at bounding box center [710, 274] width 64 height 13
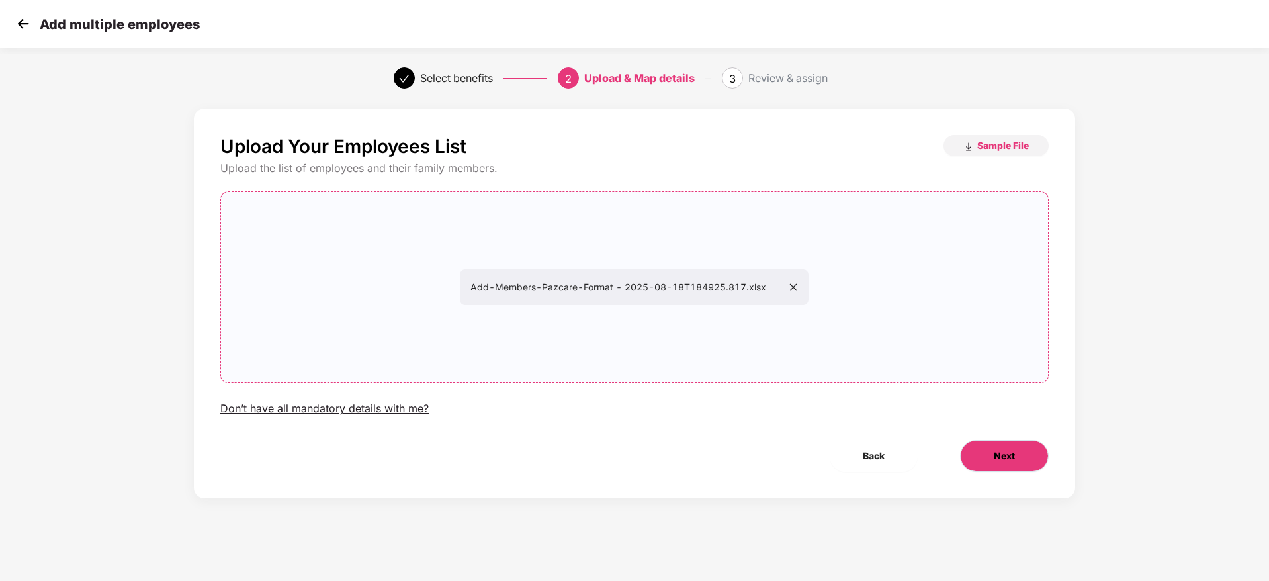
click at [1010, 442] on button "Next" at bounding box center [1004, 456] width 89 height 32
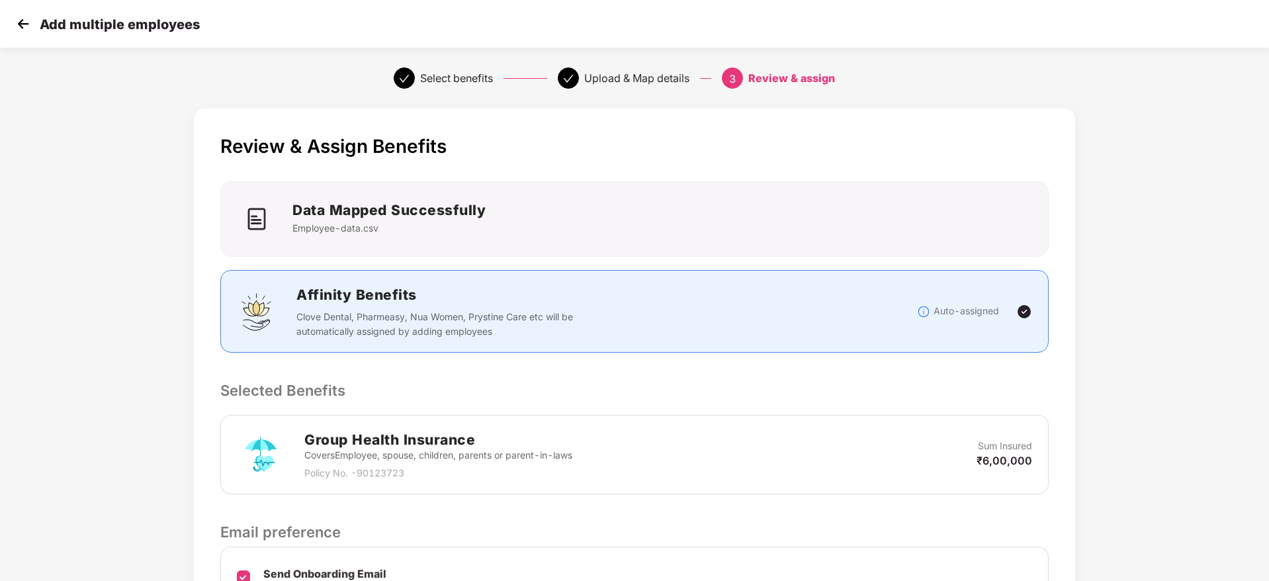
click at [748, 383] on p "Selected Benefits" at bounding box center [634, 390] width 828 height 22
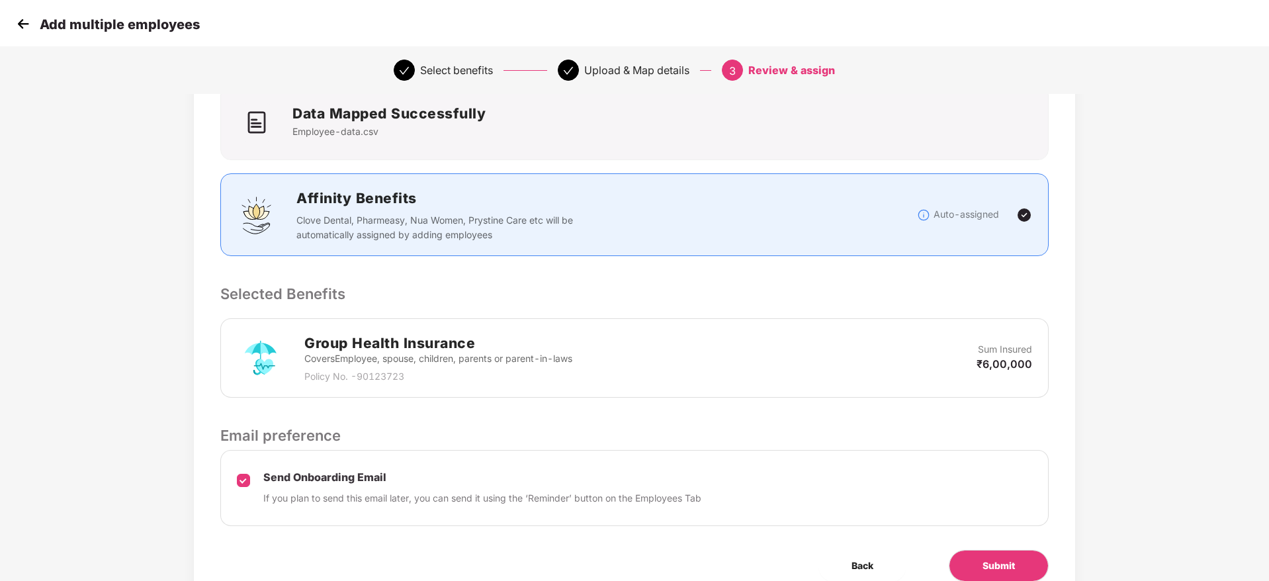
scroll to position [157, 0]
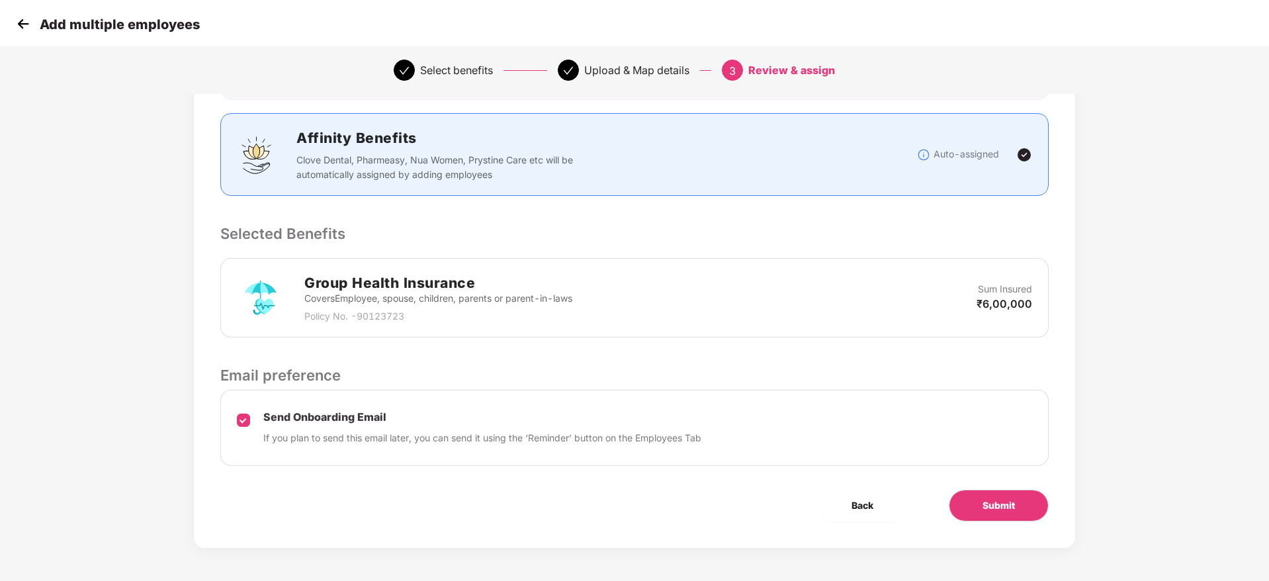
click at [236, 419] on div "Send Onboarding Email If you plan to send this email later, you can send it usi…" at bounding box center [634, 428] width 828 height 76
click at [987, 503] on span "Submit" at bounding box center [998, 505] width 32 height 15
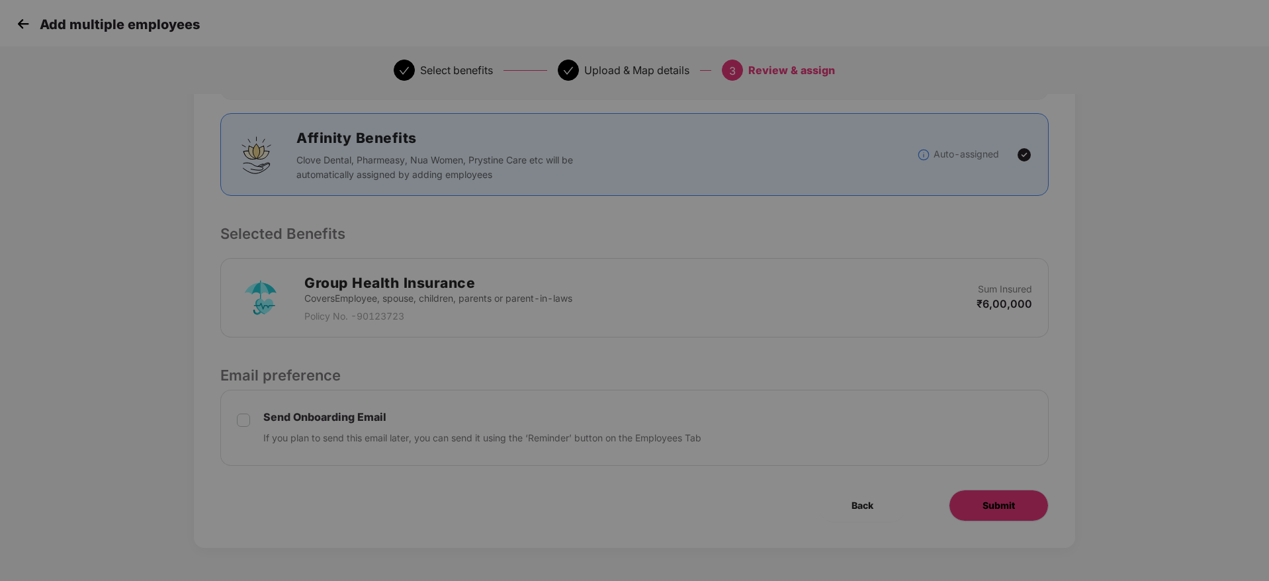
scroll to position [0, 0]
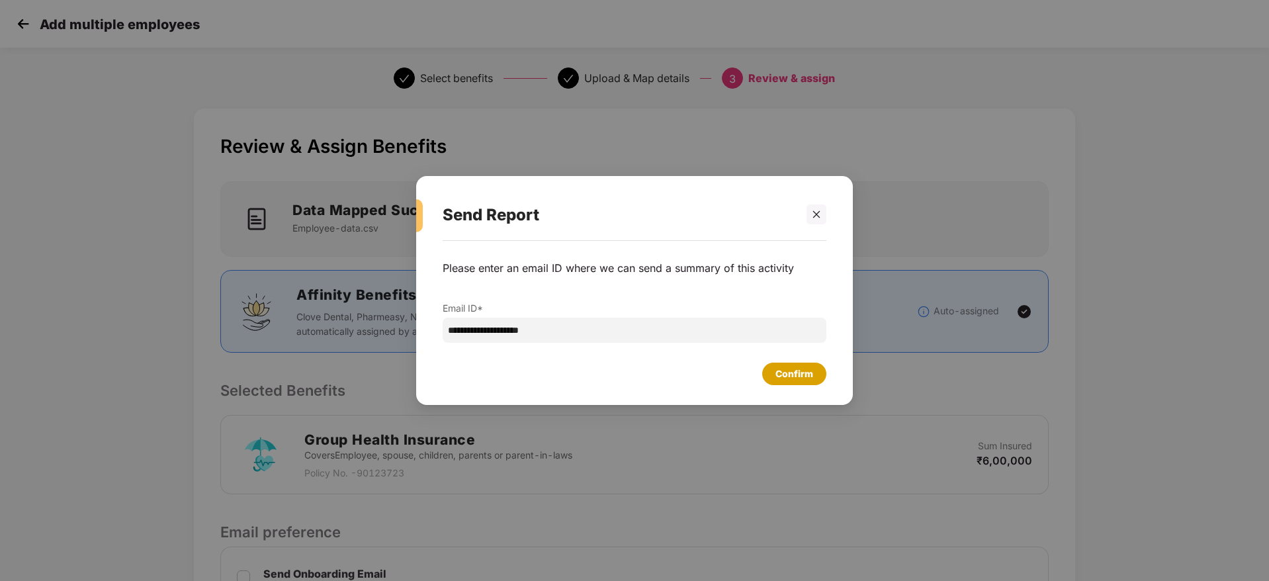
click at [788, 372] on div "Confirm" at bounding box center [794, 373] width 38 height 15
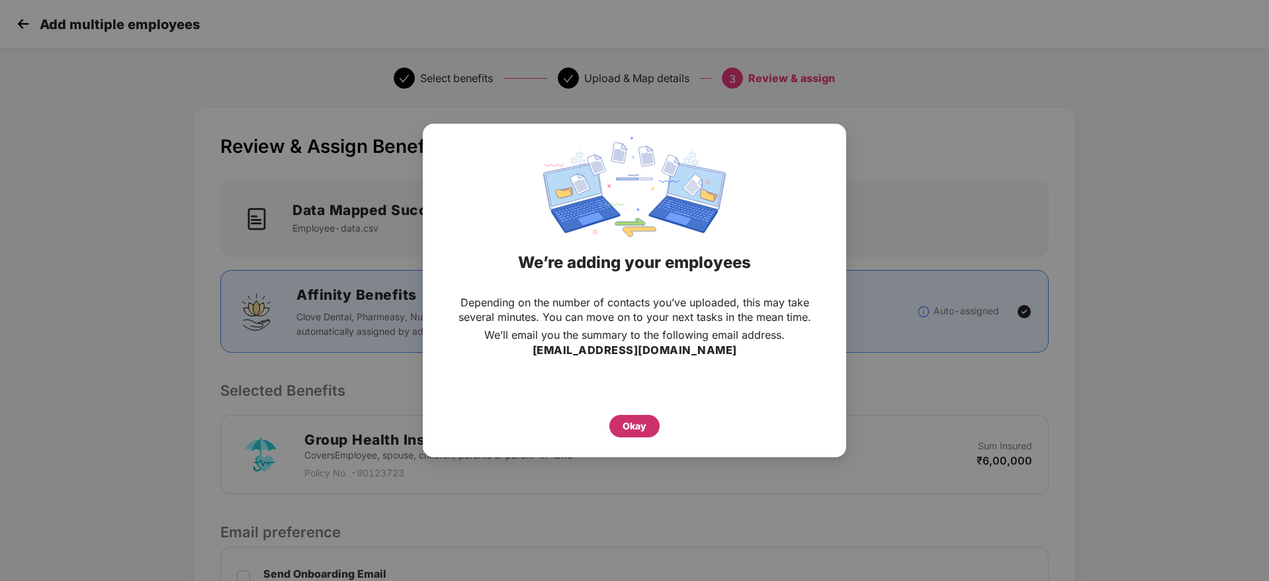
click at [626, 434] on div "Okay" at bounding box center [634, 426] width 50 height 22
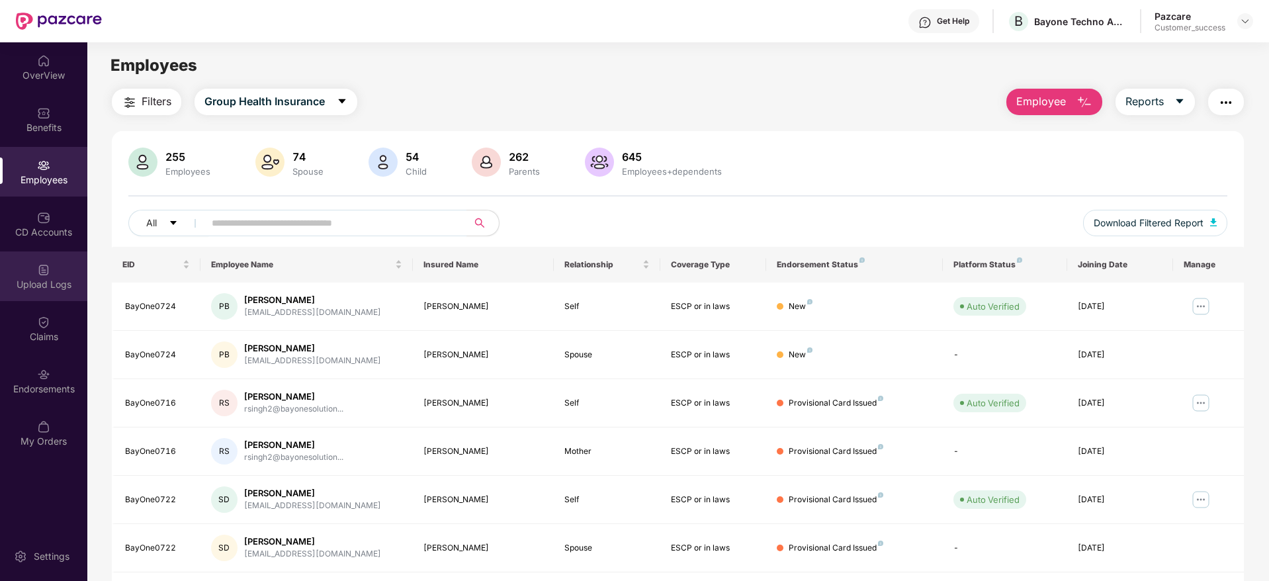
click at [30, 282] on div "Upload Logs" at bounding box center [43, 284] width 87 height 13
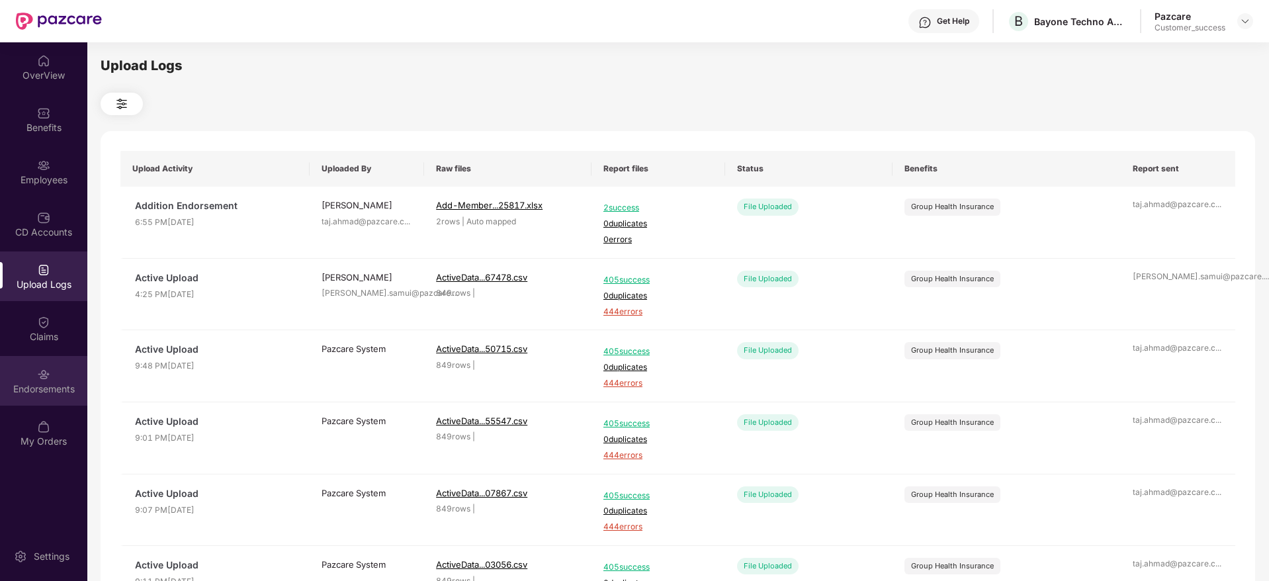
click at [38, 375] on img at bounding box center [43, 374] width 13 height 13
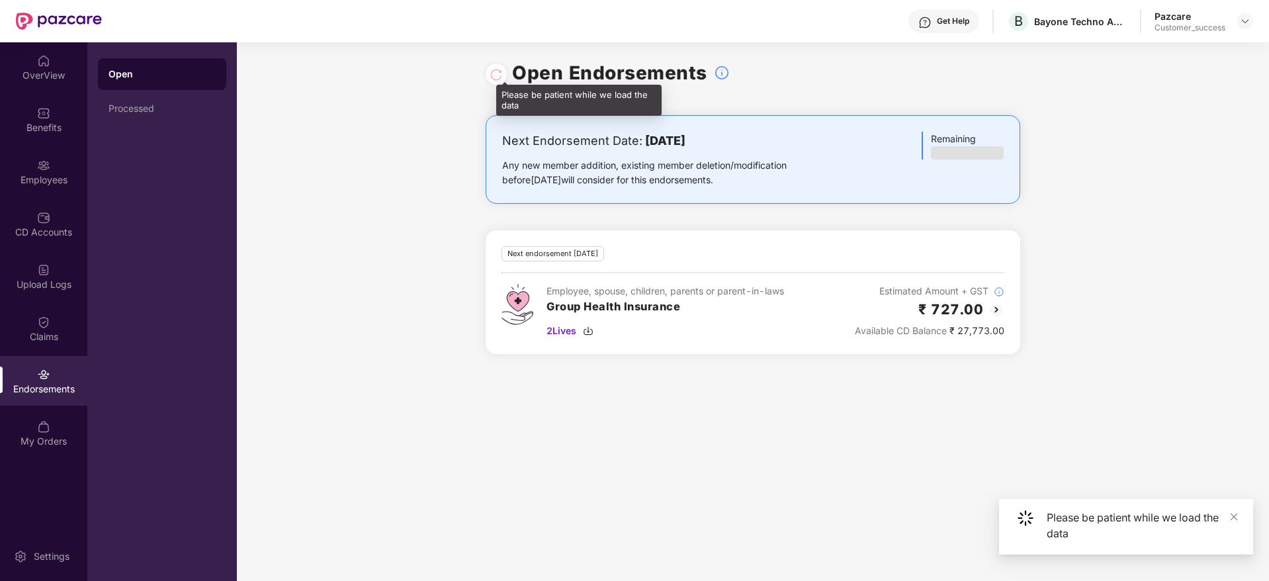
click at [502, 79] on div at bounding box center [495, 74] width 13 height 15
click at [499, 81] on div at bounding box center [495, 74] width 13 height 15
click at [499, 77] on div at bounding box center [495, 74] width 13 height 15
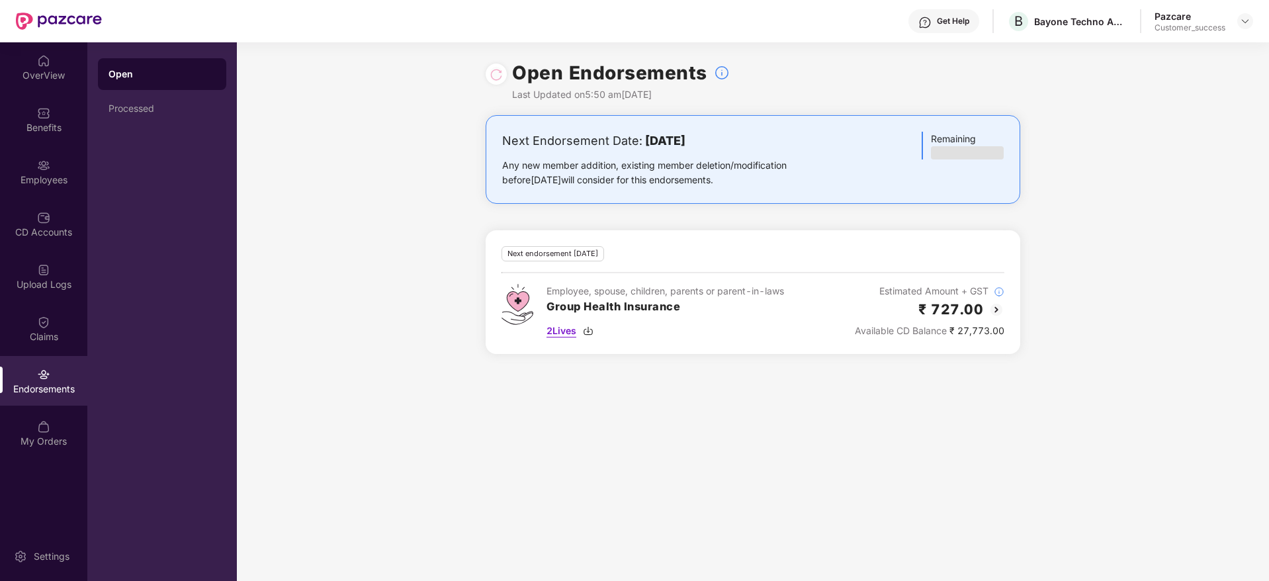
click at [586, 332] on img at bounding box center [588, 330] width 11 height 11
click at [502, 75] on img at bounding box center [495, 73] width 13 height 13
click at [500, 75] on img at bounding box center [495, 73] width 13 height 13
click at [590, 328] on img at bounding box center [588, 330] width 11 height 11
click at [40, 185] on div "Employees" at bounding box center [43, 179] width 87 height 13
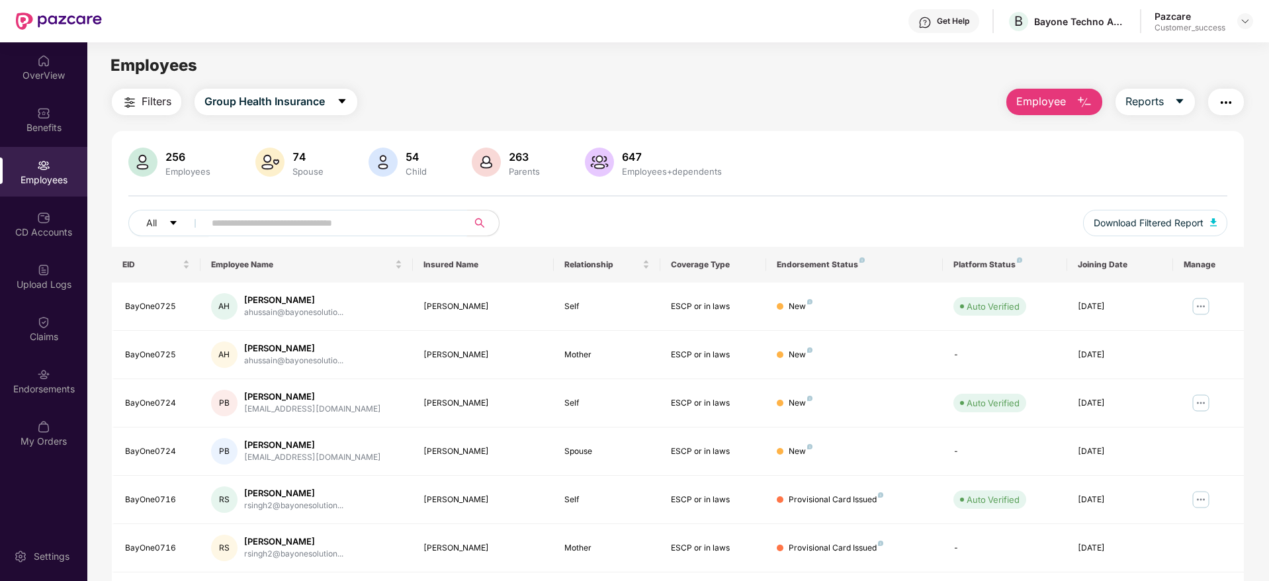
click at [326, 225] on input "text" at bounding box center [330, 223] width 237 height 20
click at [40, 177] on div "Employees" at bounding box center [43, 179] width 87 height 13
